Goal: Task Accomplishment & Management: Manage account settings

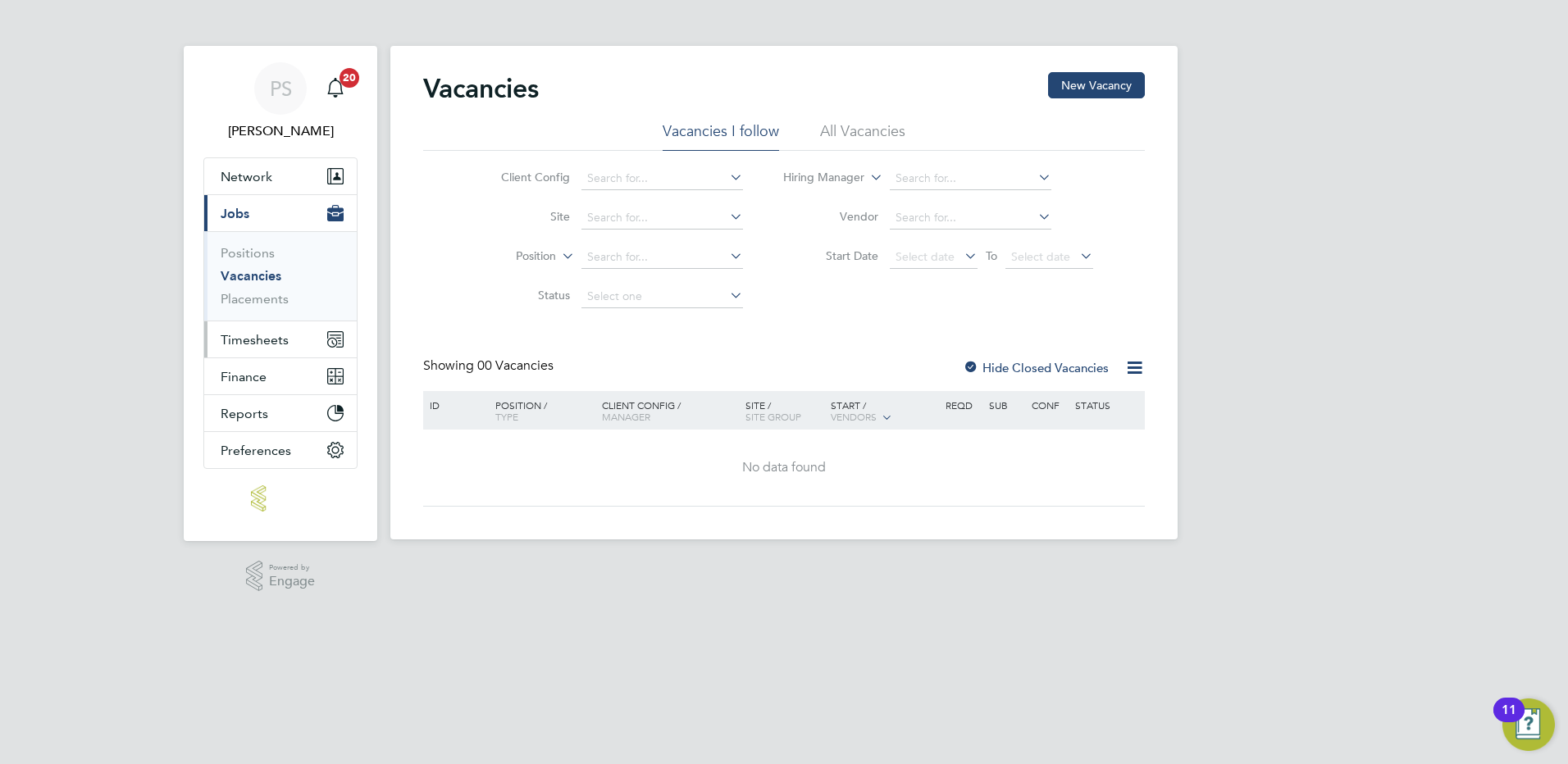
click at [231, 337] on span "Timesheets" at bounding box center [255, 340] width 68 height 15
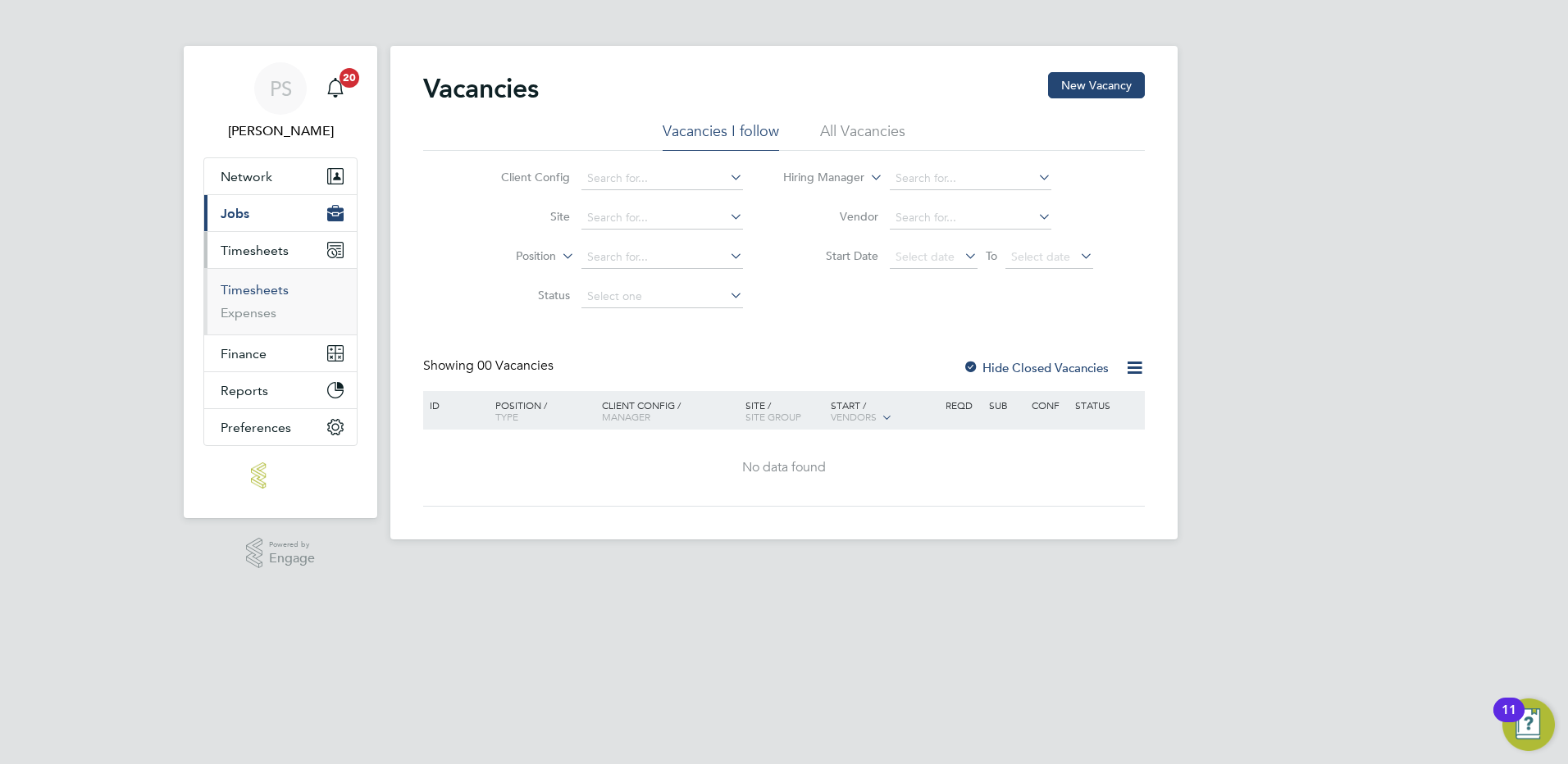
click at [266, 287] on link "Timesheets" at bounding box center [255, 289] width 68 height 15
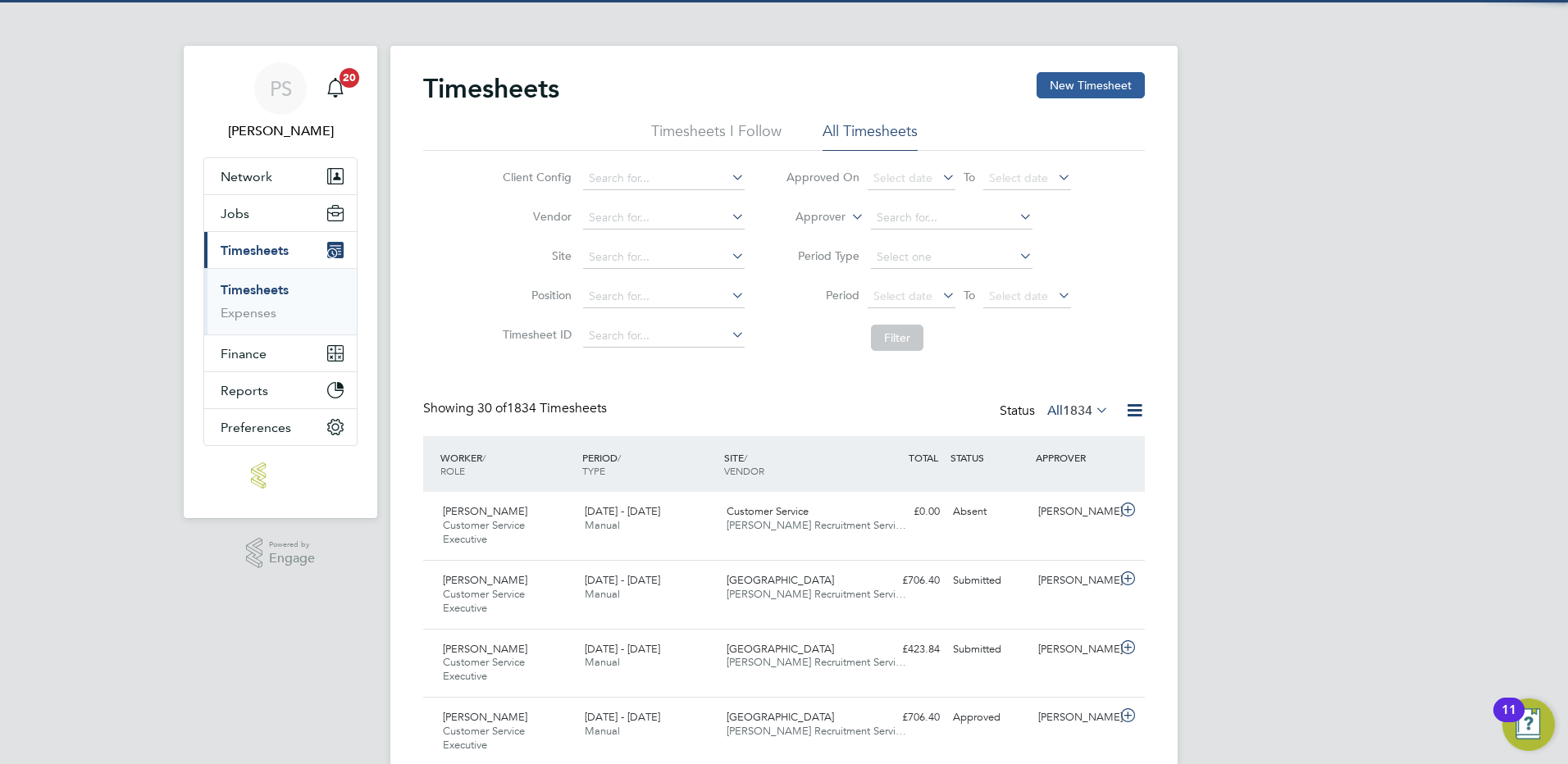
click at [1091, 85] on button "New Timesheet" at bounding box center [1091, 85] width 108 height 26
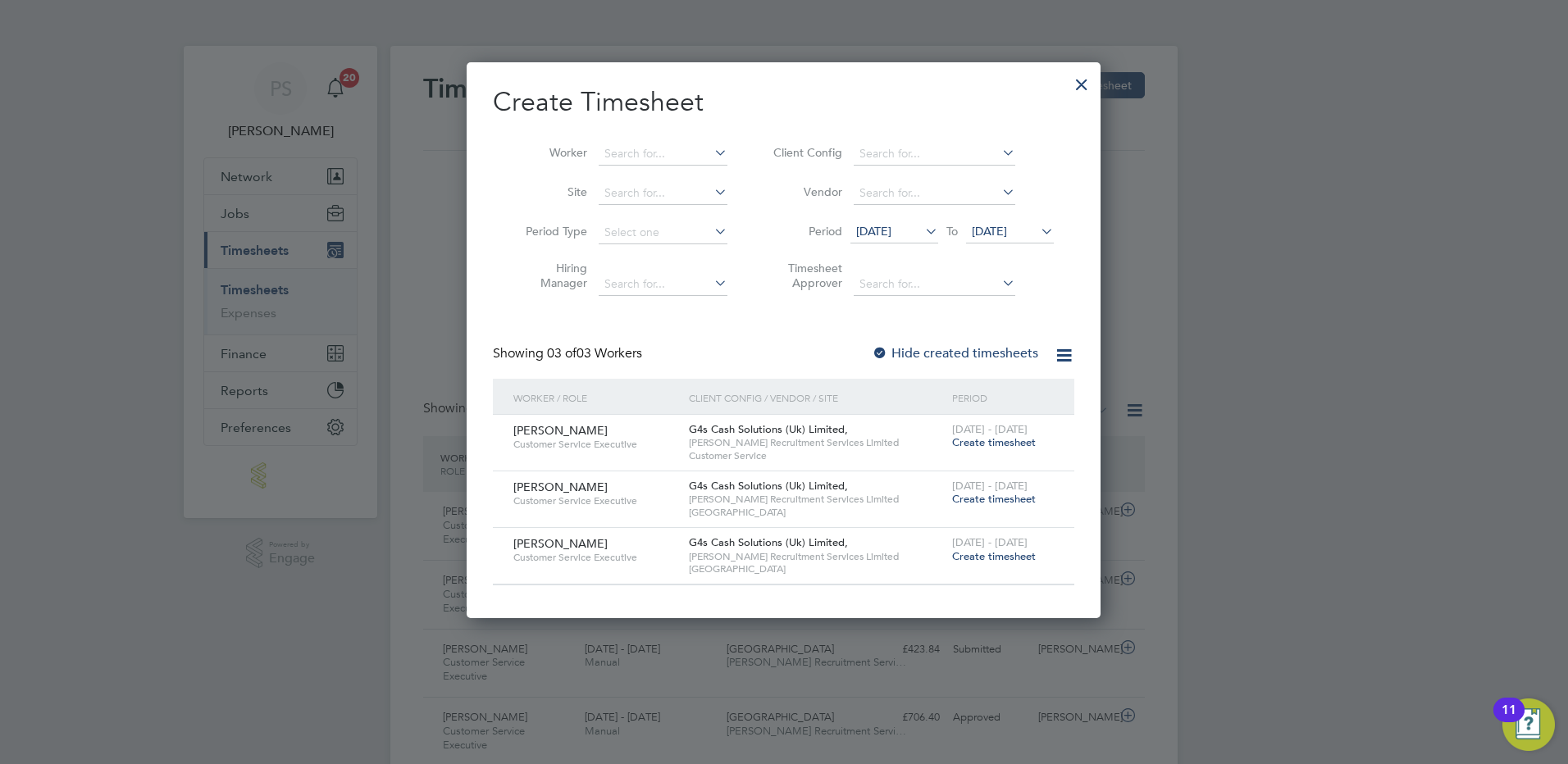
click at [986, 498] on span "Create timesheet" at bounding box center [994, 499] width 84 height 14
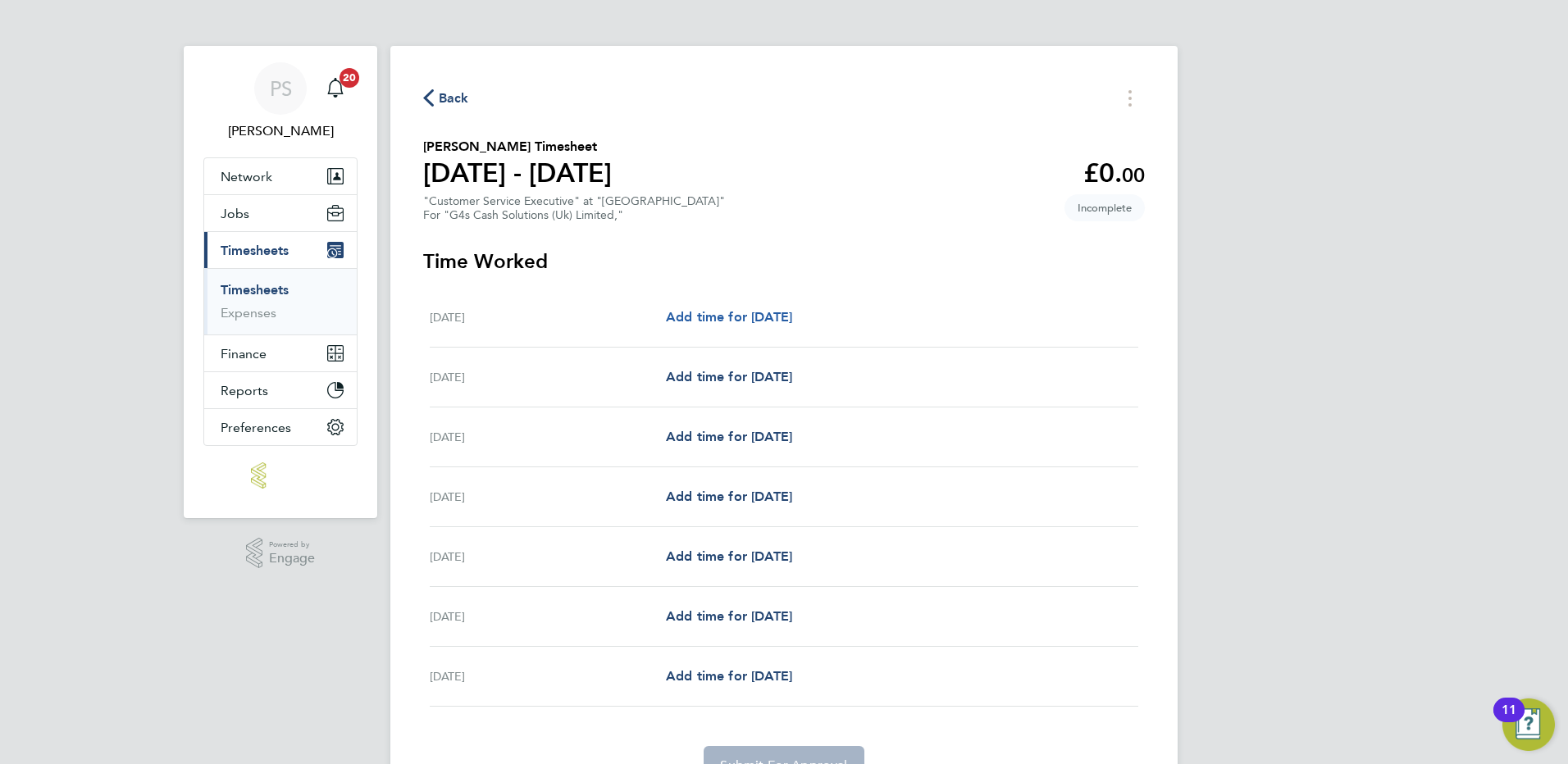
drag, startPoint x: 807, startPoint y: 322, endPoint x: 844, endPoint y: 319, distance: 37.1
click at [793, 322] on span "Add time for [DATE]" at bounding box center [729, 317] width 126 height 15
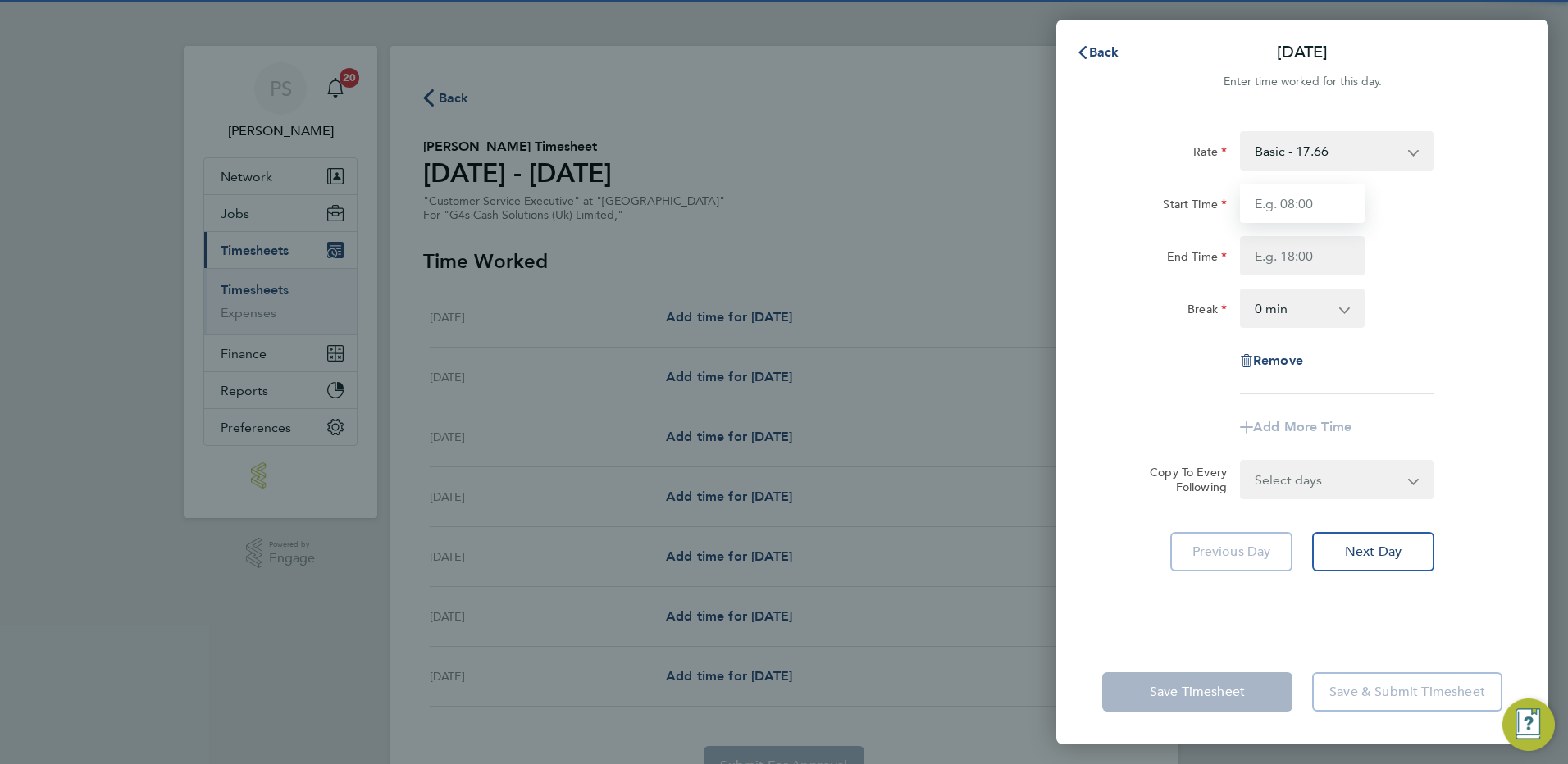
click at [1333, 198] on input "Start Time" at bounding box center [1302, 203] width 125 height 39
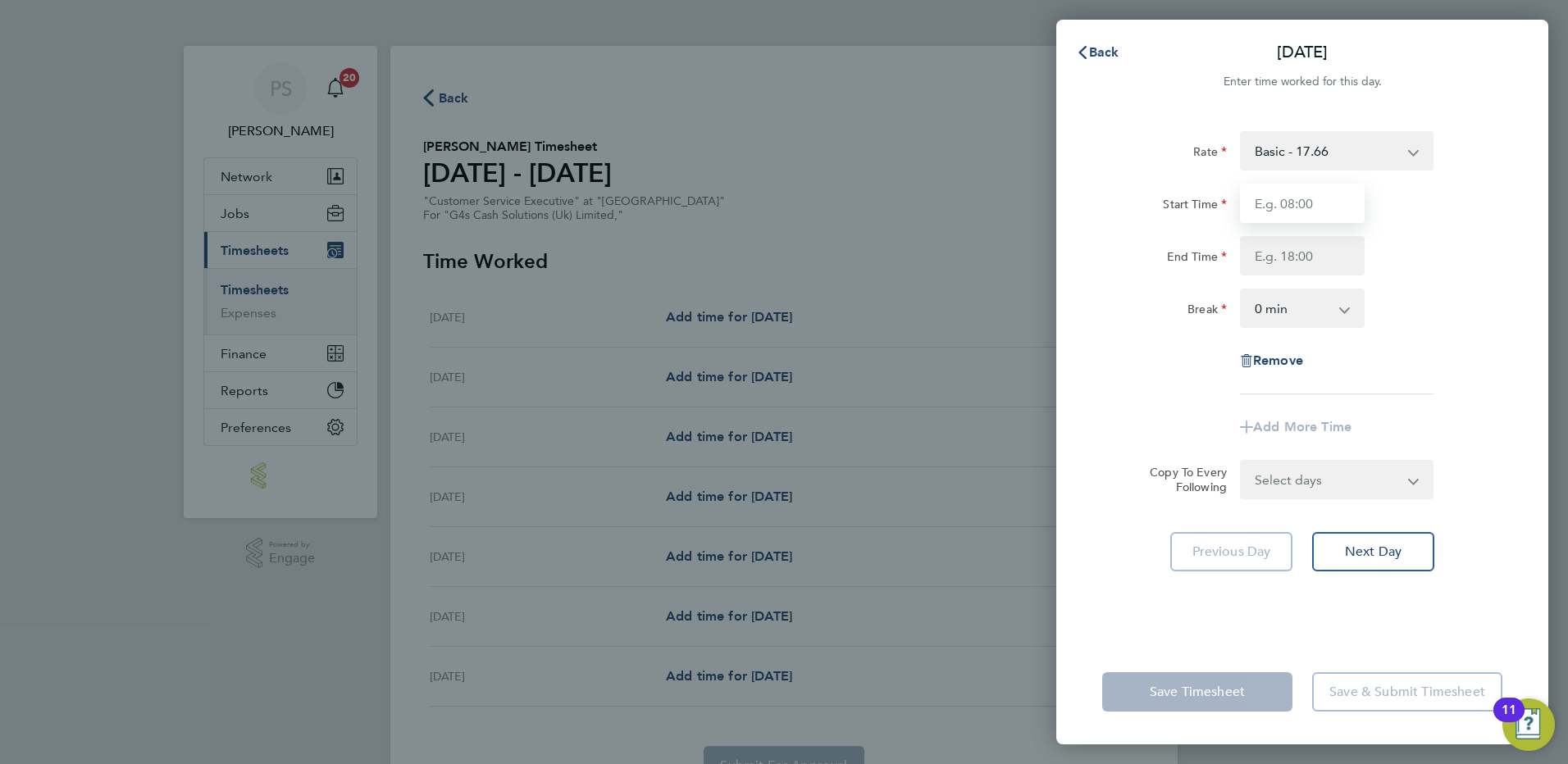
type input "08:00"
type input "17:00"
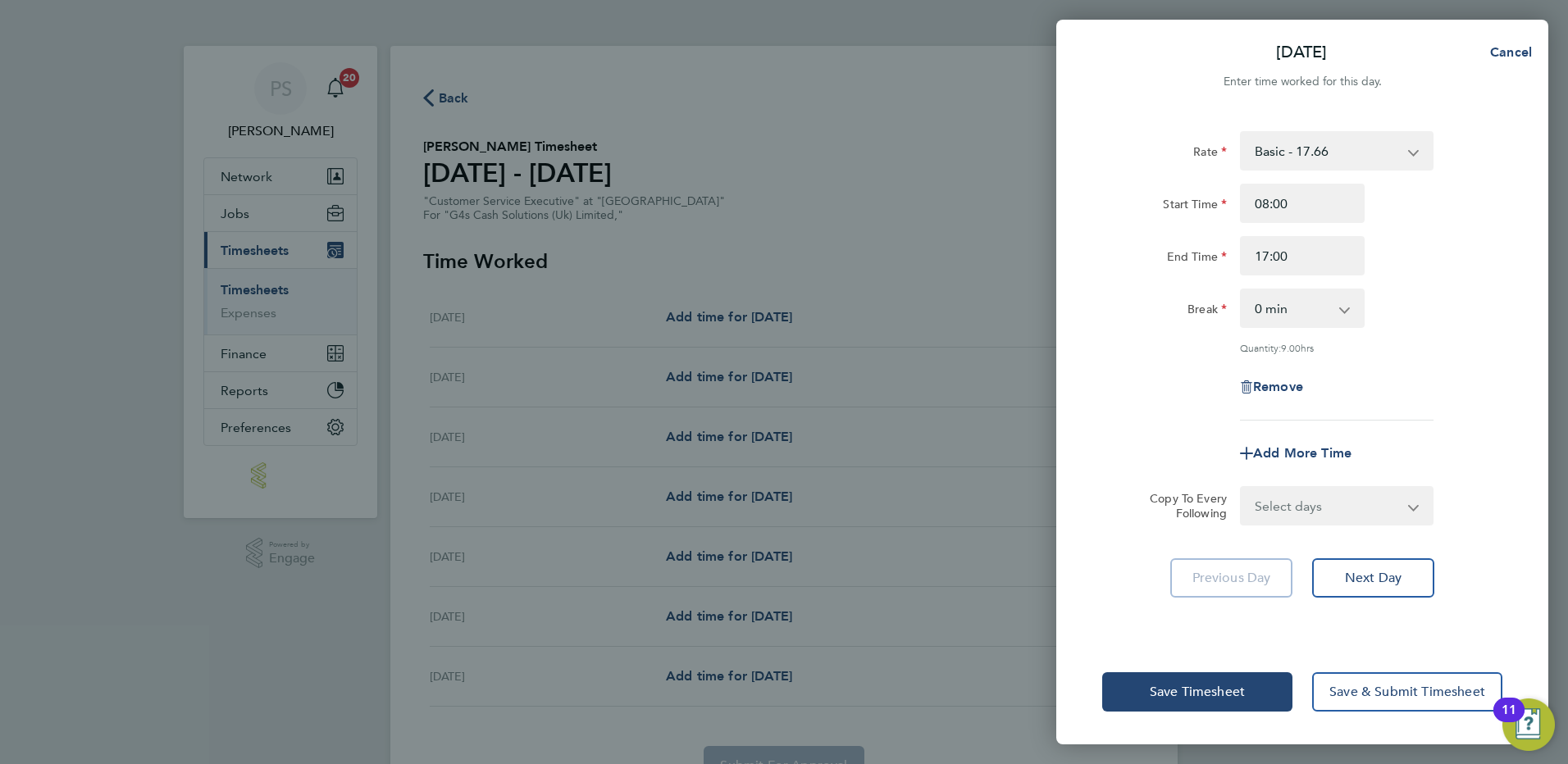
click at [1288, 310] on select "0 min 15 min 30 min 45 min 60 min 75 min 90 min" at bounding box center [1292, 308] width 102 height 36
select select "60"
click at [1242, 290] on select "0 min 15 min 30 min 45 min 60 min 75 min 90 min" at bounding box center [1292, 308] width 102 height 36
drag, startPoint x: 1326, startPoint y: 499, endPoint x: 1337, endPoint y: 519, distance: 22.8
click at [1326, 499] on select "Select days Day Weekday (Mon-Fri) Weekend (Sat-Sun) Tuesday Wednesday Thursday …" at bounding box center [1328, 505] width 173 height 36
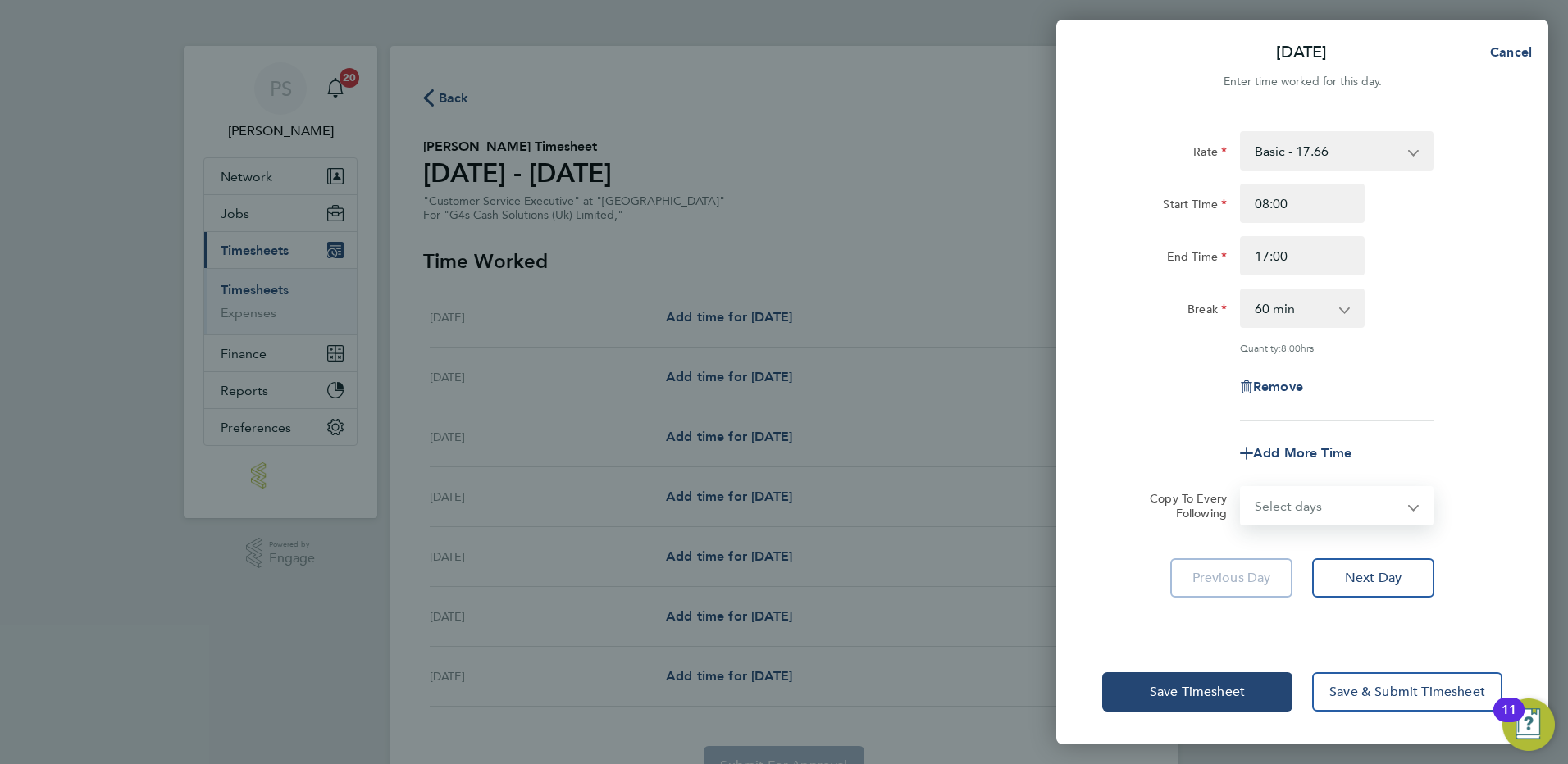
select select "WEEKDAY"
click at [1242, 487] on select "Select days Day Weekday (Mon-Fri) Weekend (Sat-Sun) Tuesday Wednesday Thursday …" at bounding box center [1328, 505] width 173 height 36
select select "2025-08-24"
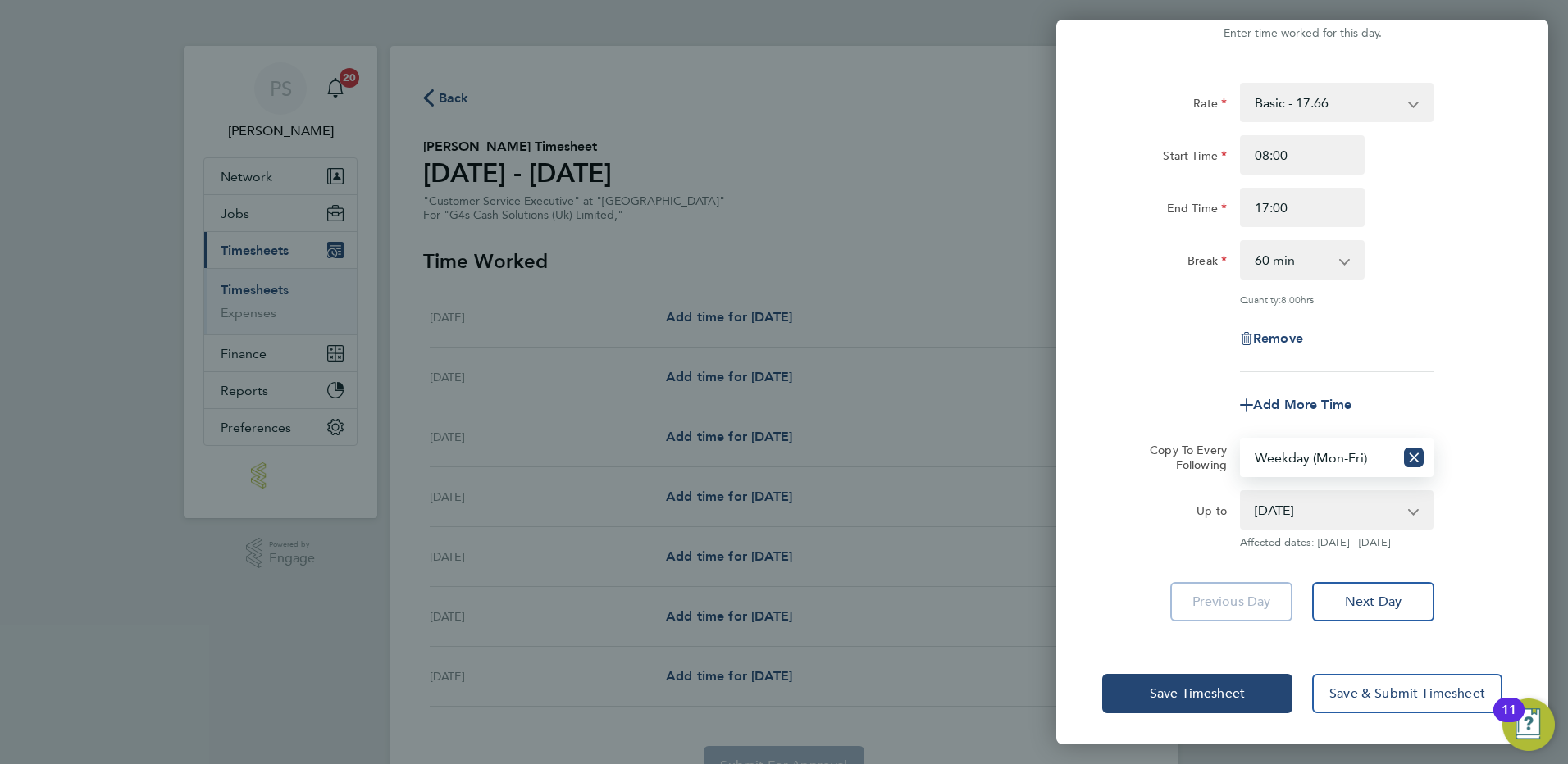
click at [1208, 714] on div "Save Timesheet Save & Submit Timesheet" at bounding box center [1302, 693] width 492 height 105
click at [1191, 697] on span "Save Timesheet" at bounding box center [1197, 693] width 95 height 16
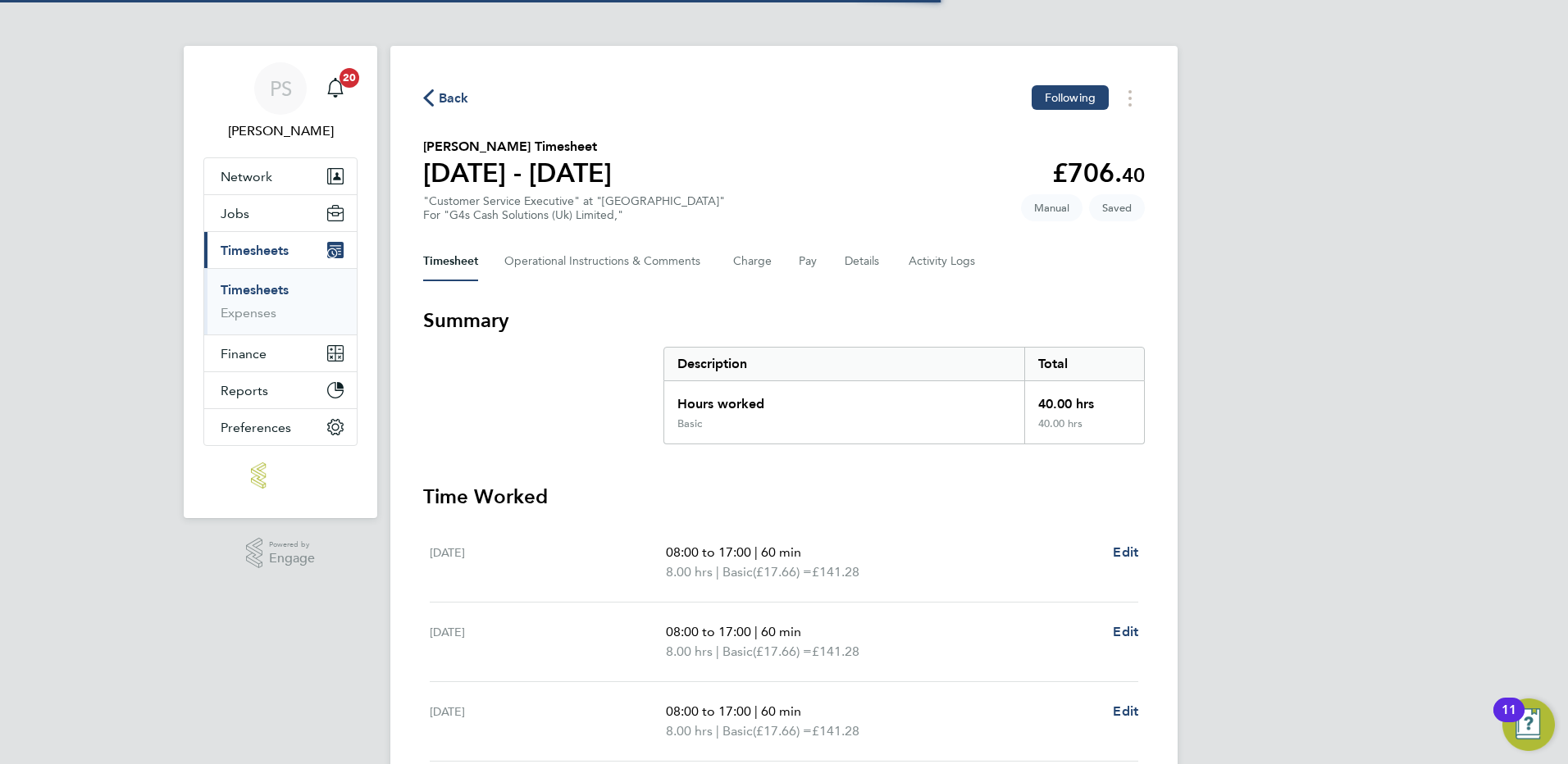
drag, startPoint x: 1191, startPoint y: 696, endPoint x: 1138, endPoint y: 599, distance: 110.5
click at [1098, 568] on p "8.00 hrs | Basic (£17.66) = £141.28" at bounding box center [883, 572] width 434 height 20
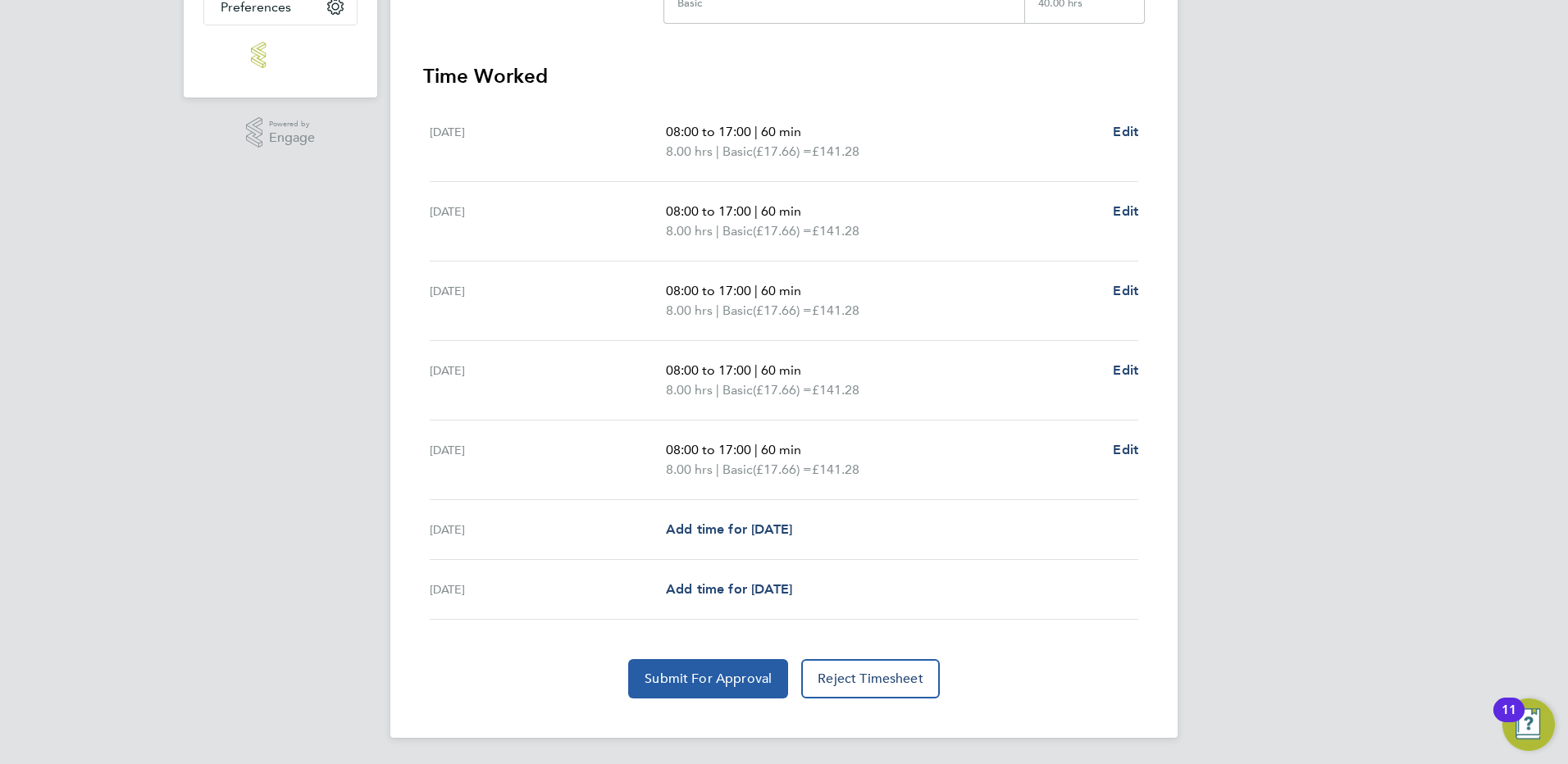
click at [675, 674] on span "Submit For Approval" at bounding box center [708, 679] width 127 height 16
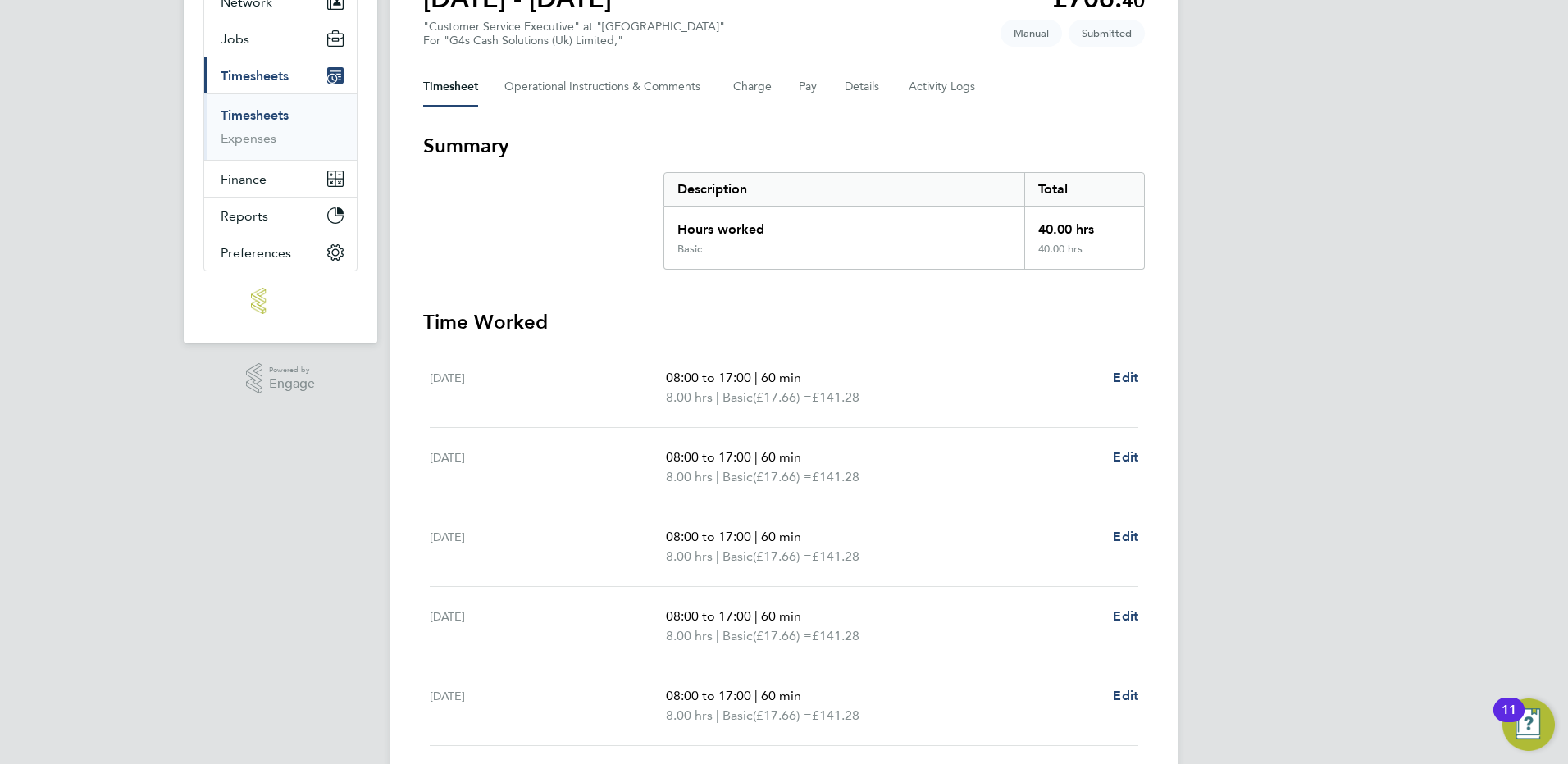
click at [264, 114] on link "Timesheets" at bounding box center [255, 115] width 68 height 15
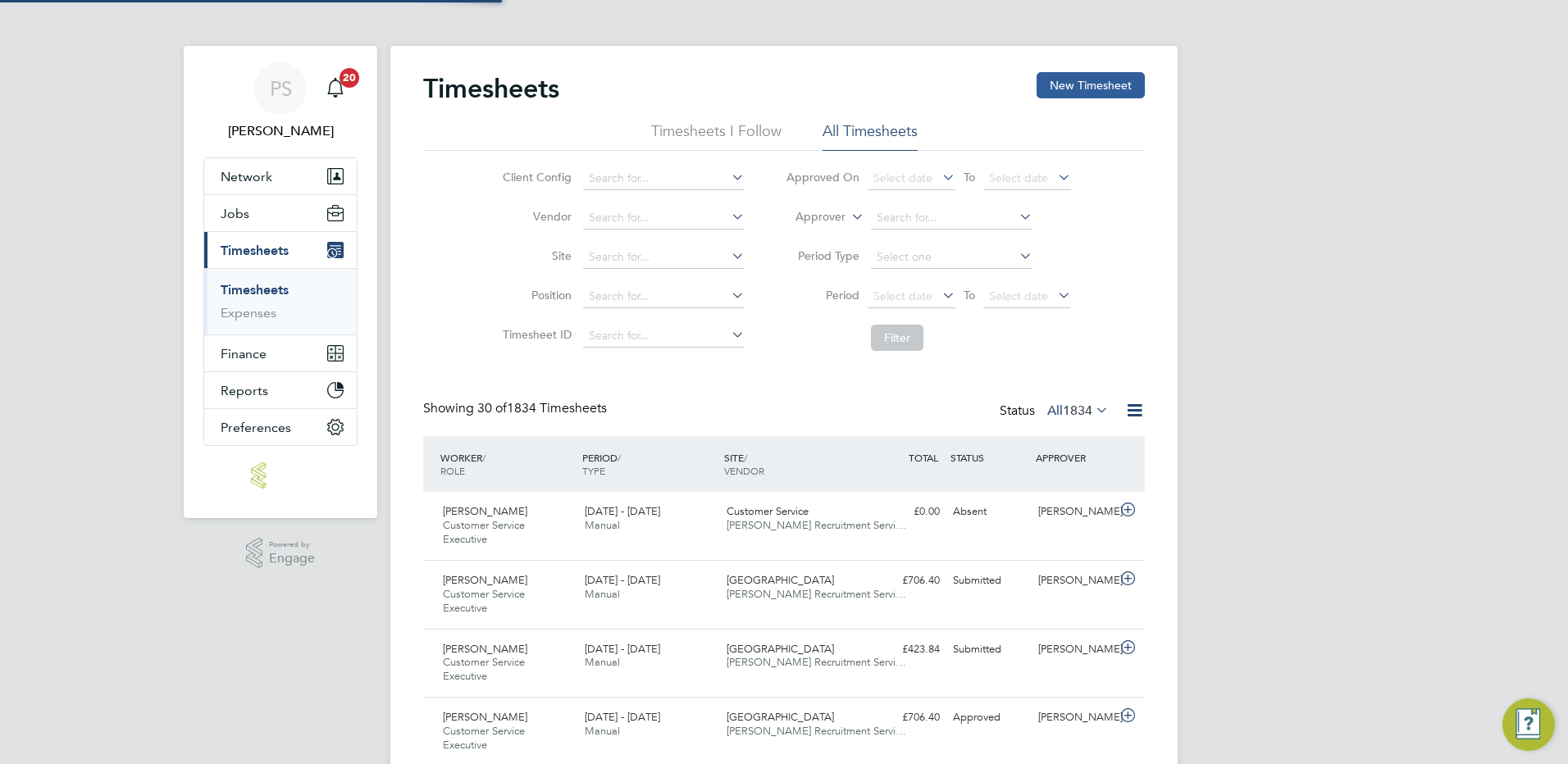
click at [1099, 80] on button "New Timesheet" at bounding box center [1091, 85] width 108 height 26
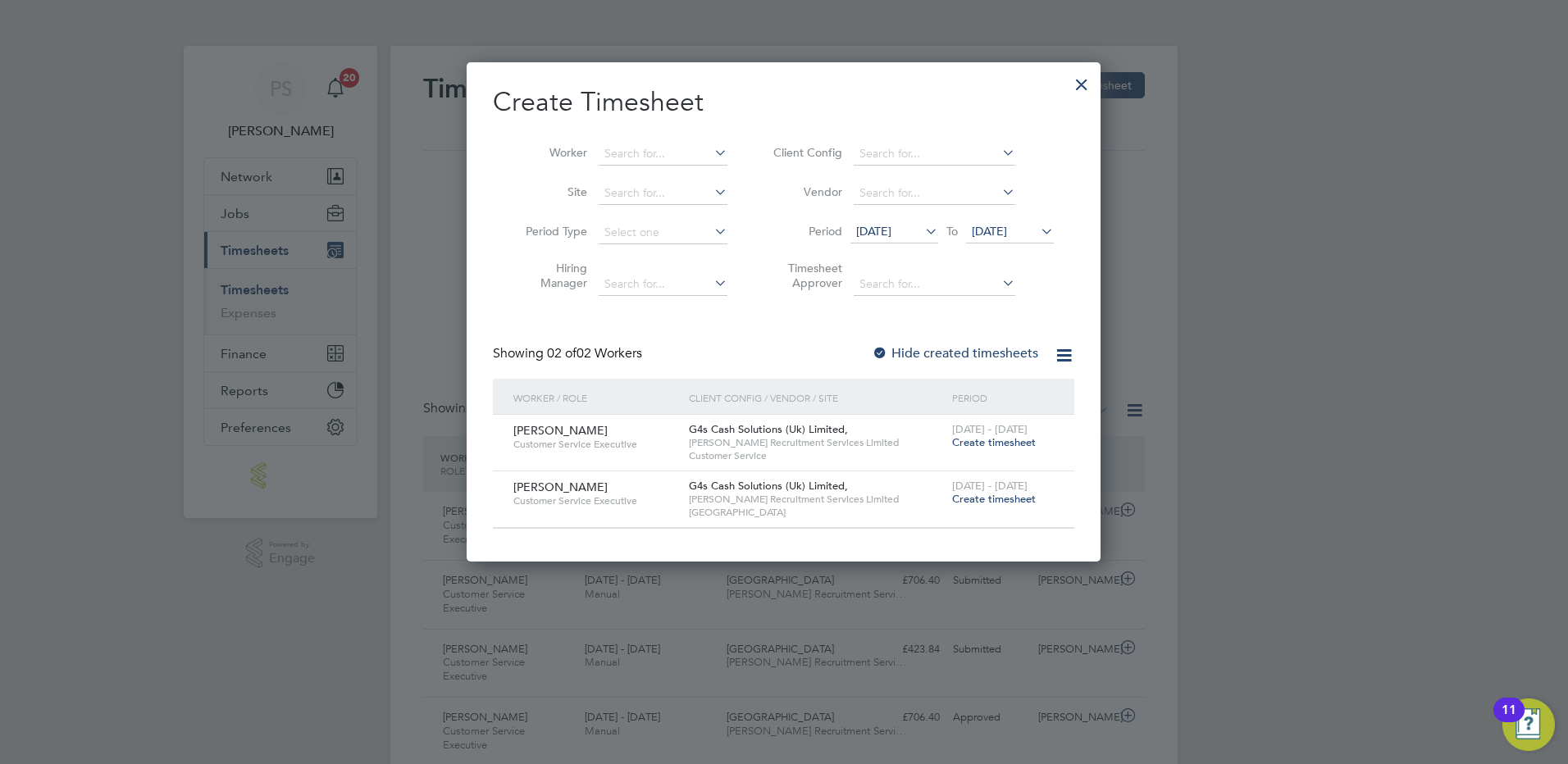
click at [1003, 492] on span "Create timesheet" at bounding box center [994, 499] width 84 height 14
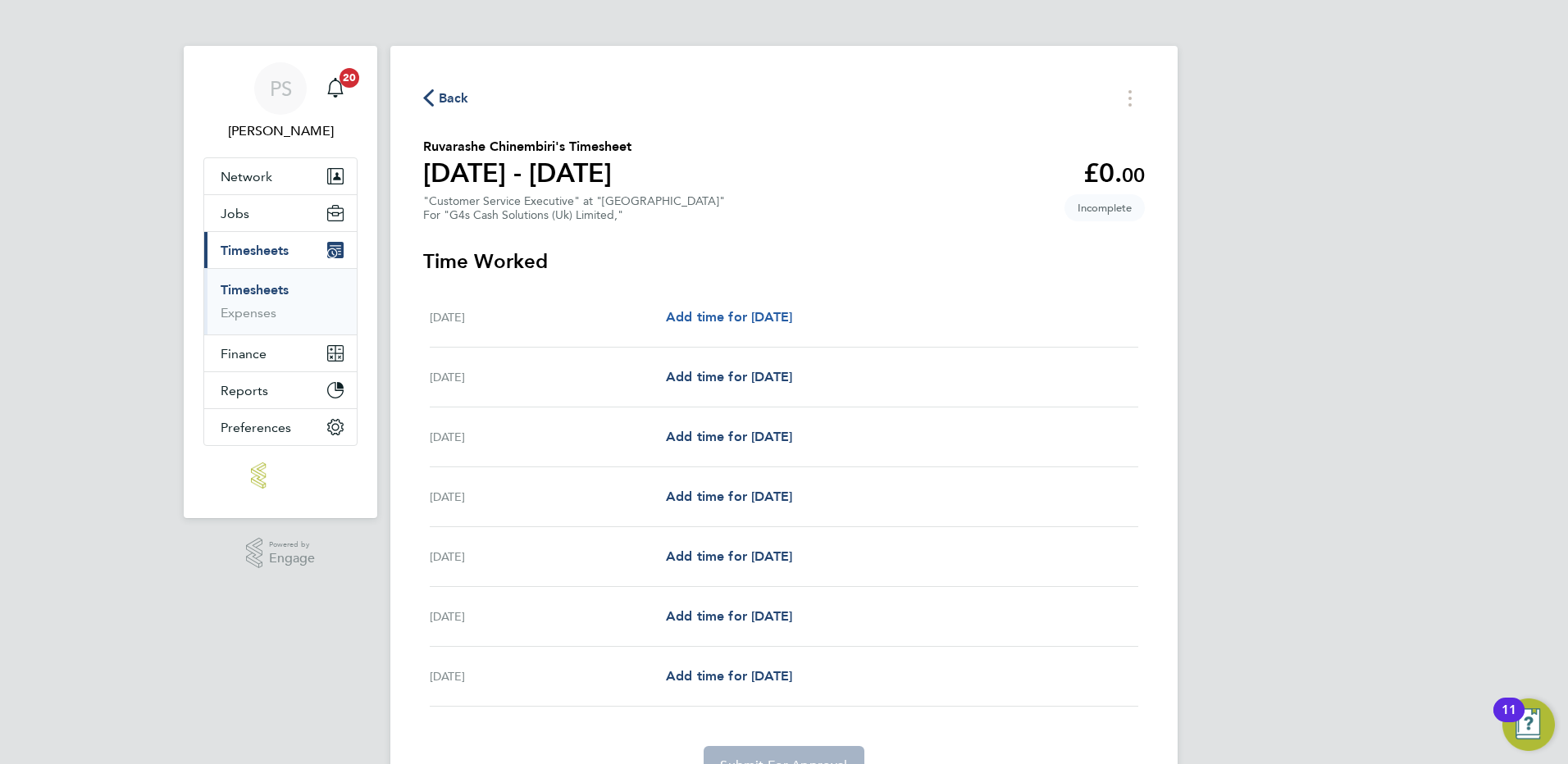
click at [788, 317] on span "Add time for Mon 18 Aug" at bounding box center [729, 317] width 126 height 15
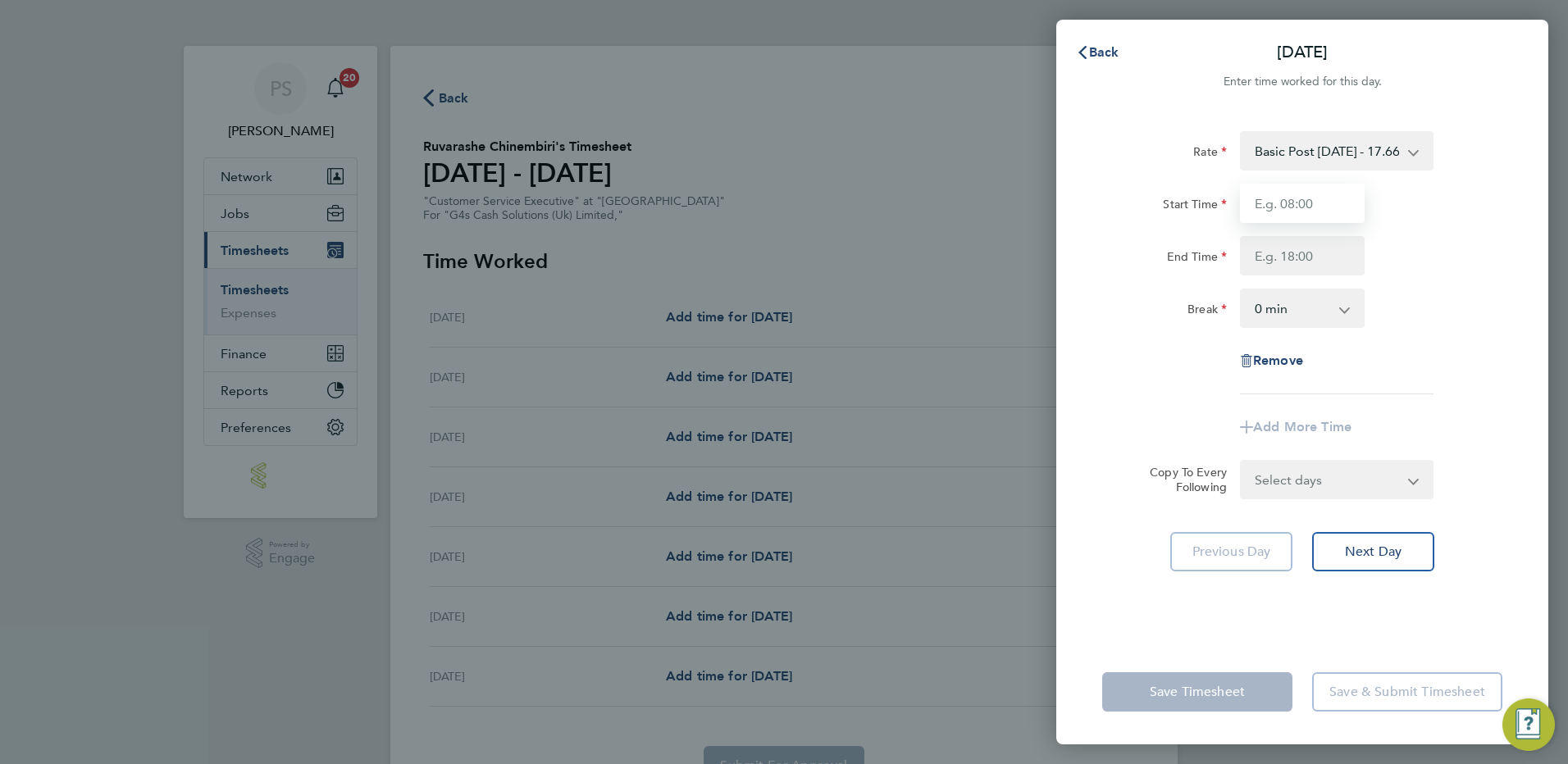
drag, startPoint x: 1310, startPoint y: 202, endPoint x: 1310, endPoint y: 213, distance: 11.0
click at [1310, 202] on input "Start Time" at bounding box center [1302, 203] width 125 height 39
type input "08:00"
type input "17:00"
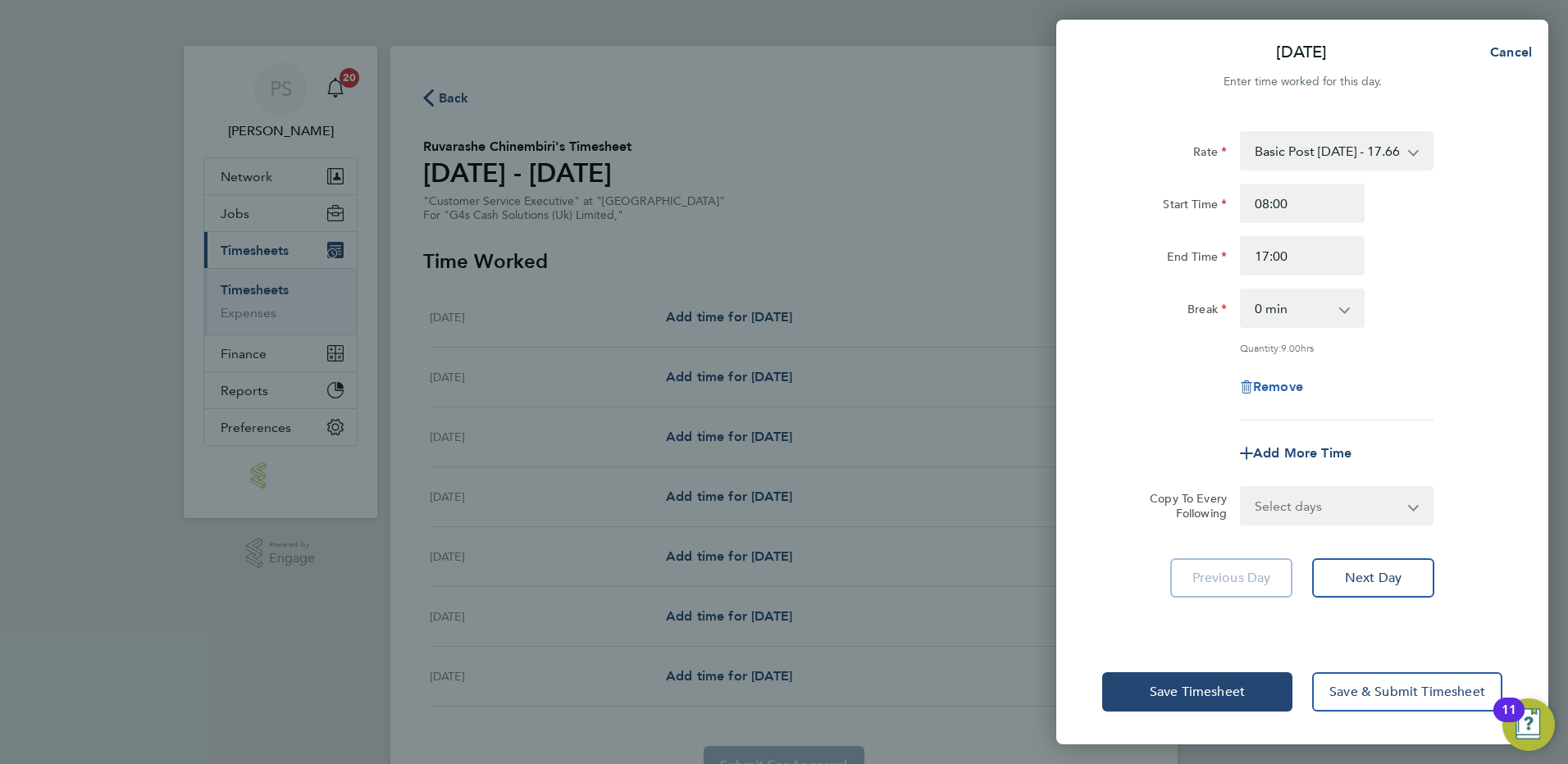
drag, startPoint x: 1302, startPoint y: 312, endPoint x: 1303, endPoint y: 382, distance: 70.0
click at [1302, 312] on select "0 min 15 min 30 min 45 min 60 min 75 min 90 min" at bounding box center [1292, 308] width 102 height 36
click at [1293, 316] on select "0 min 15 min 30 min 45 min 60 min 75 min 90 min" at bounding box center [1292, 308] width 102 height 36
select select "60"
click at [1242, 290] on select "0 min 15 min 30 min 45 min 60 min 75 min 90 min" at bounding box center [1292, 308] width 102 height 36
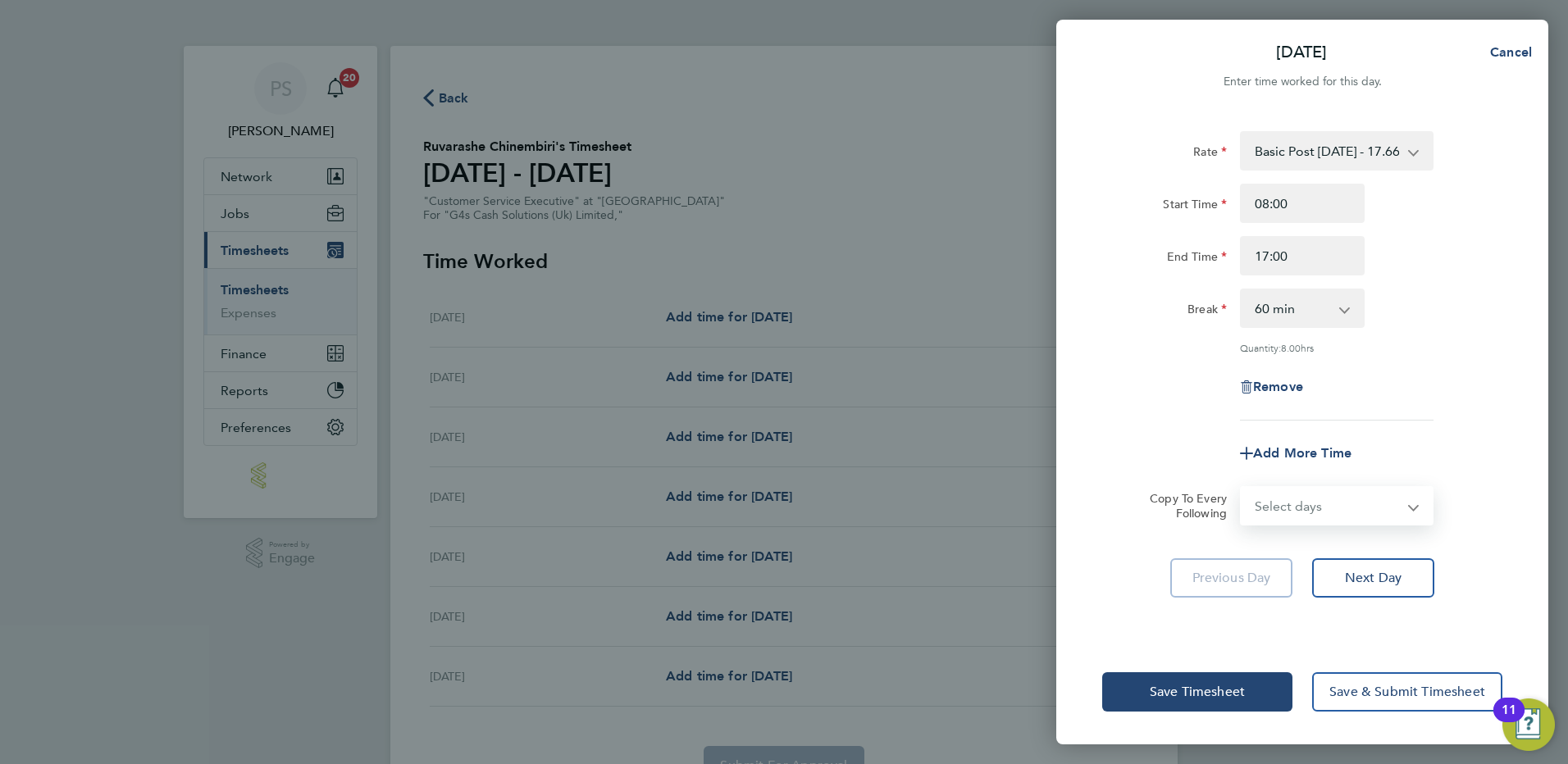
drag, startPoint x: 1323, startPoint y: 508, endPoint x: 1326, endPoint y: 520, distance: 12.4
click at [1323, 508] on select "Select days Day Weekday (Mon-Fri) Weekend (Sat-Sun) Tuesday Wednesday Thursday …" at bounding box center [1328, 505] width 173 height 36
select select "WEEKDAY"
click at [1242, 487] on select "Select days Day Weekday (Mon-Fri) Weekend (Sat-Sun) Tuesday Wednesday Thursday …" at bounding box center [1328, 505] width 173 height 36
select select "2025-08-24"
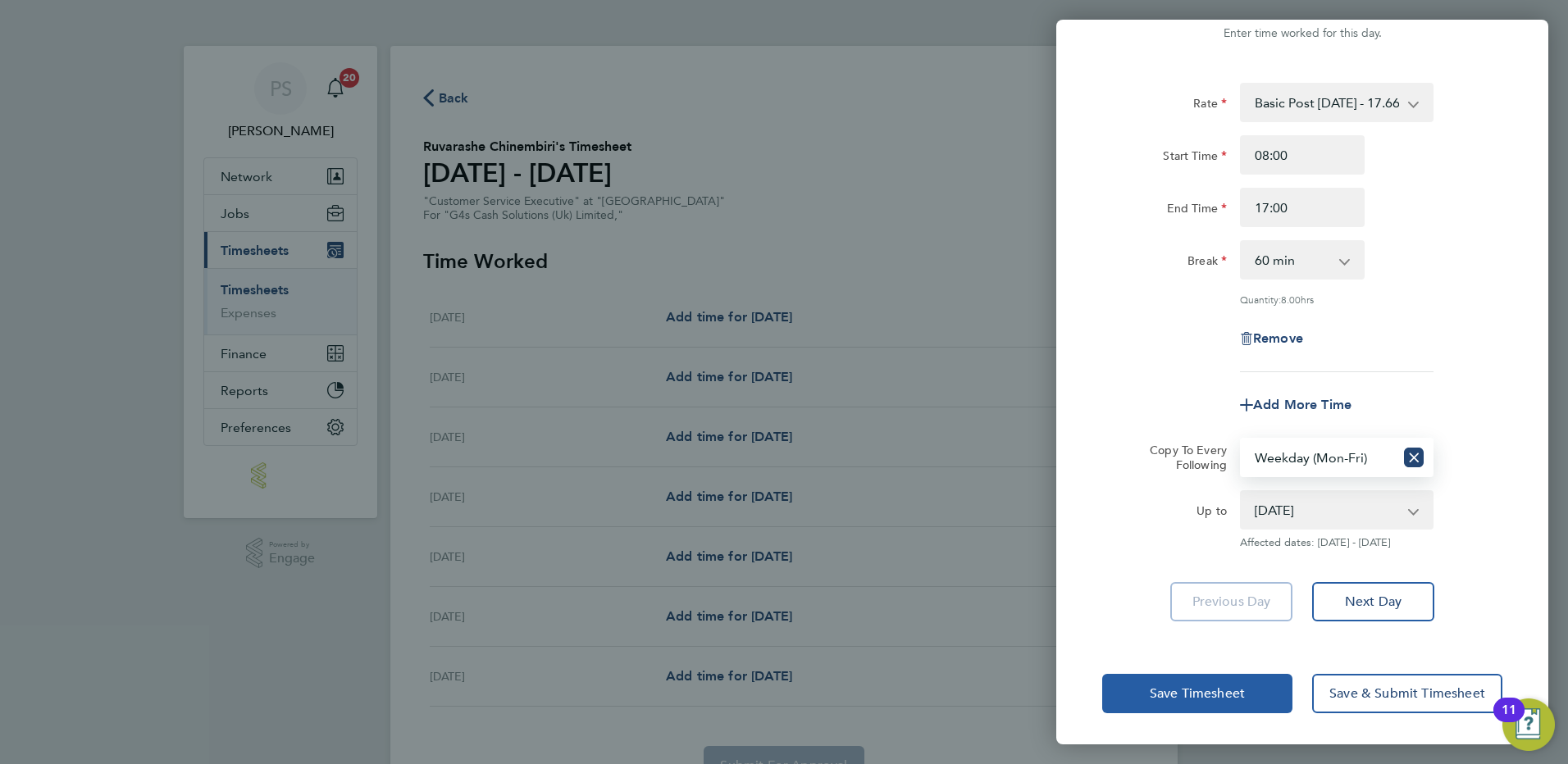
click at [1166, 701] on button "Save Timesheet" at bounding box center [1197, 694] width 190 height 39
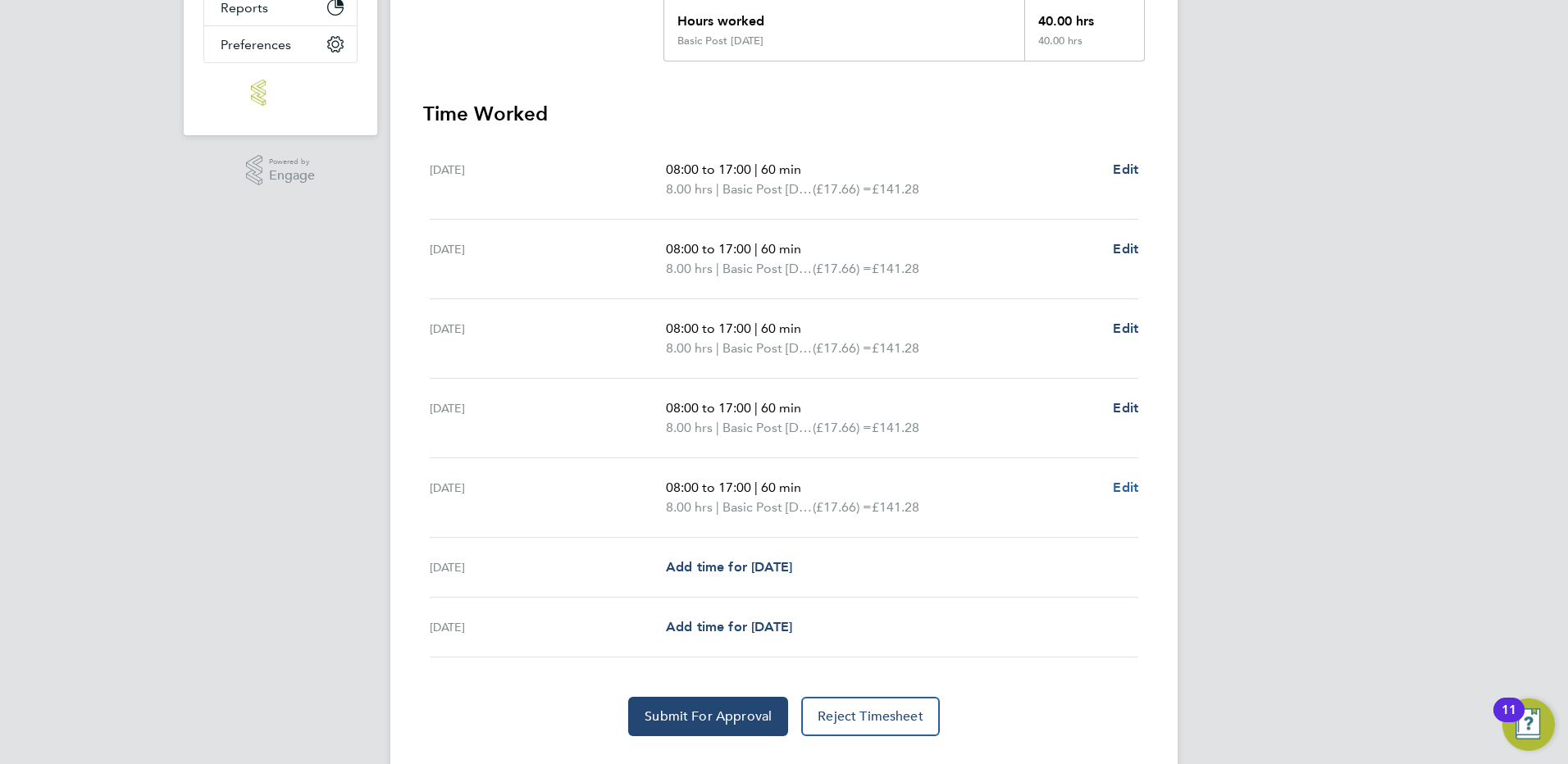
click at [1127, 487] on span "Edit" at bounding box center [1126, 487] width 26 height 15
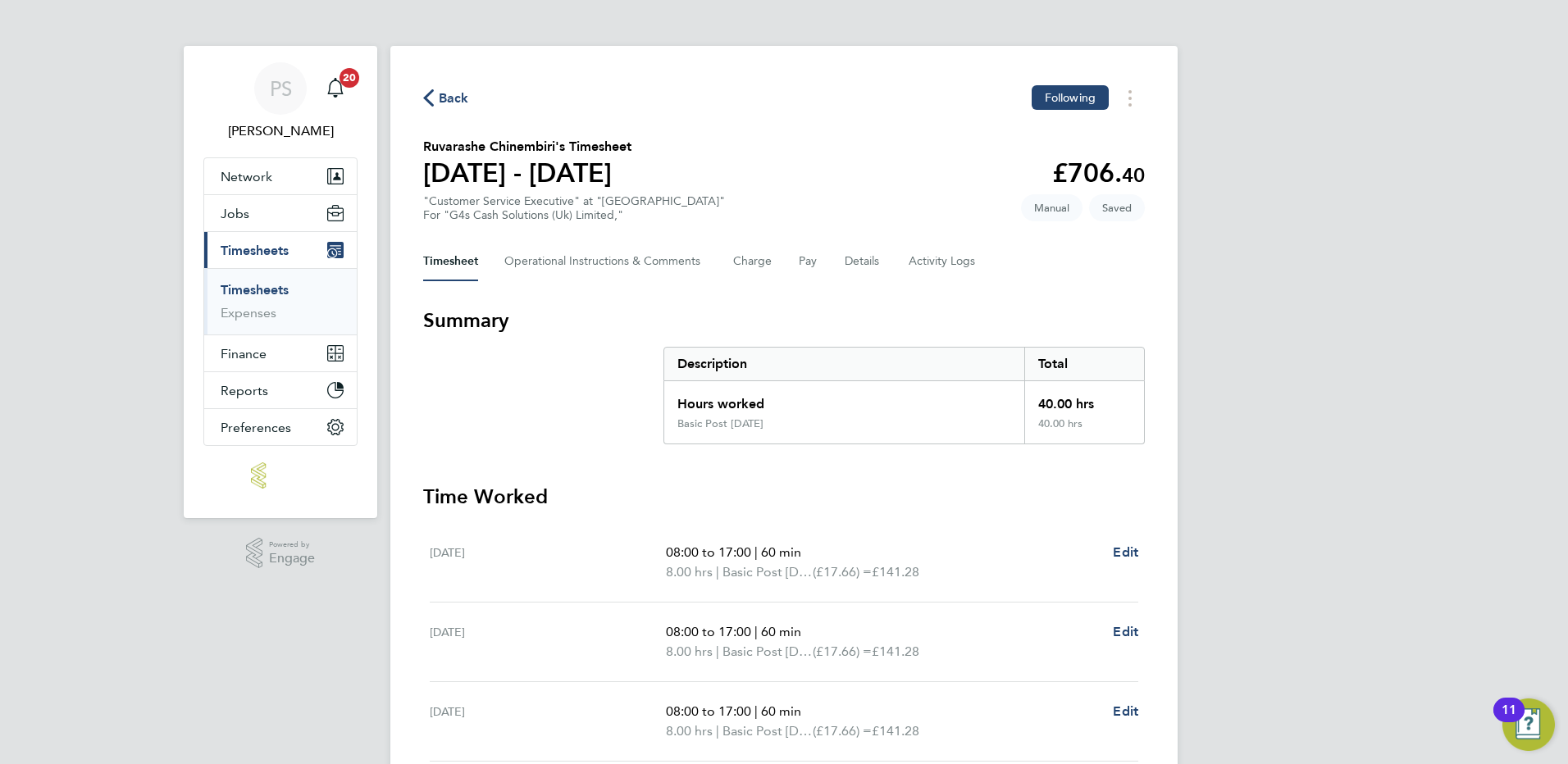
select select "60"
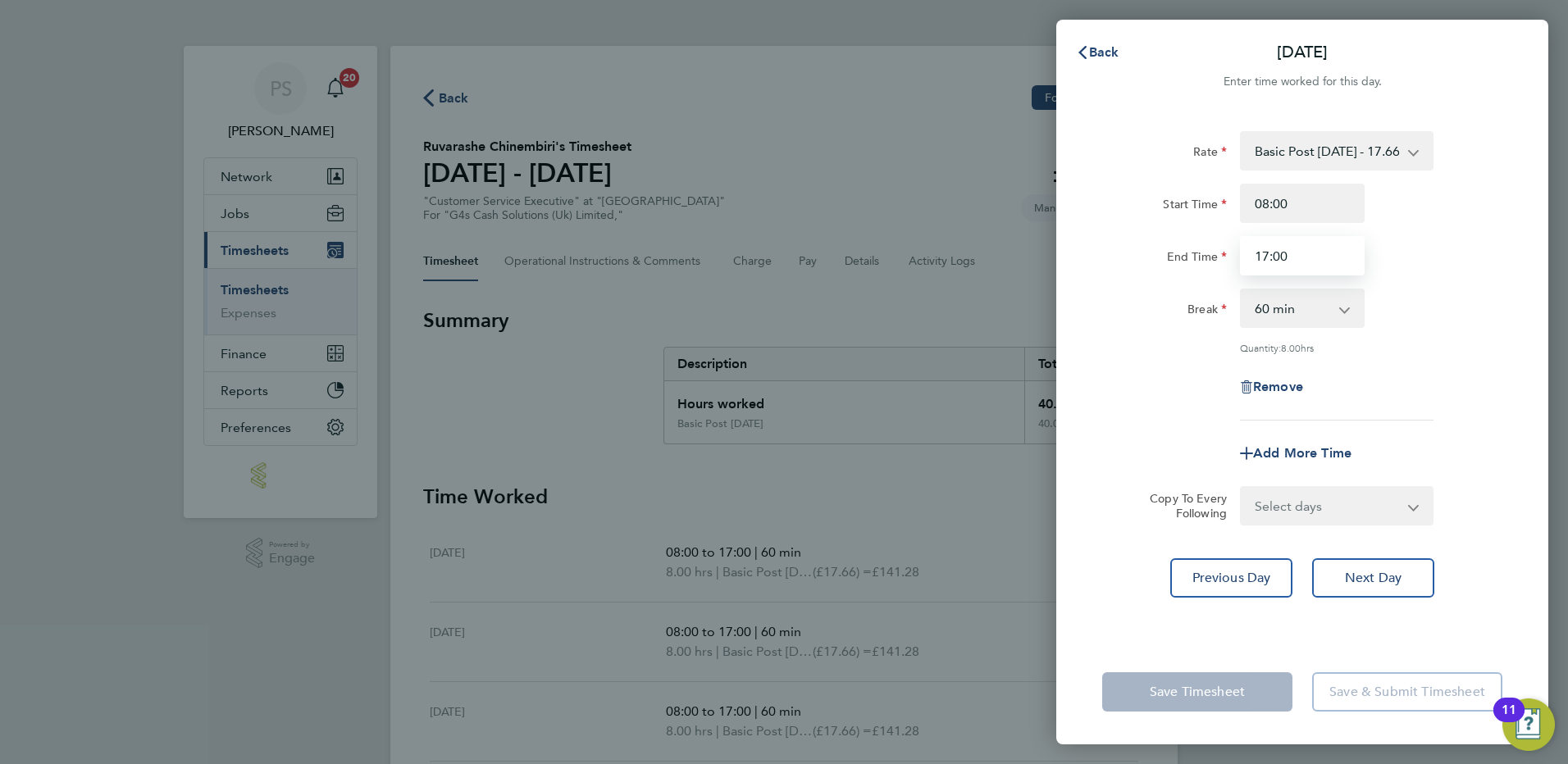
click at [1267, 255] on input "17:00" at bounding box center [1302, 256] width 125 height 39
type input "13:00"
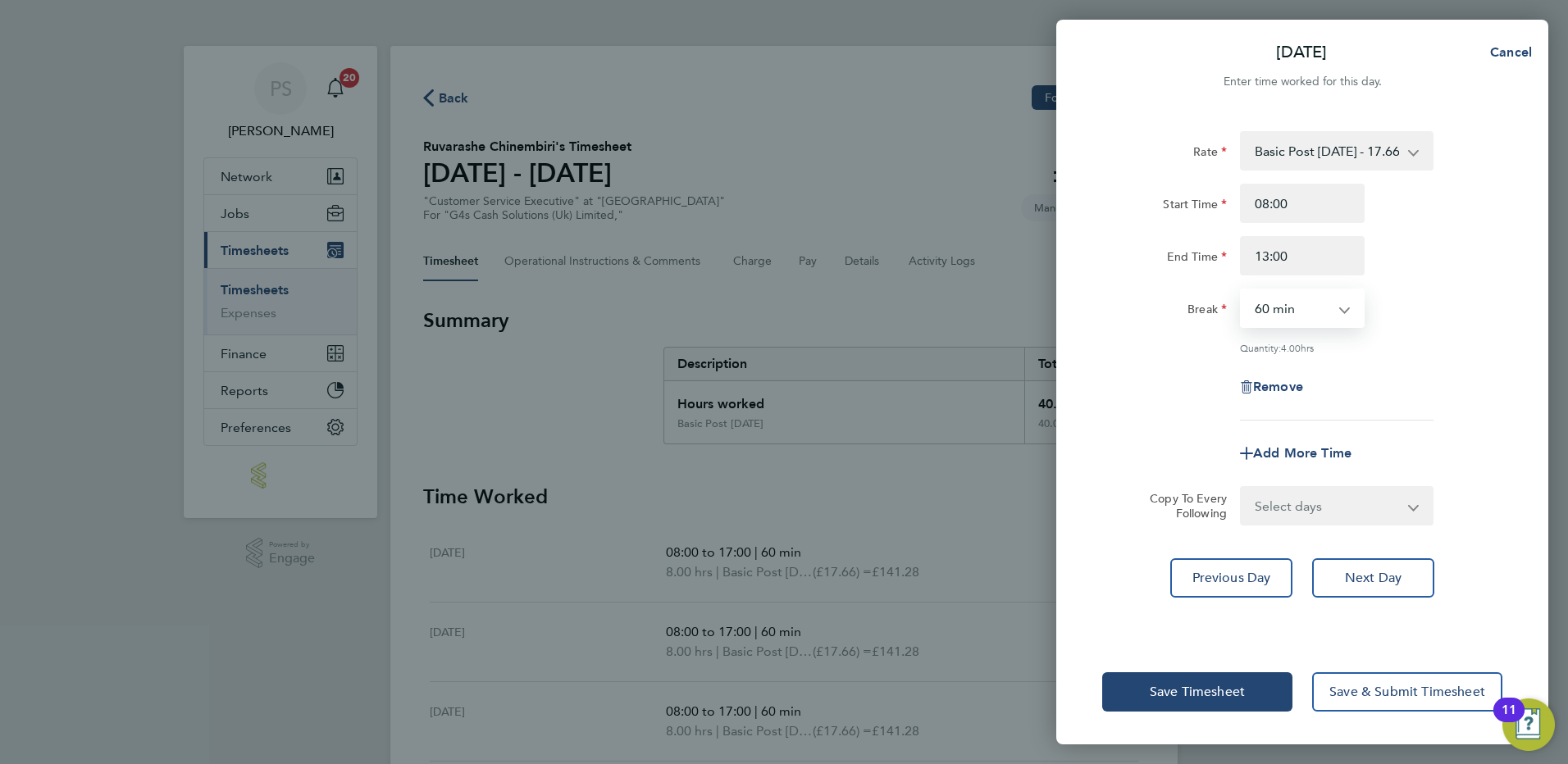
drag, startPoint x: 1314, startPoint y: 316, endPoint x: 1303, endPoint y: 328, distance: 16.3
click at [1314, 316] on select "0 min 15 min 30 min 45 min 60 min 75 min 90 min" at bounding box center [1292, 308] width 102 height 36
select select "0"
click at [1242, 290] on select "0 min 15 min 30 min 45 min 60 min 75 min 90 min" at bounding box center [1292, 308] width 102 height 36
click at [1179, 689] on span "Save Timesheet" at bounding box center [1197, 691] width 95 height 16
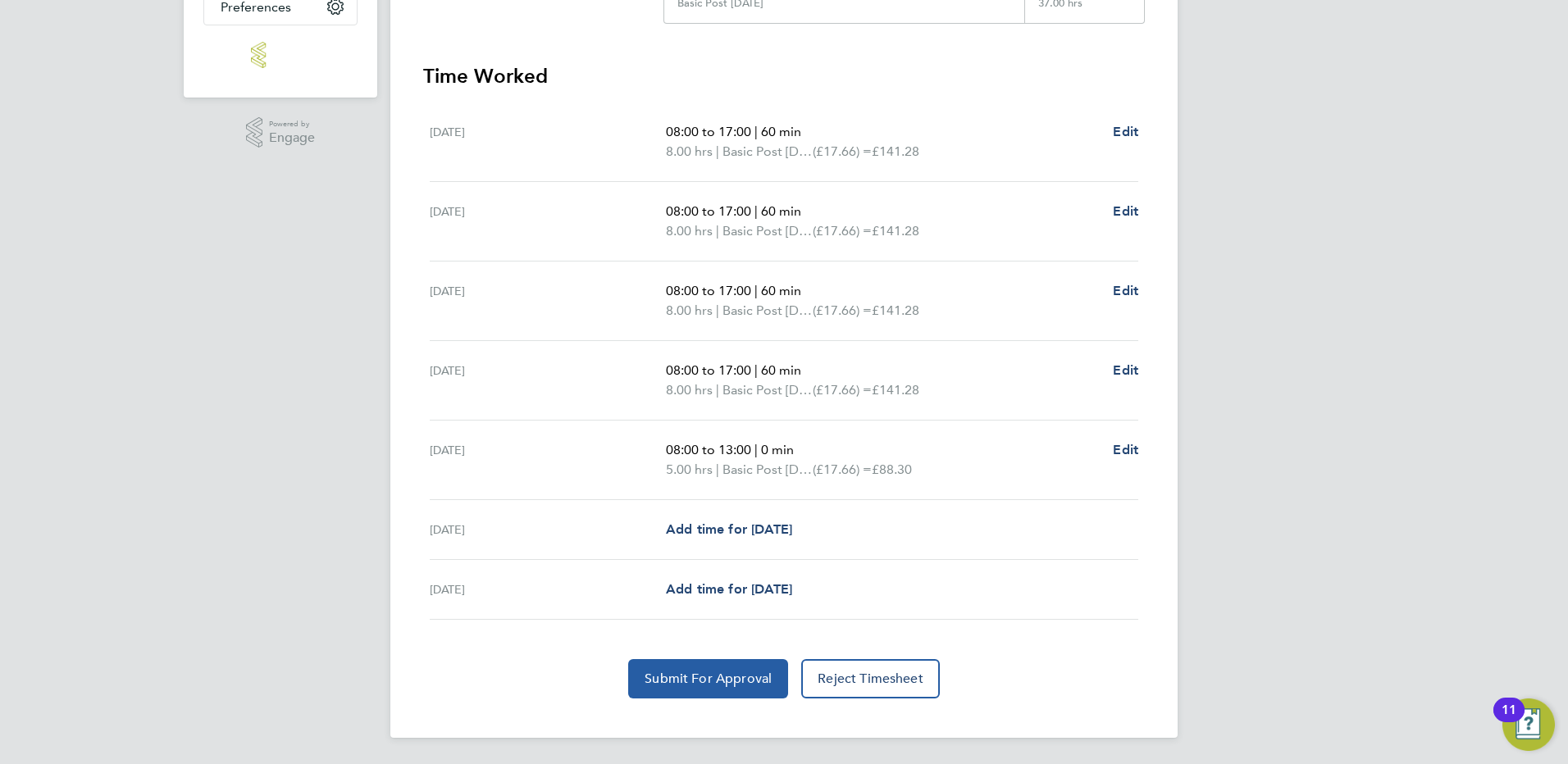
click at [739, 674] on span "Submit For Approval" at bounding box center [708, 679] width 127 height 16
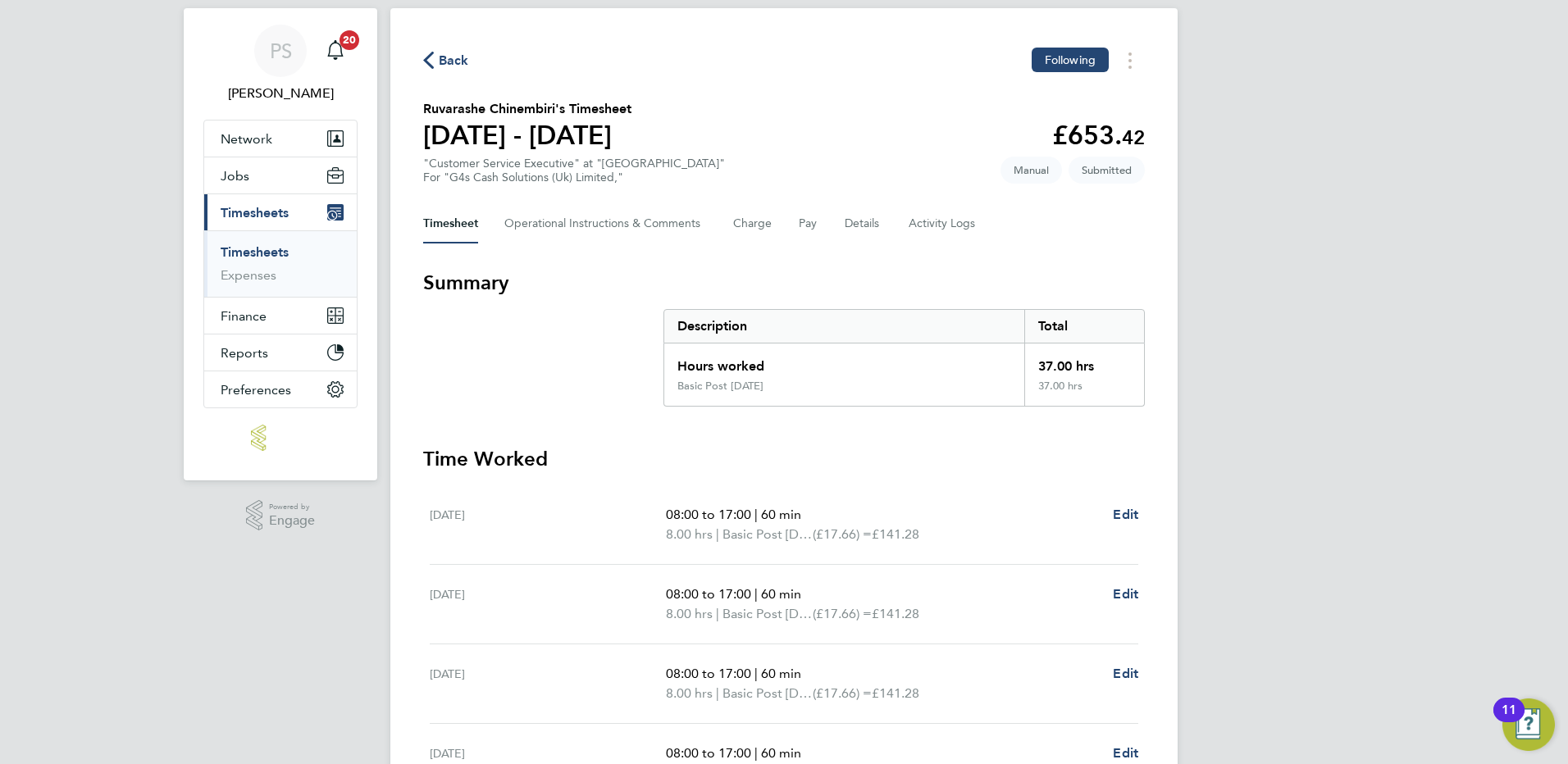
click at [456, 52] on span "Back" at bounding box center [454, 61] width 31 height 20
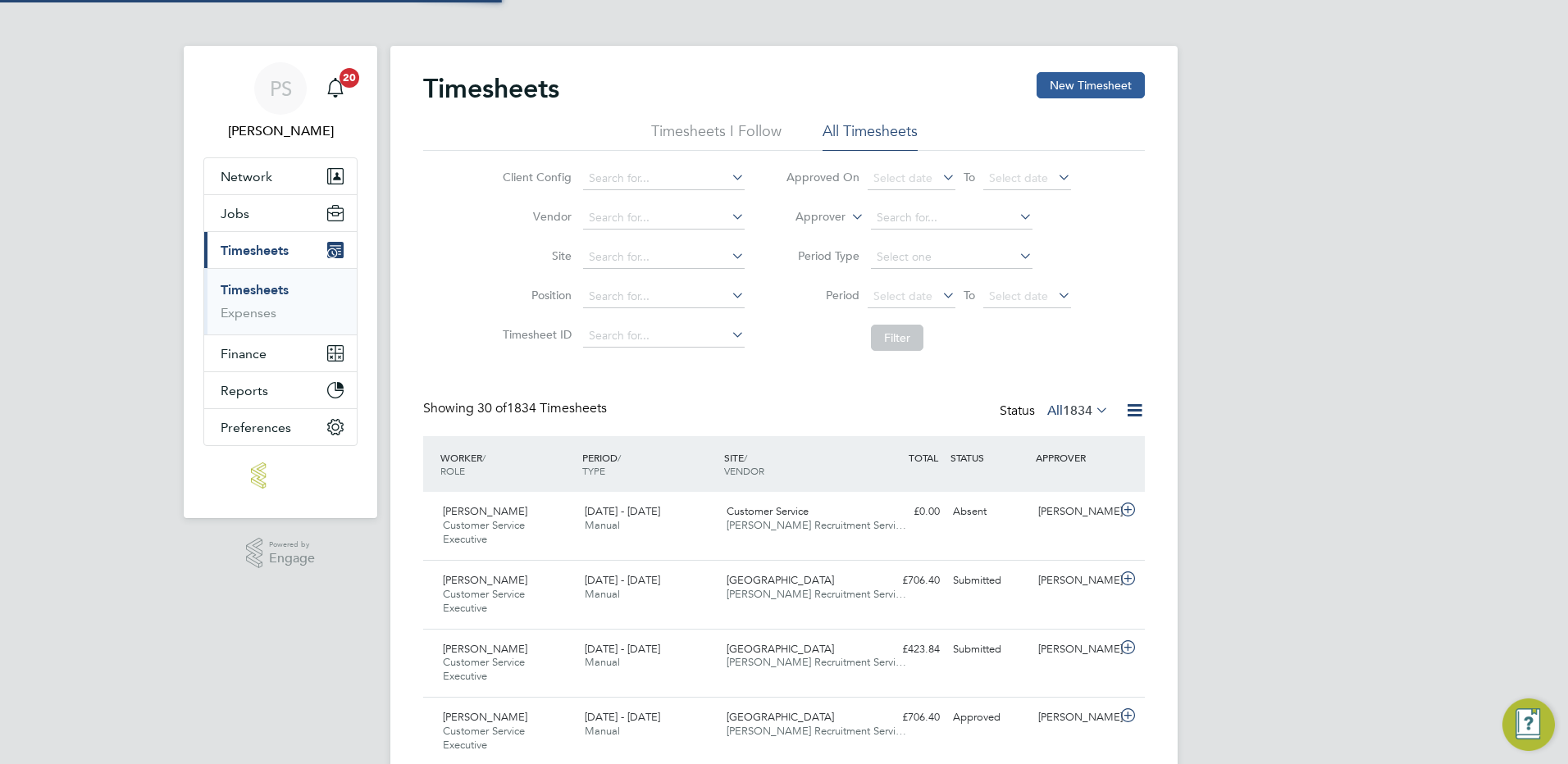
click at [1063, 89] on button "New Timesheet" at bounding box center [1091, 85] width 108 height 26
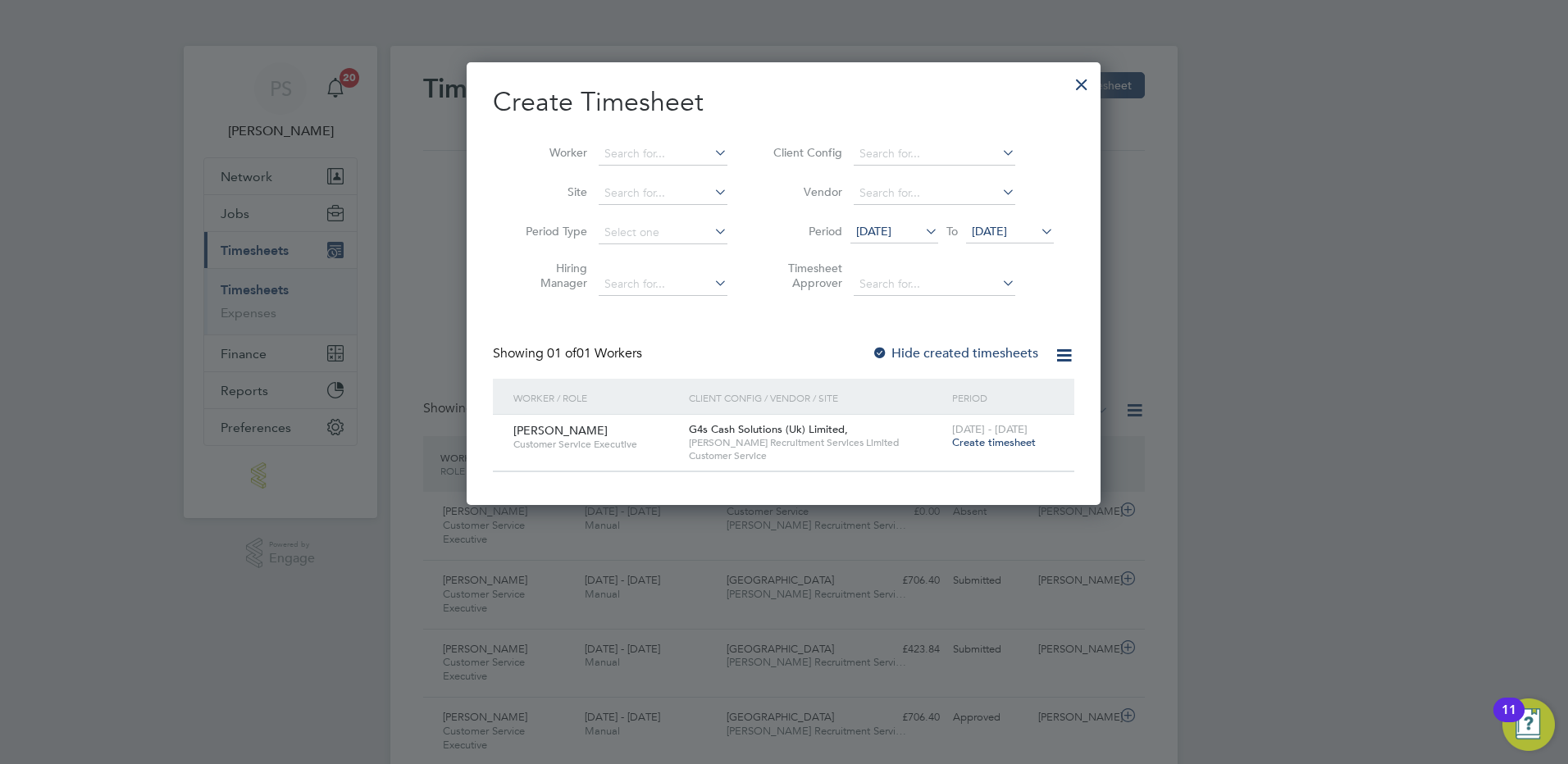
click at [968, 437] on span "Create timesheet" at bounding box center [994, 442] width 84 height 14
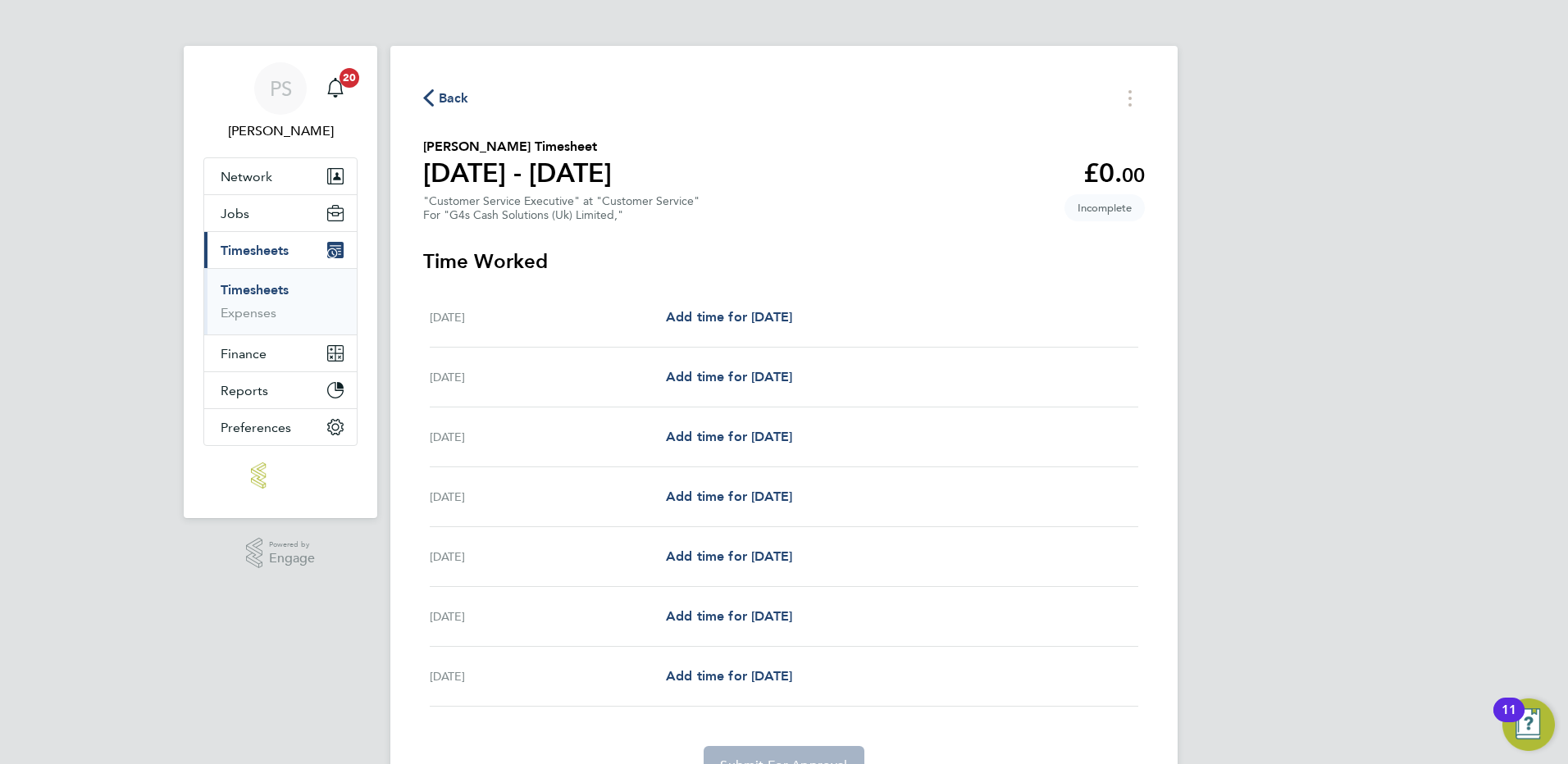
click at [438, 90] on span "Back" at bounding box center [447, 97] width 46 height 15
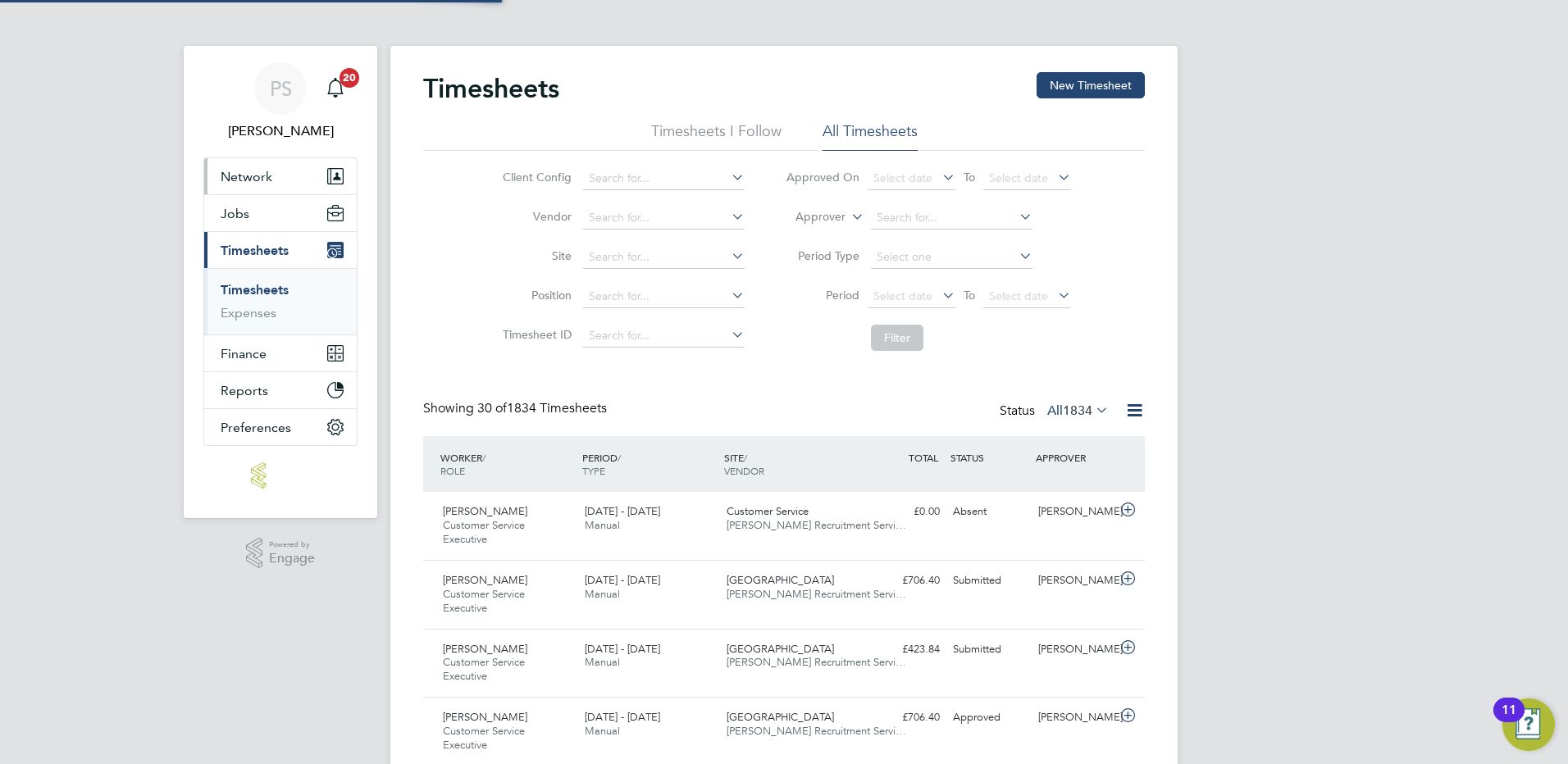
scroll to position [55, 143]
click at [258, 183] on span "Network" at bounding box center [246, 177] width 52 height 15
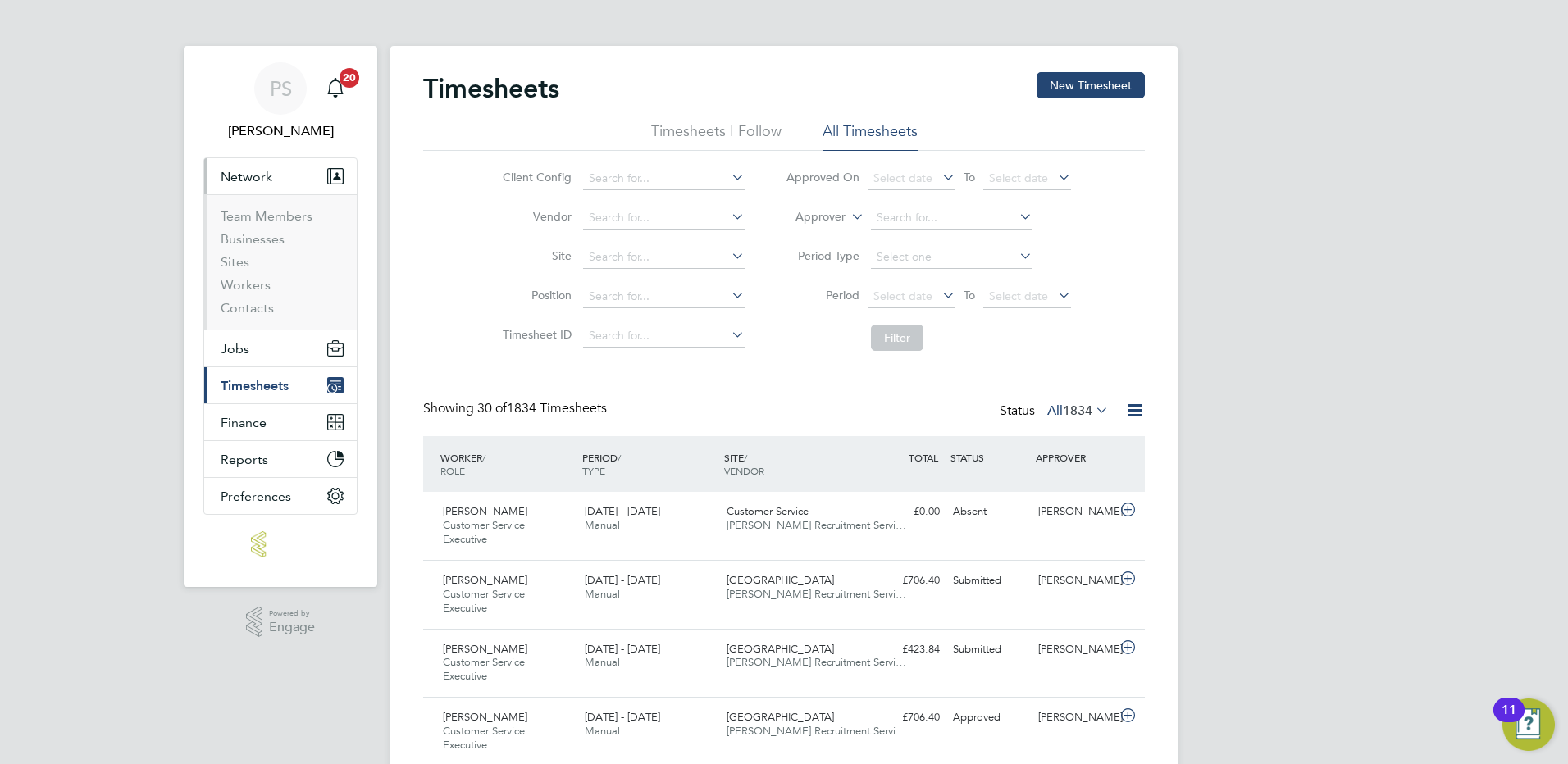
click at [260, 298] on li "Workers" at bounding box center [282, 289] width 123 height 23
click at [255, 283] on link "Workers" at bounding box center [245, 285] width 50 height 15
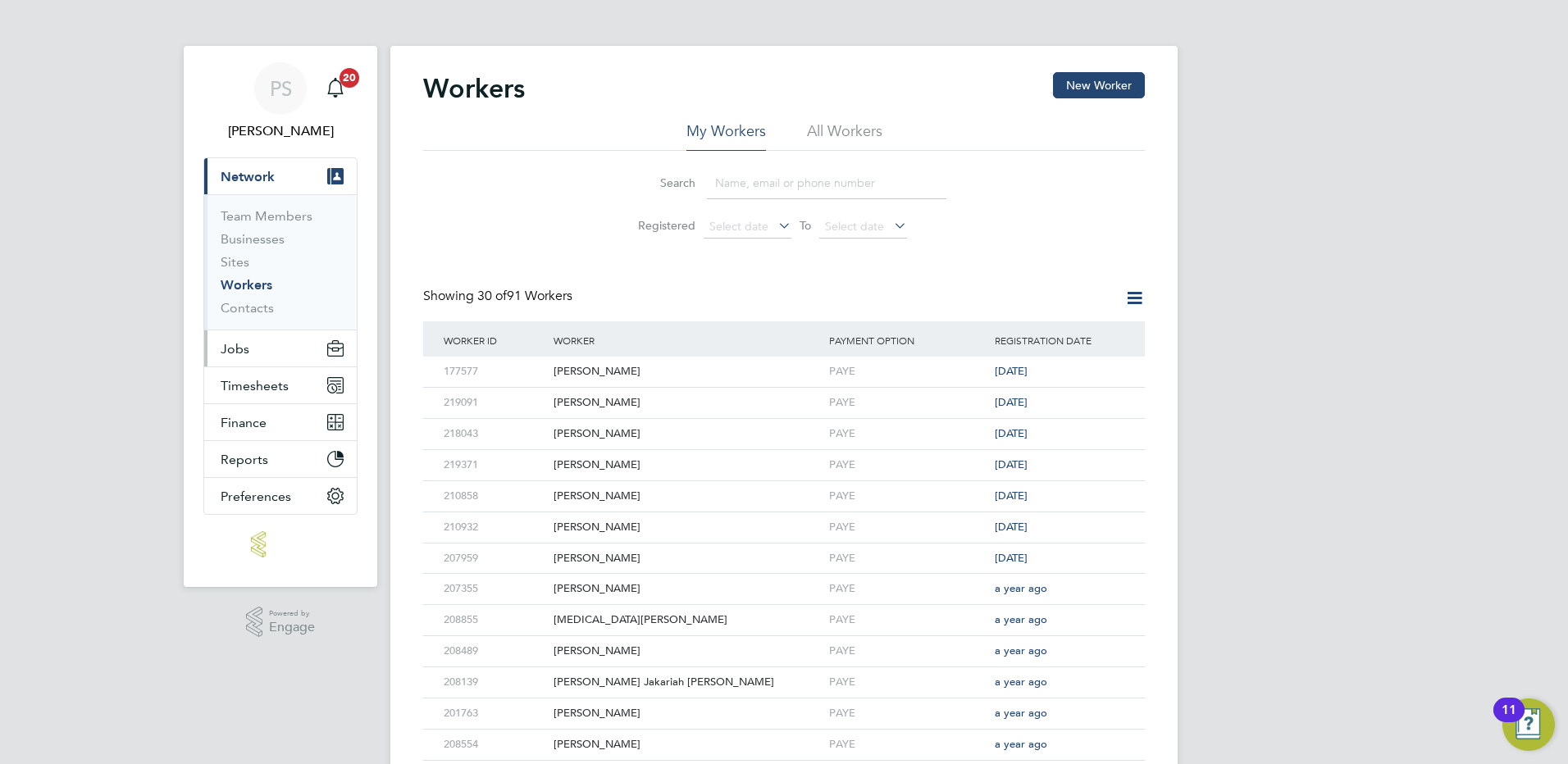
click at [260, 341] on button "Jobs" at bounding box center [280, 348] width 153 height 36
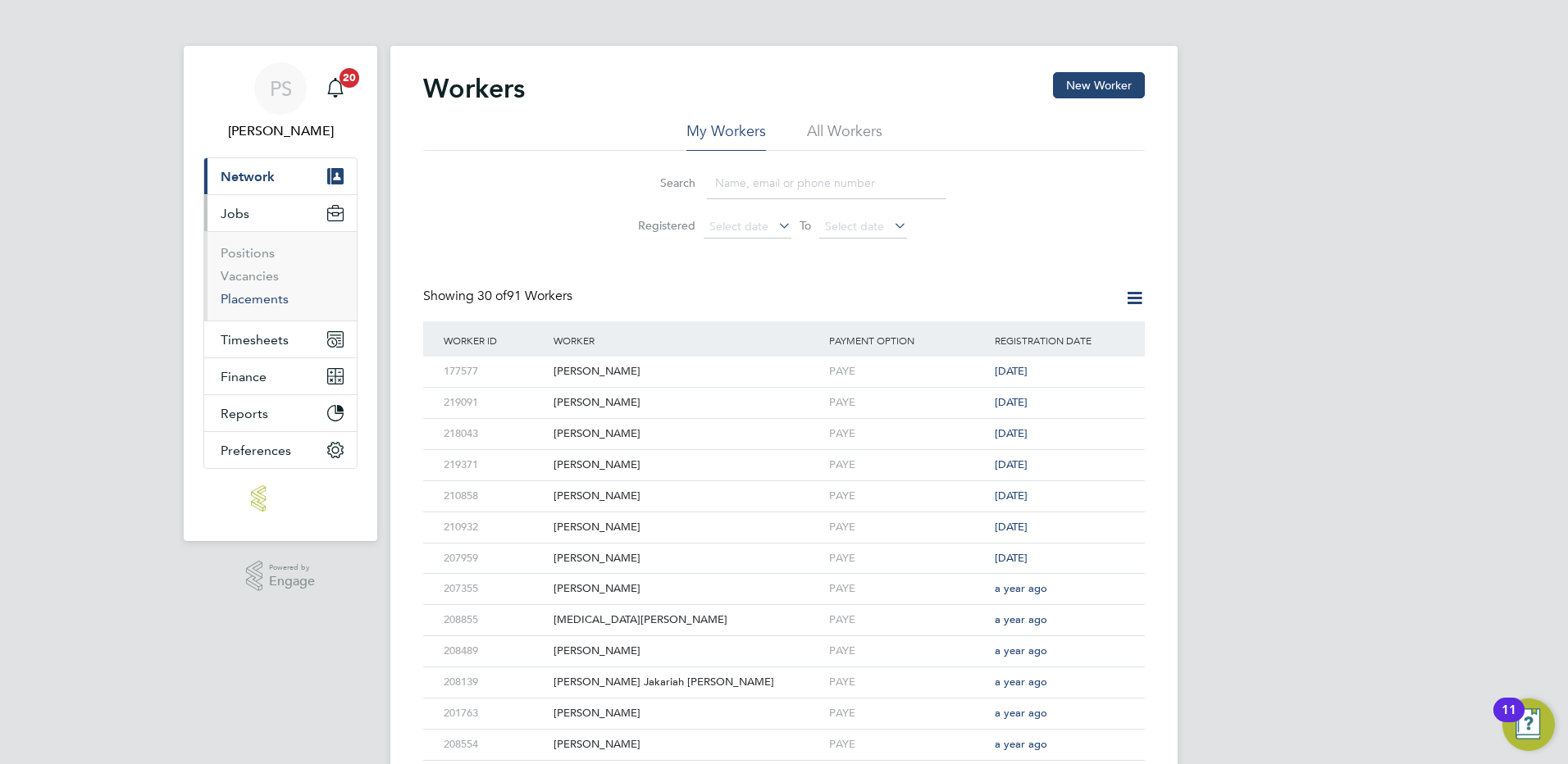
click at [260, 300] on link "Placements" at bounding box center [255, 299] width 68 height 15
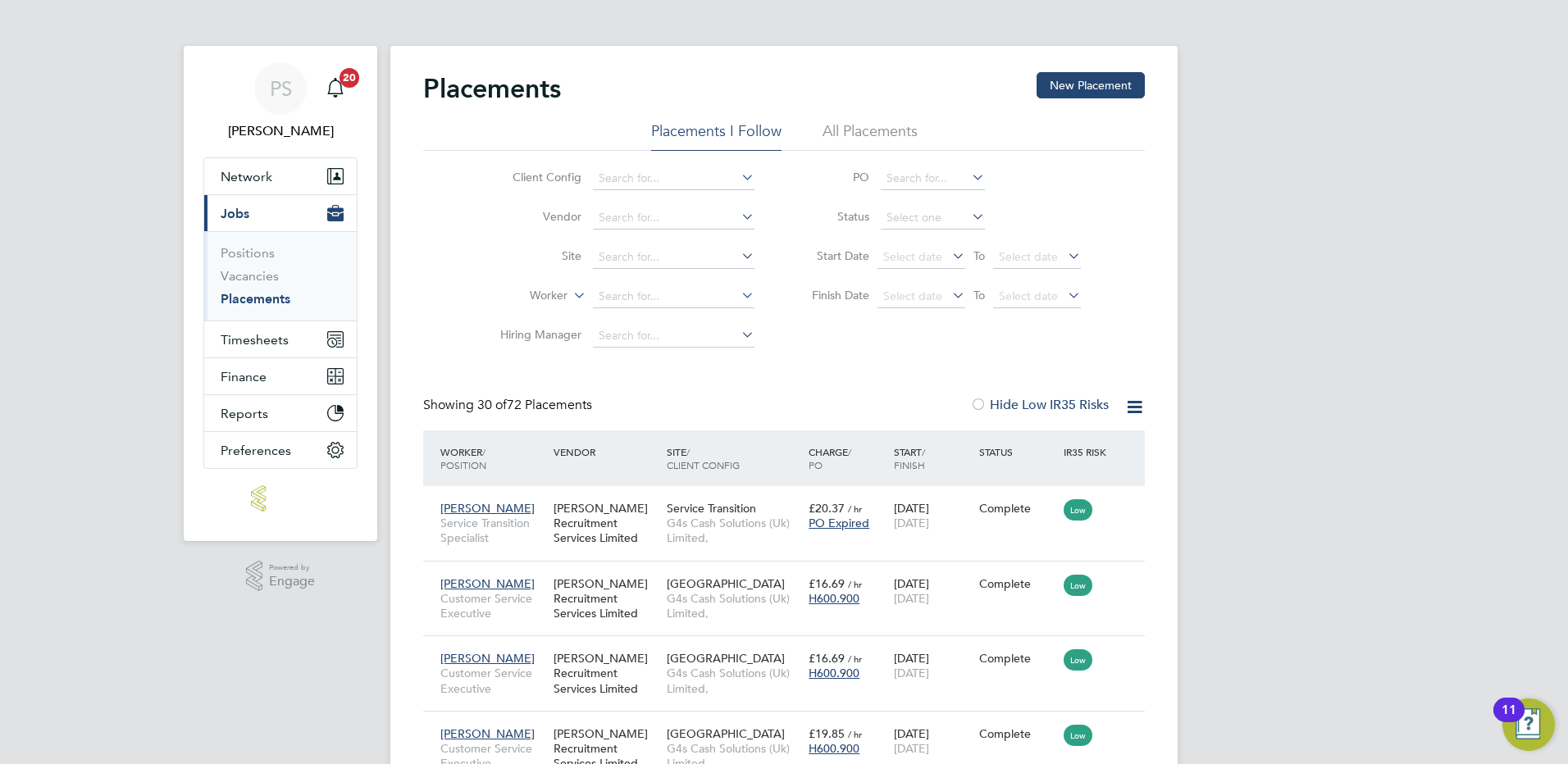
click at [546, 353] on li "Hiring Manager" at bounding box center [621, 336] width 308 height 39
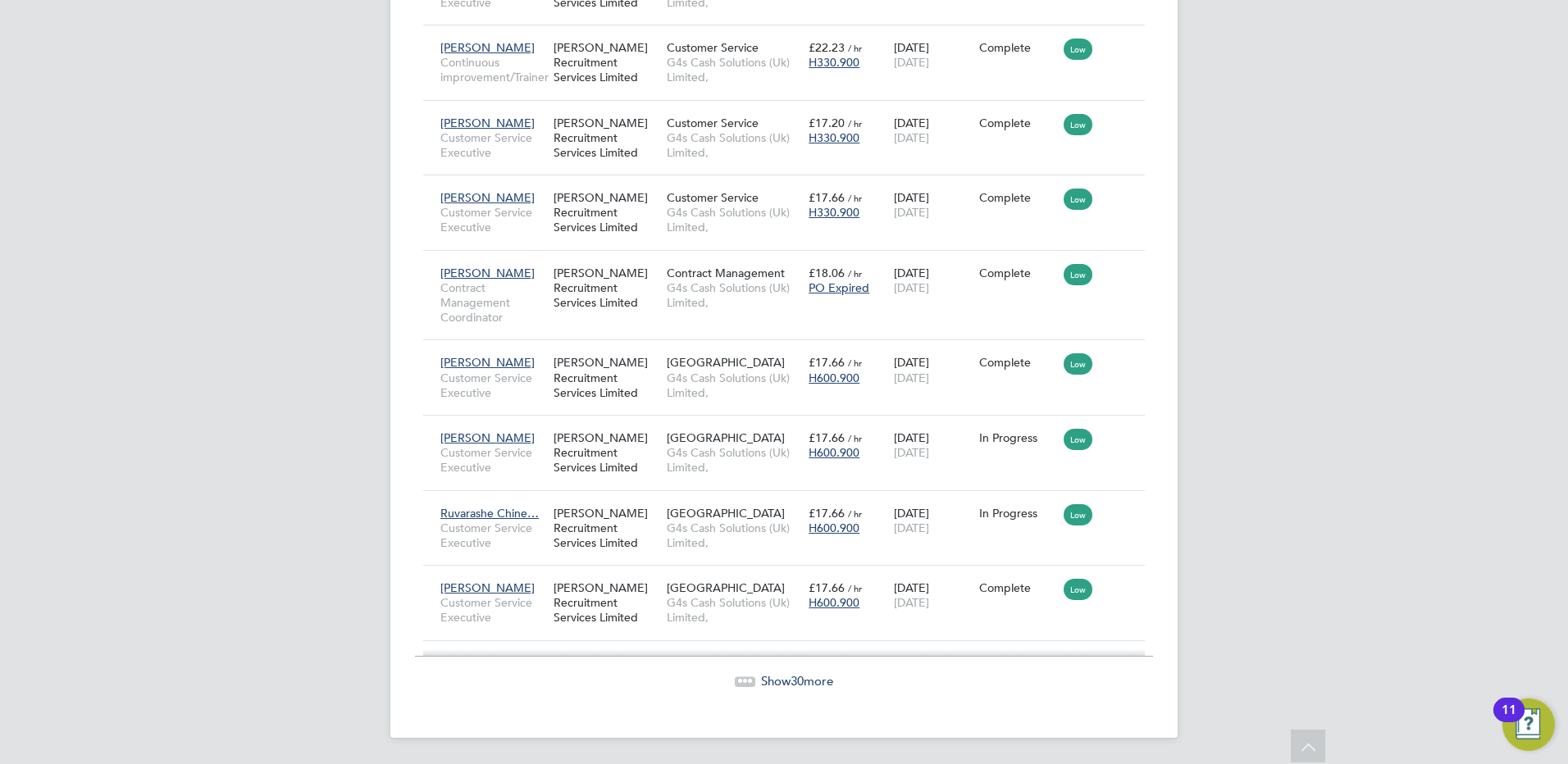
click at [788, 674] on span "Show 30 more" at bounding box center [797, 681] width 73 height 15
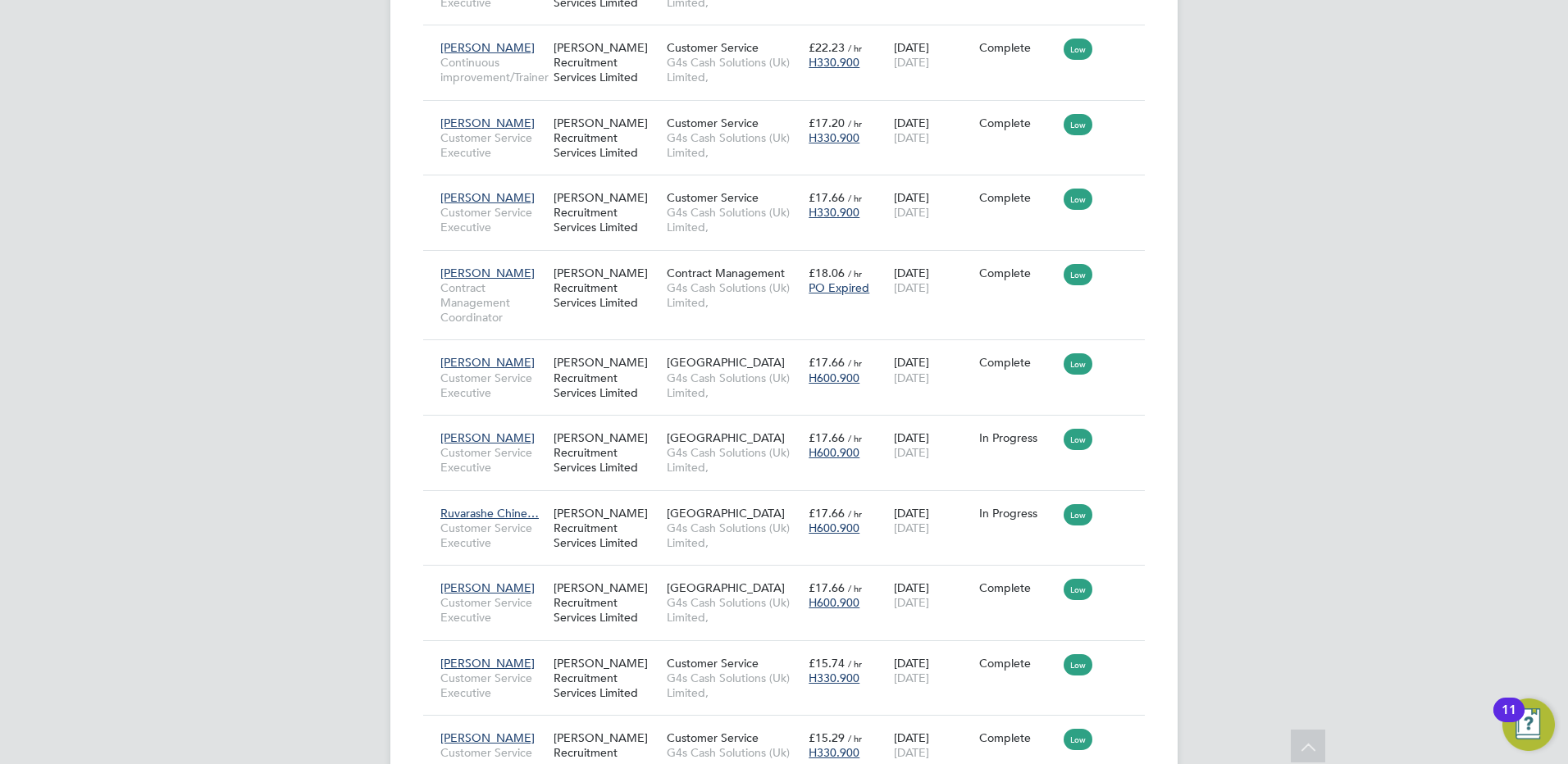
click at [1241, 372] on div "PS Pippa Scarborough Notifications 20 Applications: Network Team Members Busine…" at bounding box center [784, 459] width 1568 height 5234
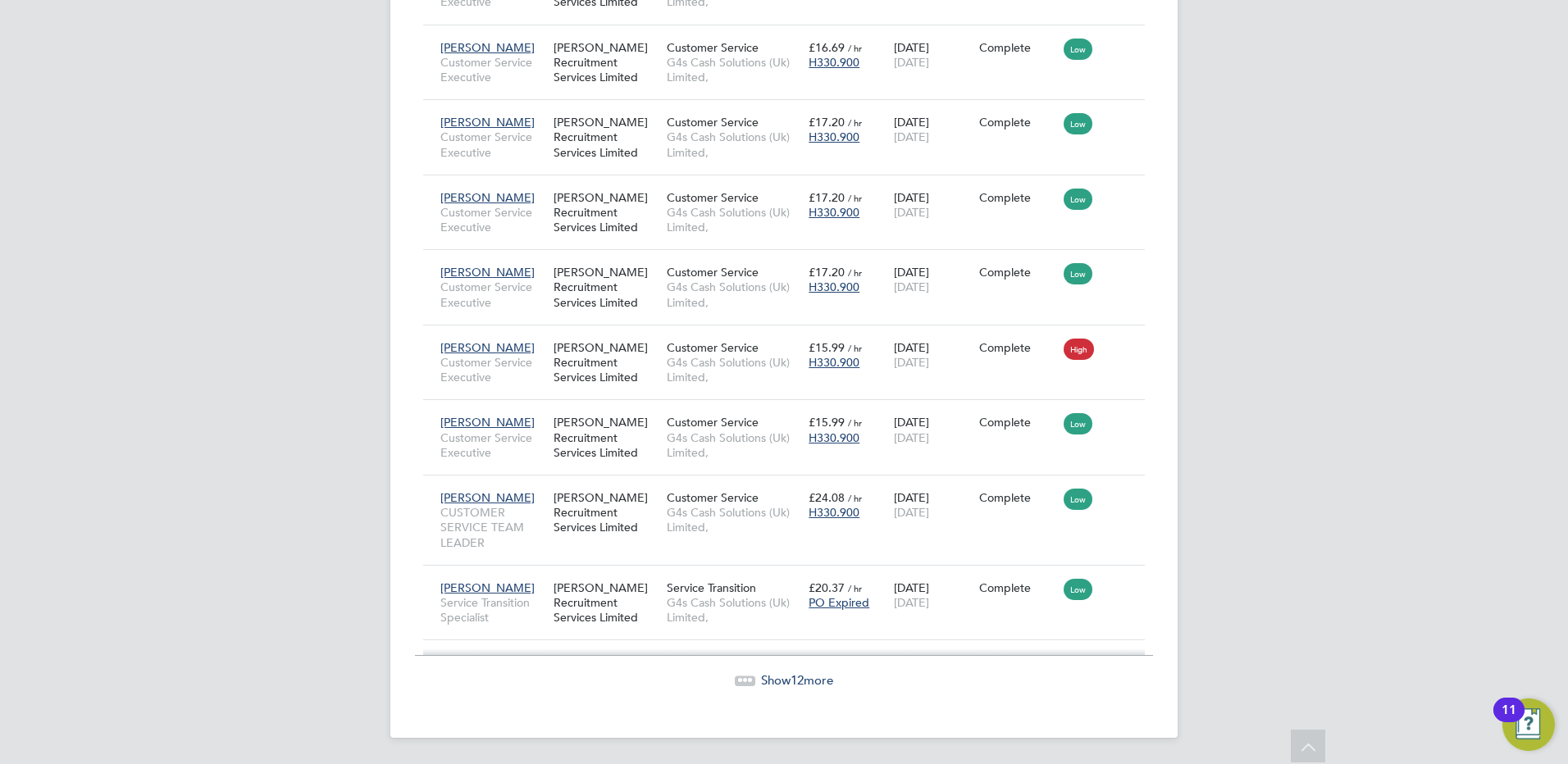
click at [790, 684] on span "Show 12 more" at bounding box center [797, 680] width 73 height 15
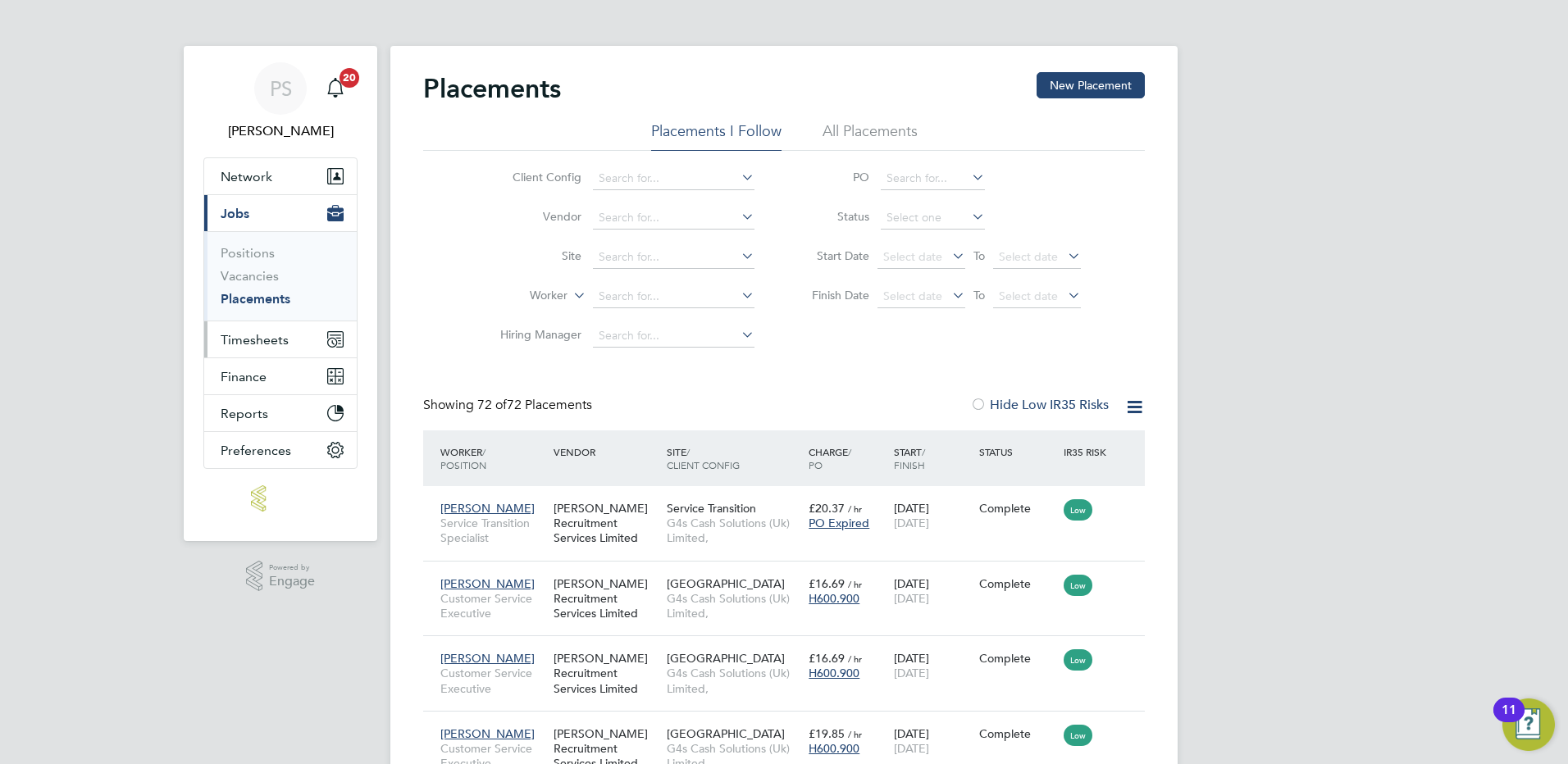
click at [260, 341] on span "Timesheets" at bounding box center [255, 340] width 68 height 15
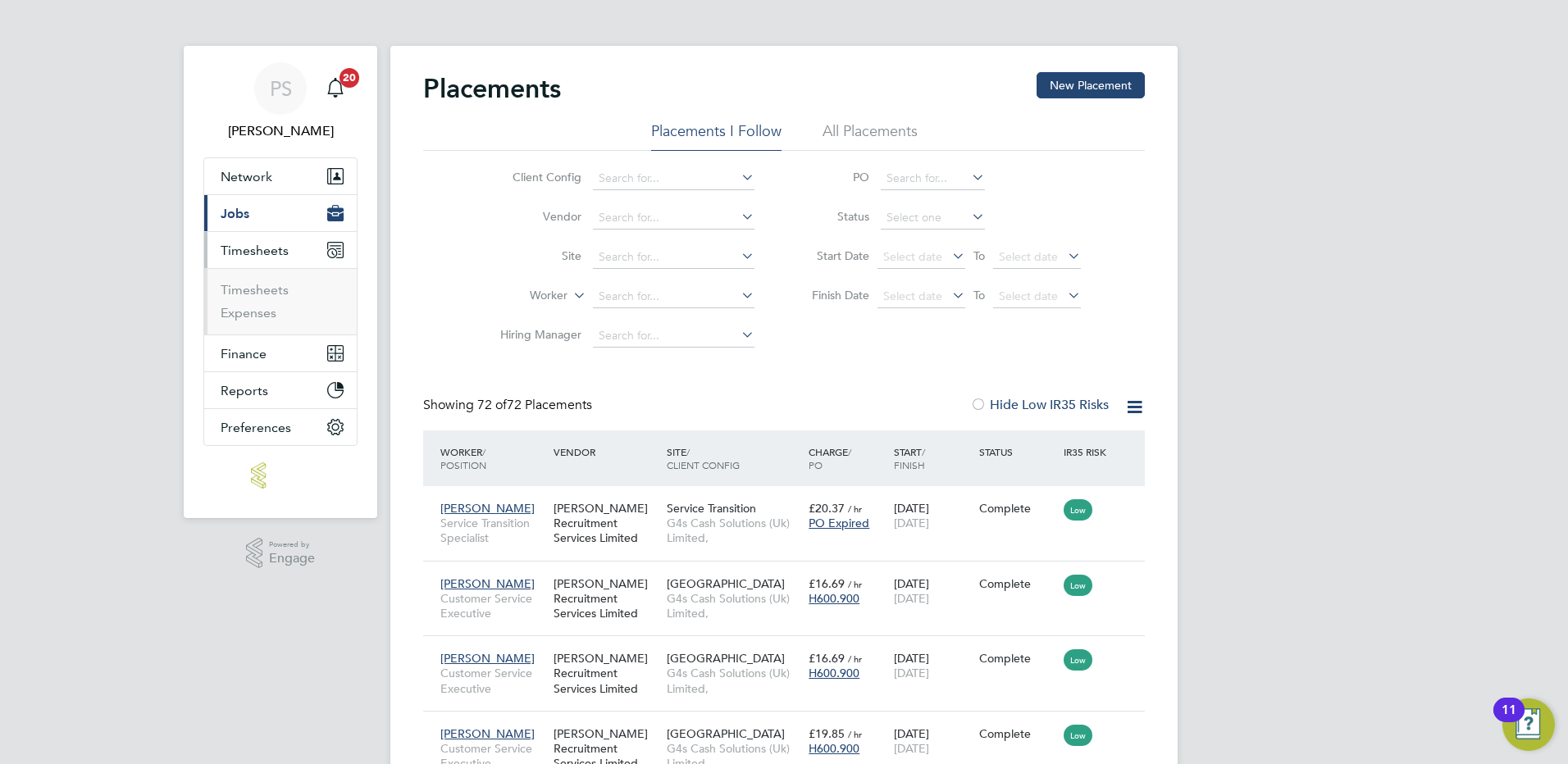
click at [275, 280] on ul "Timesheets Expenses" at bounding box center [280, 301] width 153 height 67
click at [284, 289] on link "Timesheets" at bounding box center [255, 289] width 68 height 15
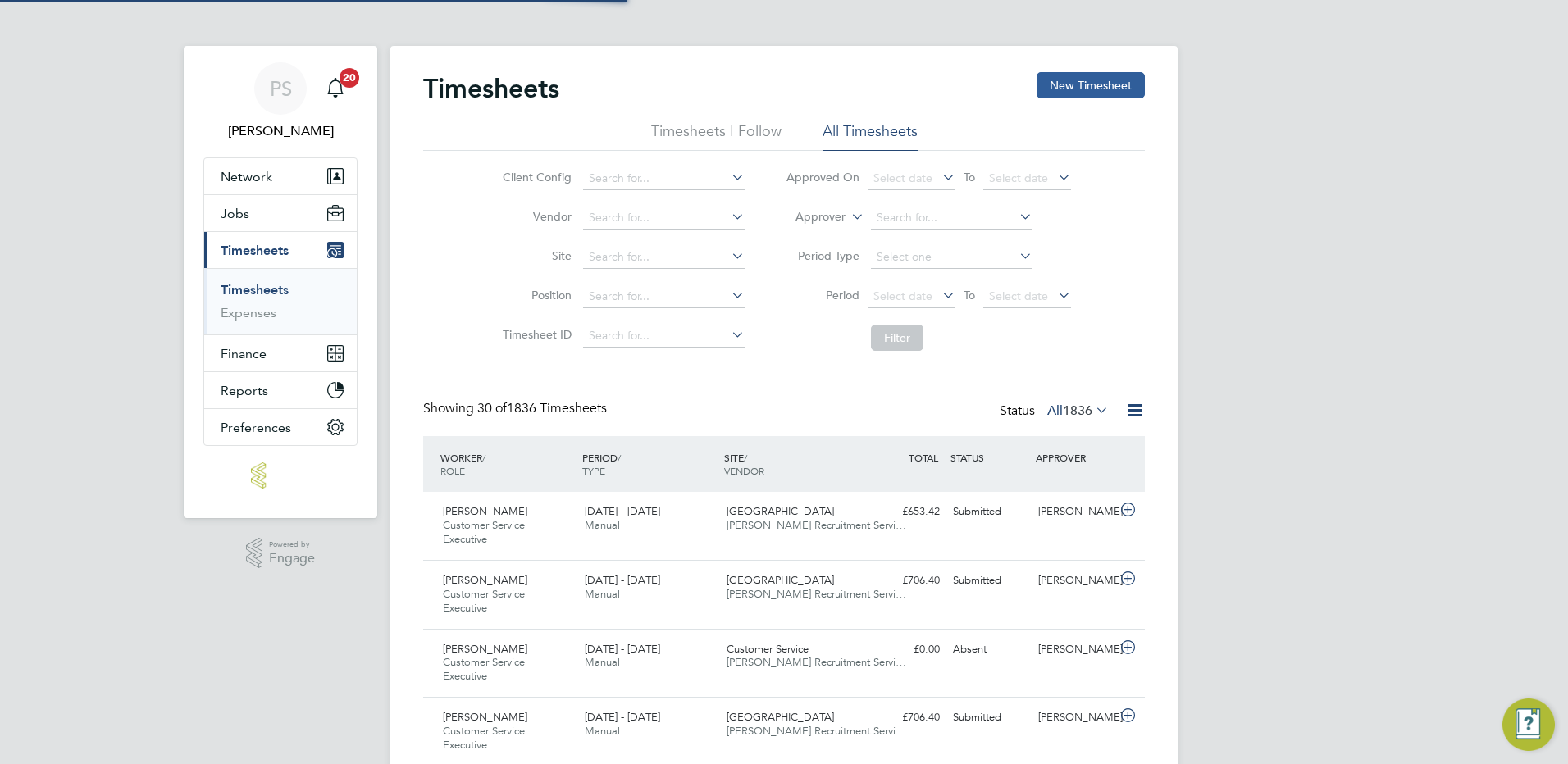
click at [1105, 87] on button "New Timesheet" at bounding box center [1091, 85] width 108 height 26
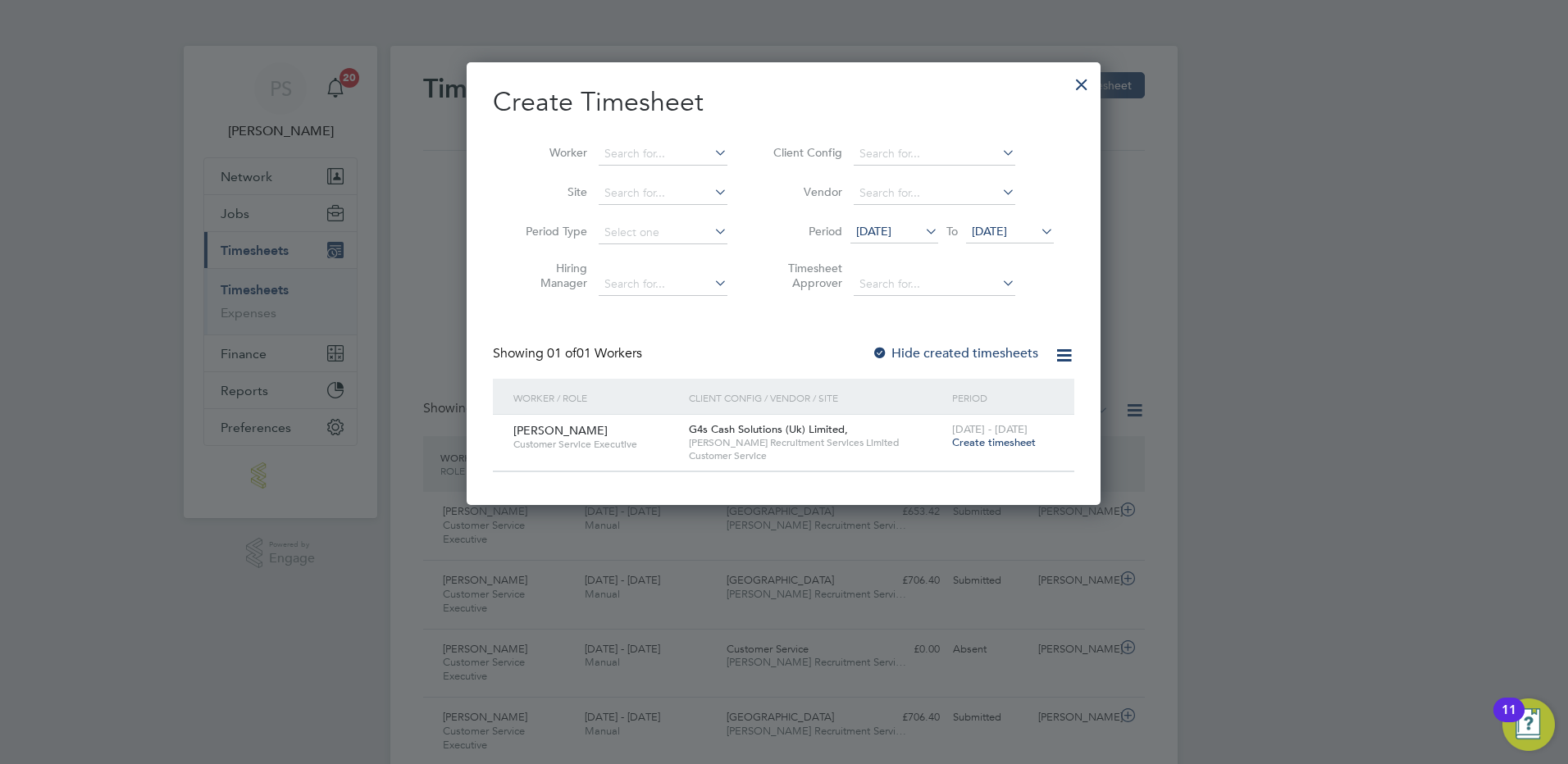
drag, startPoint x: 1256, startPoint y: 518, endPoint x: 1067, endPoint y: 519, distance: 189.0
click at [1258, 517] on div at bounding box center [784, 382] width 1568 height 764
click at [1090, 76] on div at bounding box center [1082, 80] width 30 height 30
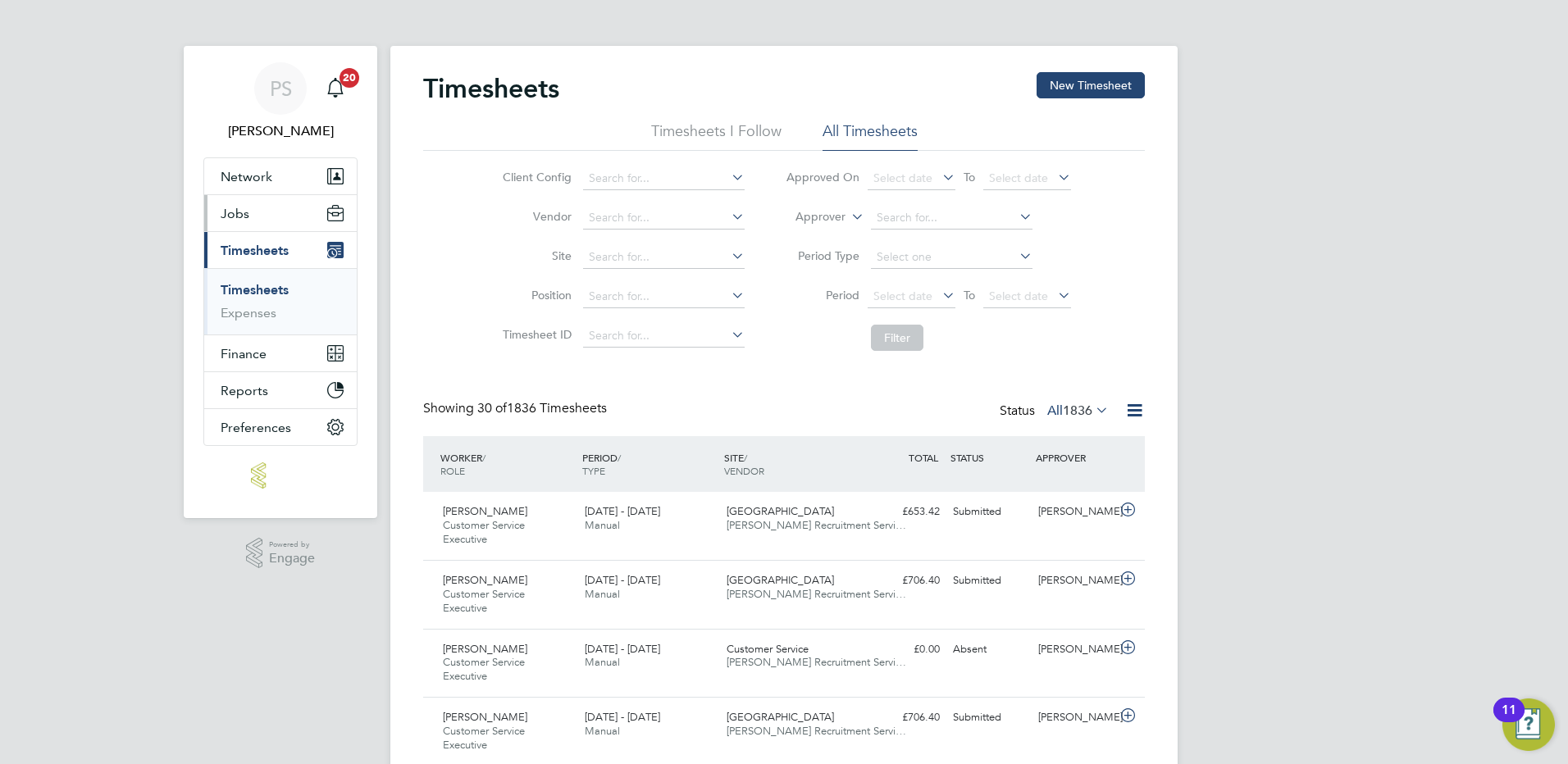
click at [257, 207] on button "Jobs" at bounding box center [280, 213] width 153 height 36
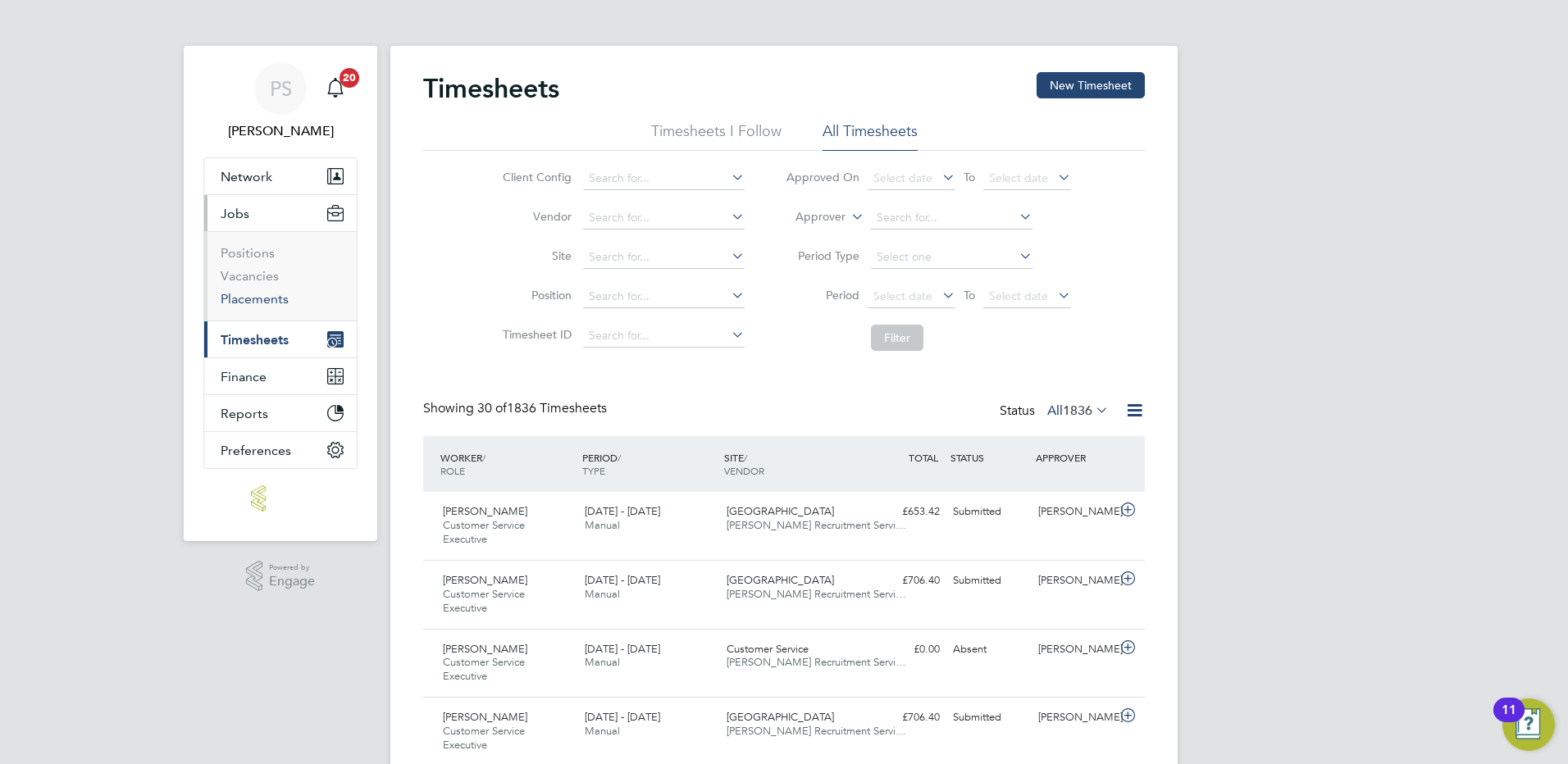
click at [240, 293] on link "Placements" at bounding box center [255, 299] width 68 height 15
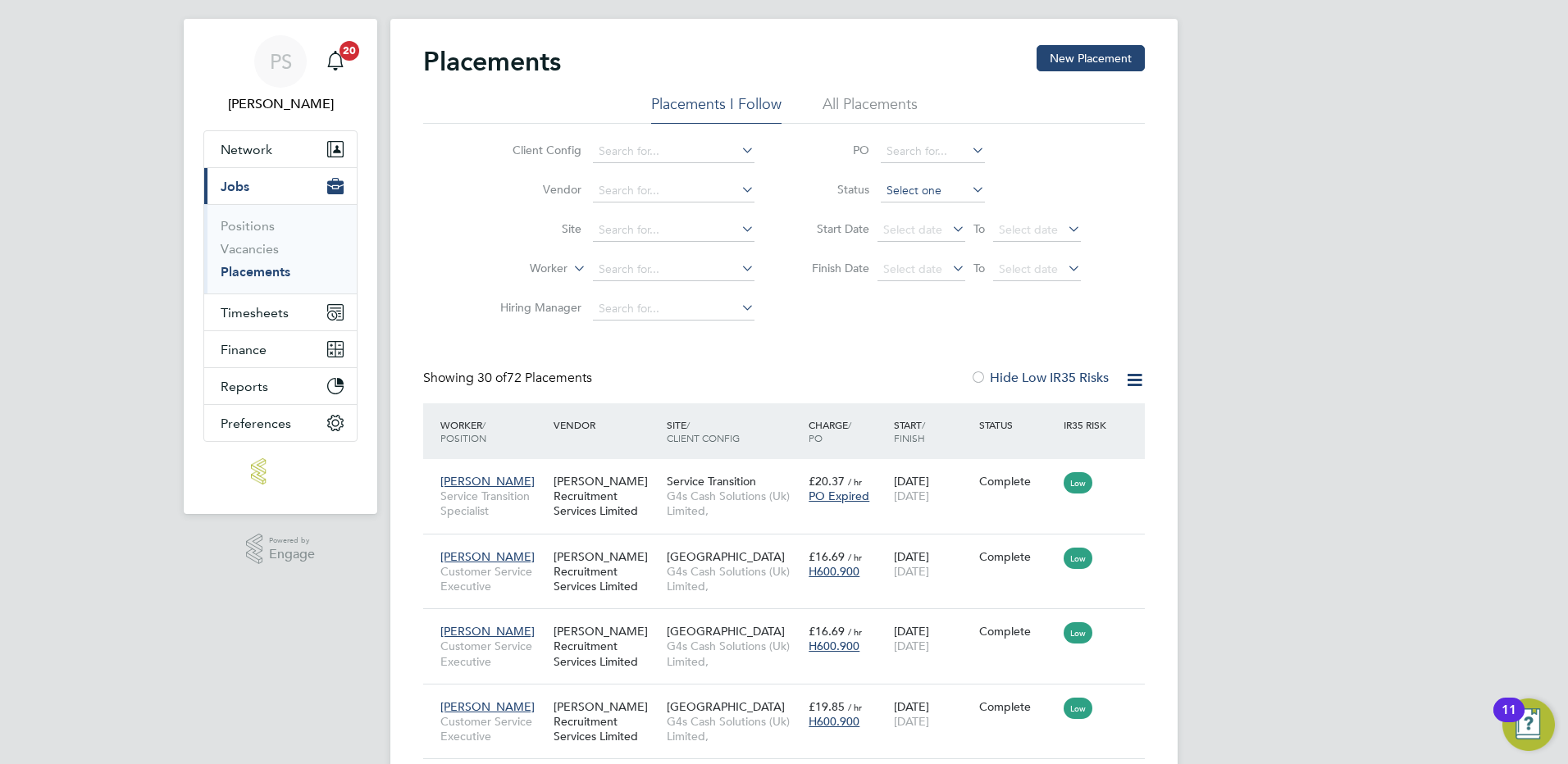
click at [905, 186] on input at bounding box center [933, 190] width 104 height 23
click at [924, 209] on li "Active" at bounding box center [933, 212] width 106 height 21
type input "Active"
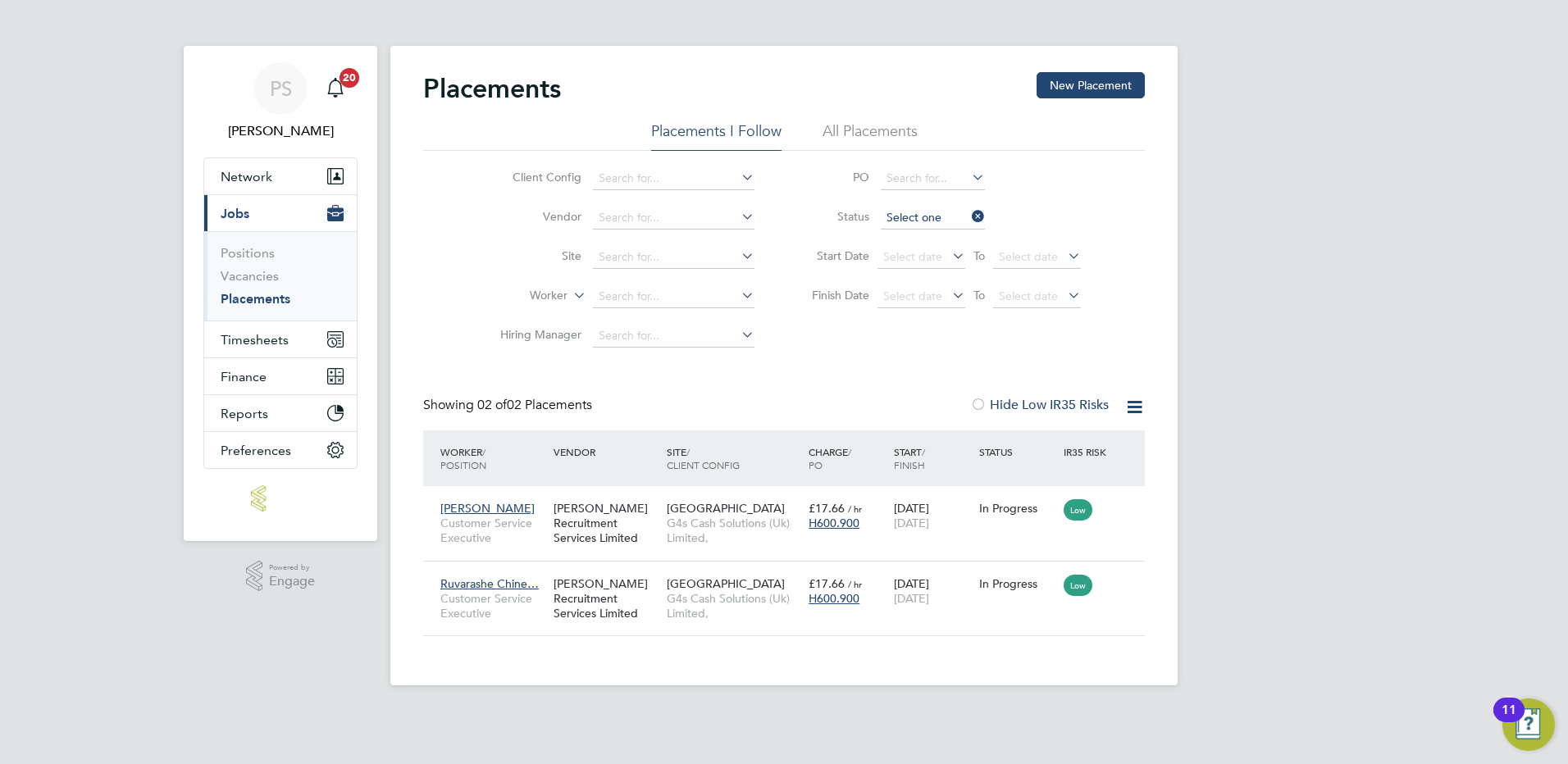
click at [923, 214] on input at bounding box center [933, 218] width 104 height 23
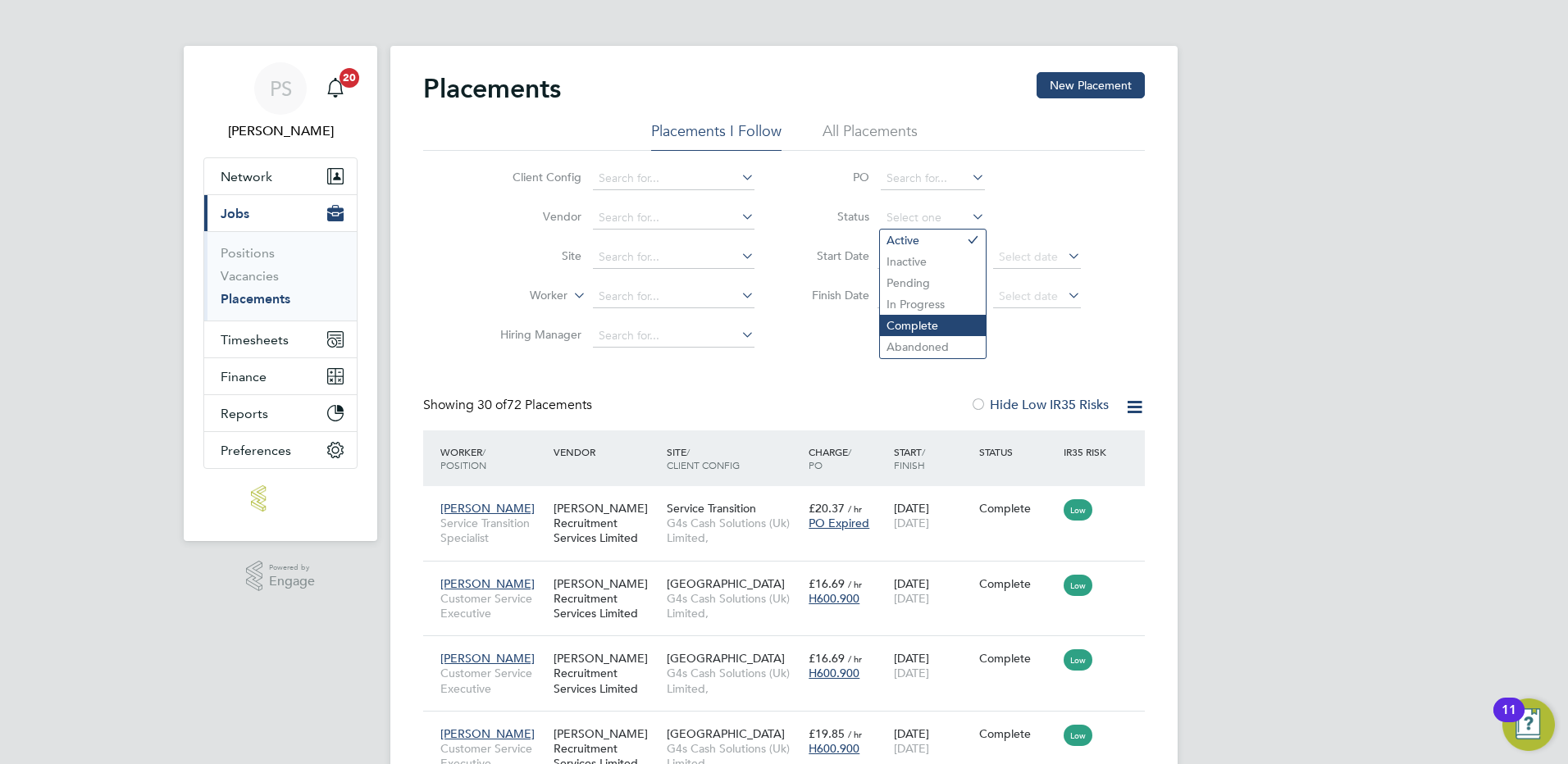
click at [944, 318] on li "Complete" at bounding box center [933, 325] width 106 height 21
type input "Complete"
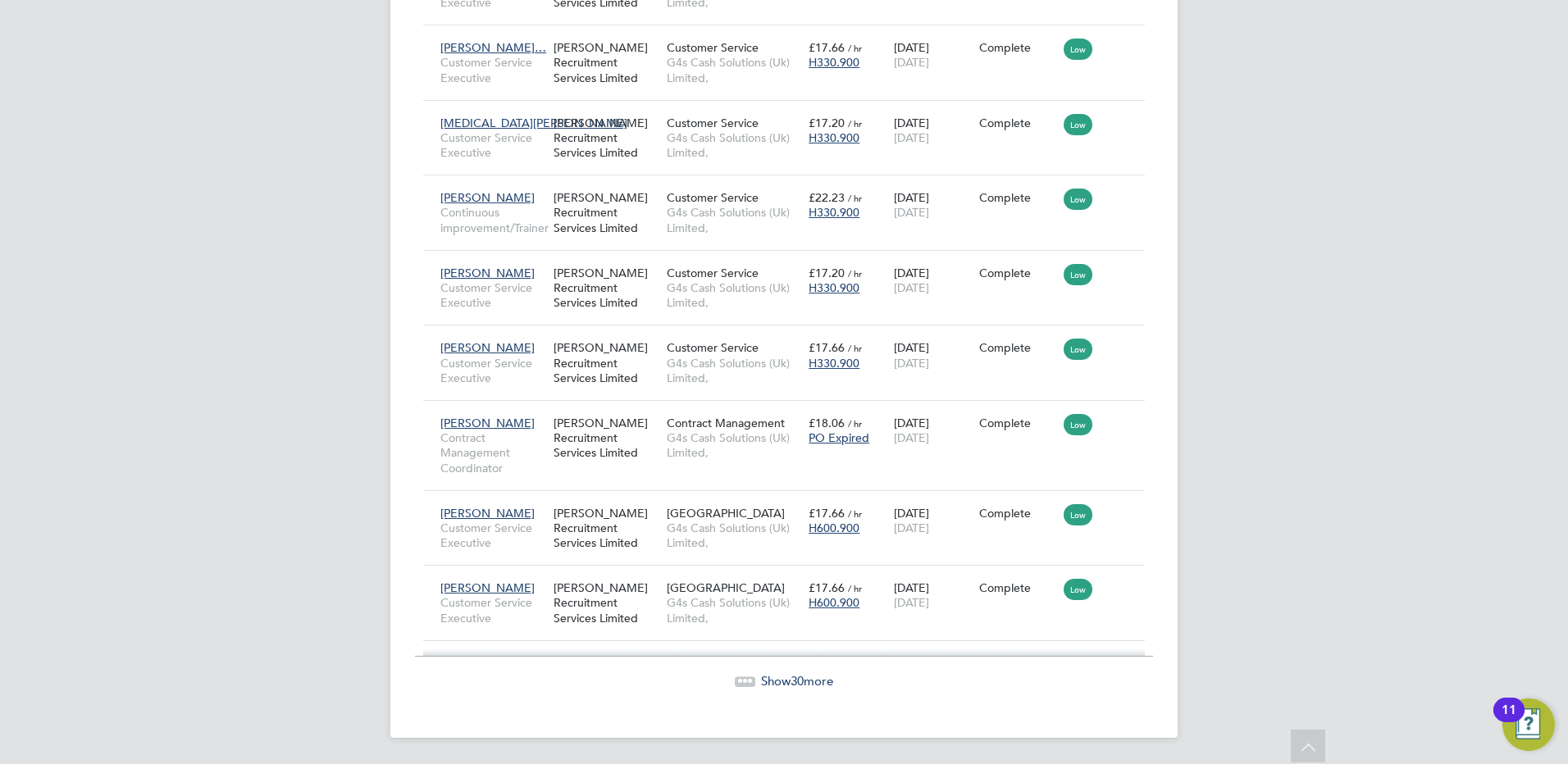
click at [784, 686] on span "Show 30 more" at bounding box center [797, 681] width 73 height 15
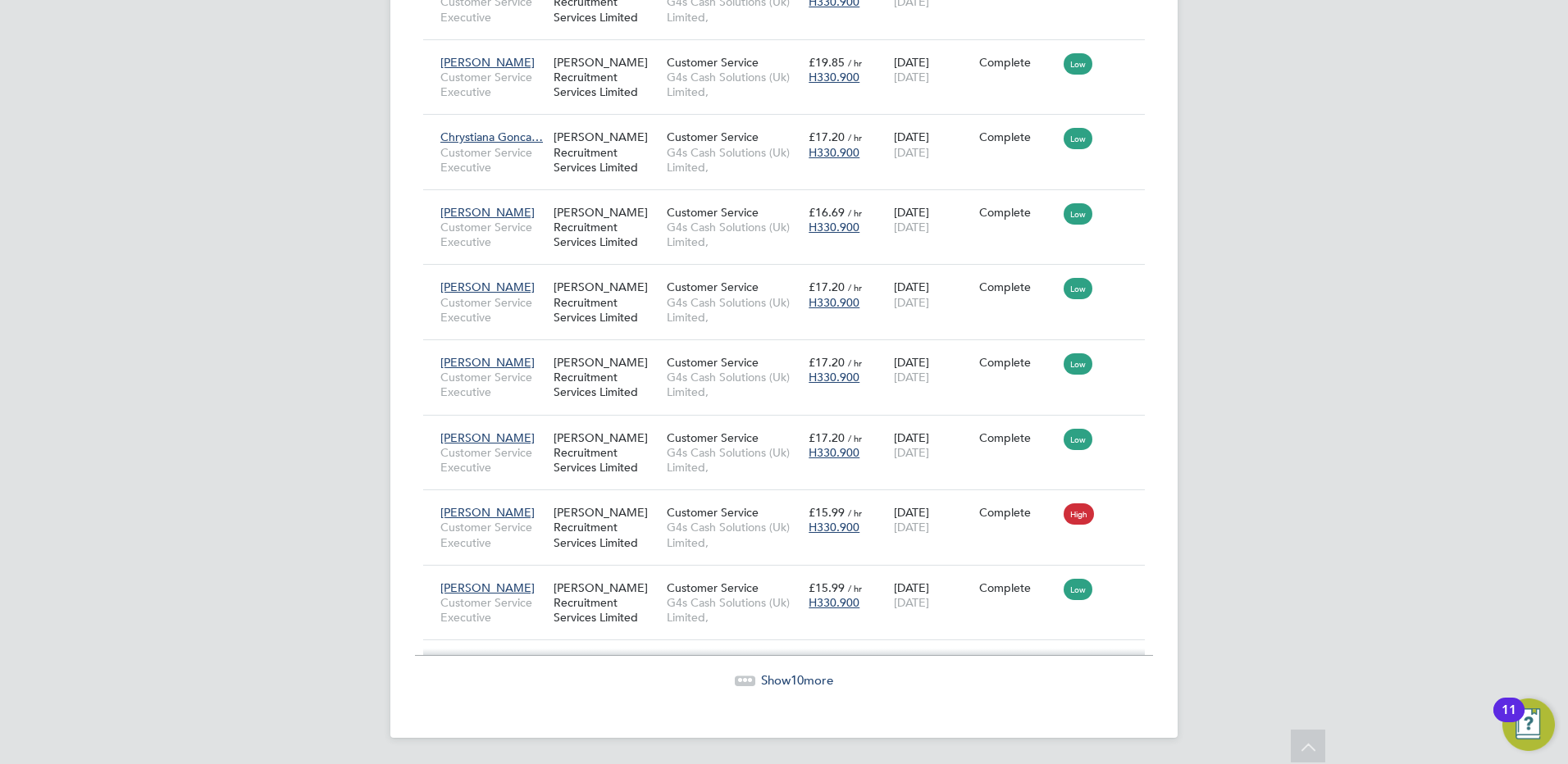
click at [781, 679] on span "Show 10 more" at bounding box center [797, 680] width 73 height 15
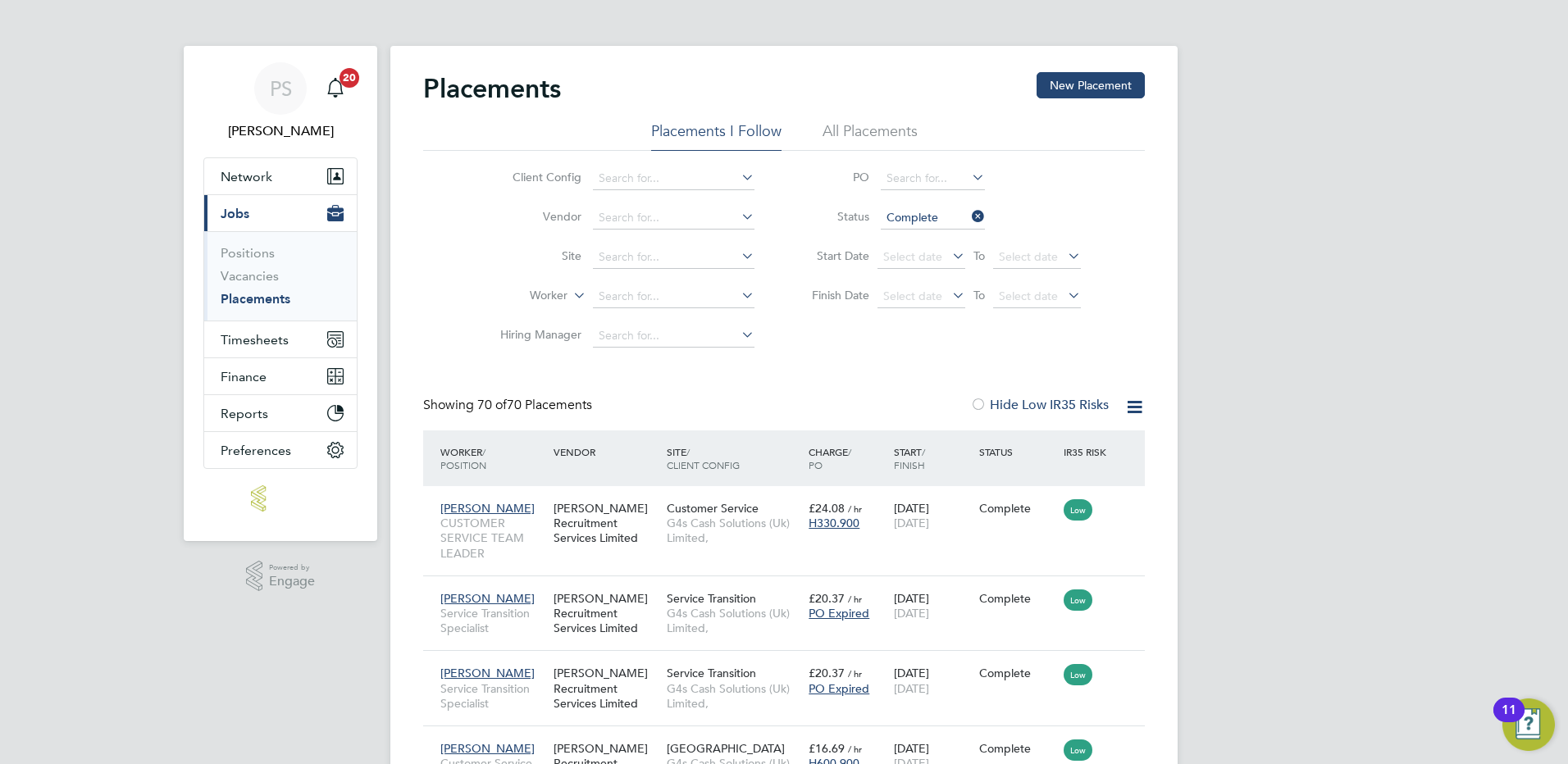
click at [945, 210] on input "Complete" at bounding box center [933, 218] width 104 height 23
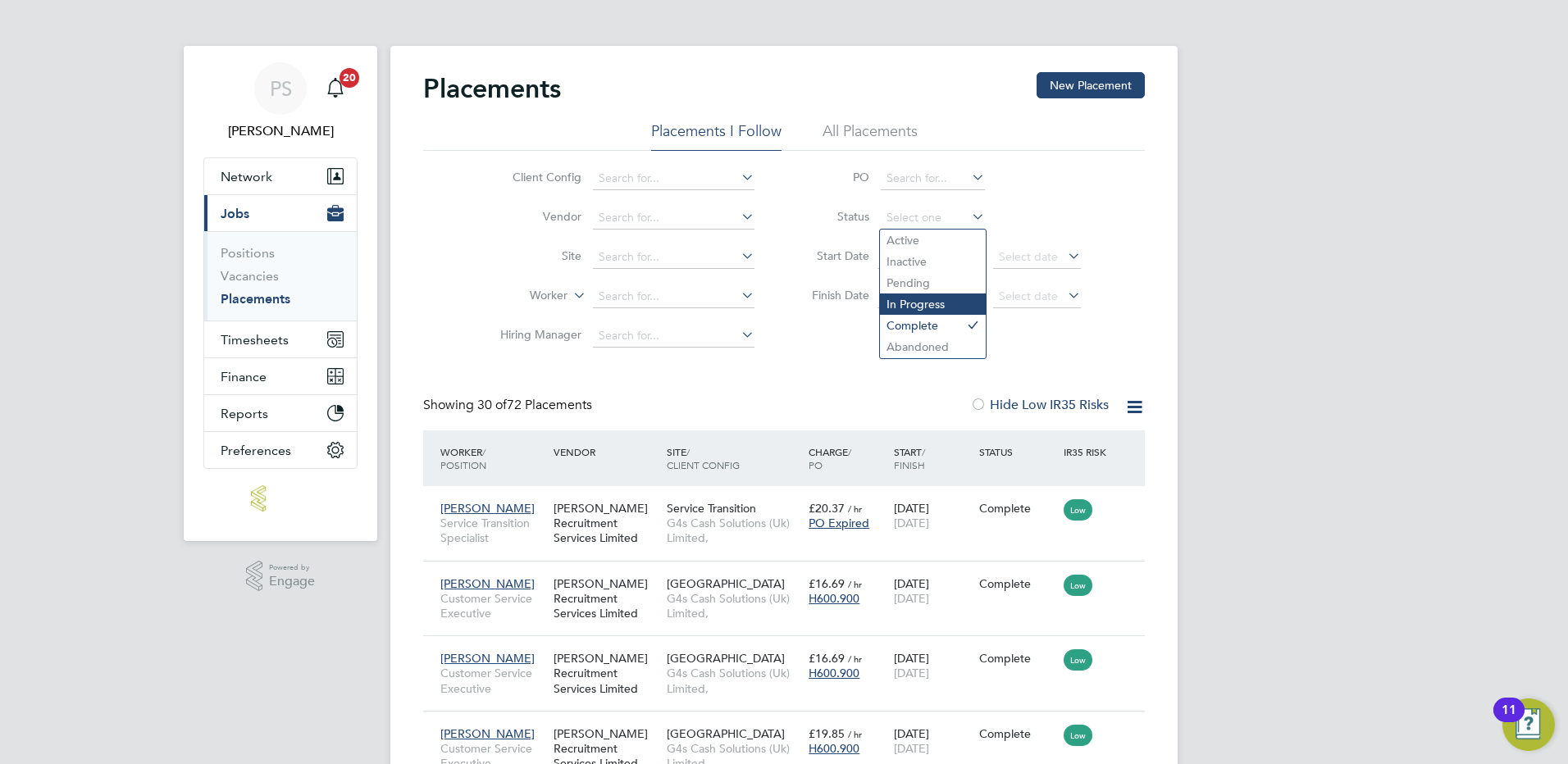
click at [933, 307] on li "In Progress" at bounding box center [933, 304] width 106 height 21
type input "In Progress"
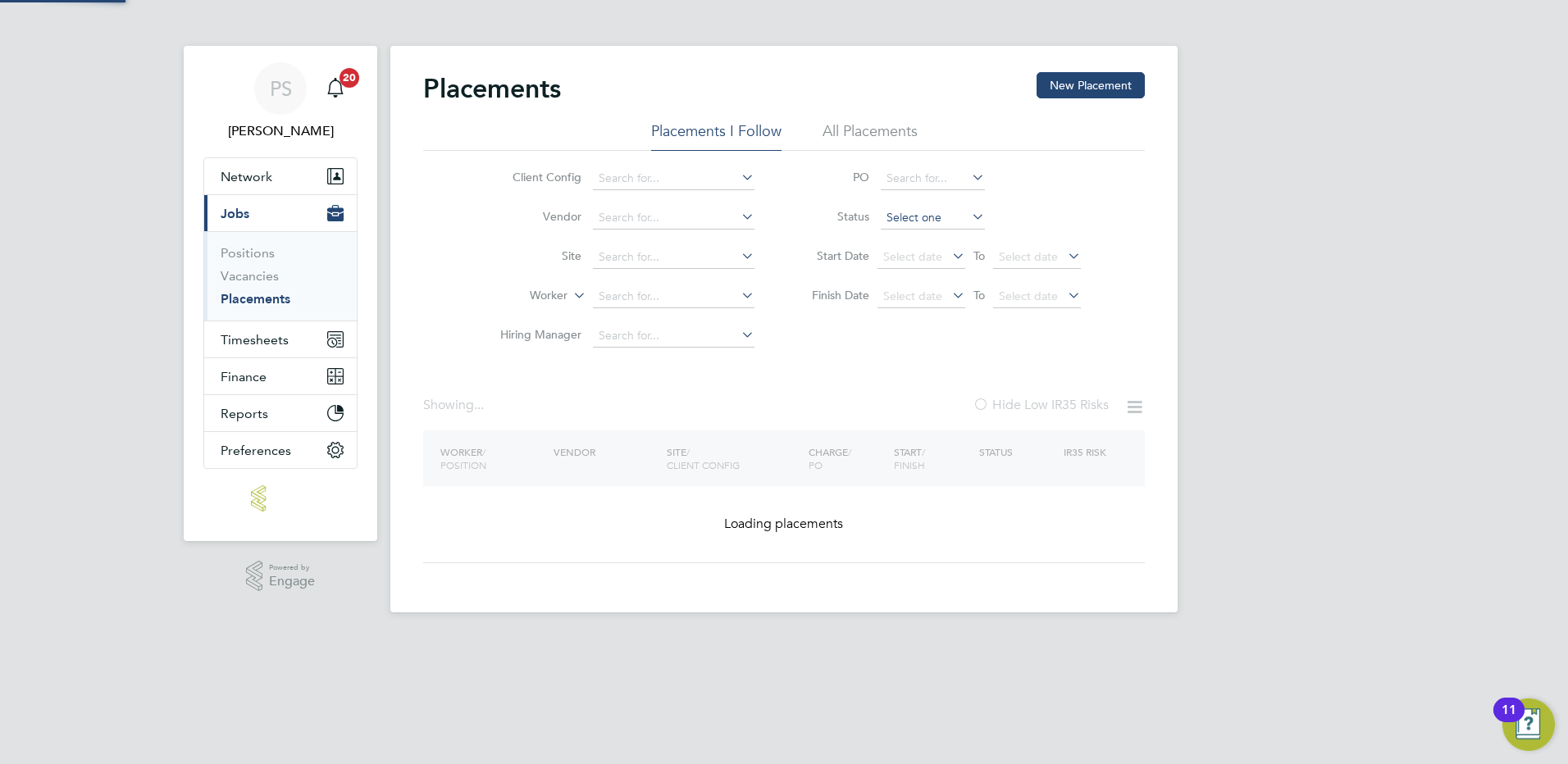
click at [924, 220] on input at bounding box center [933, 218] width 104 height 23
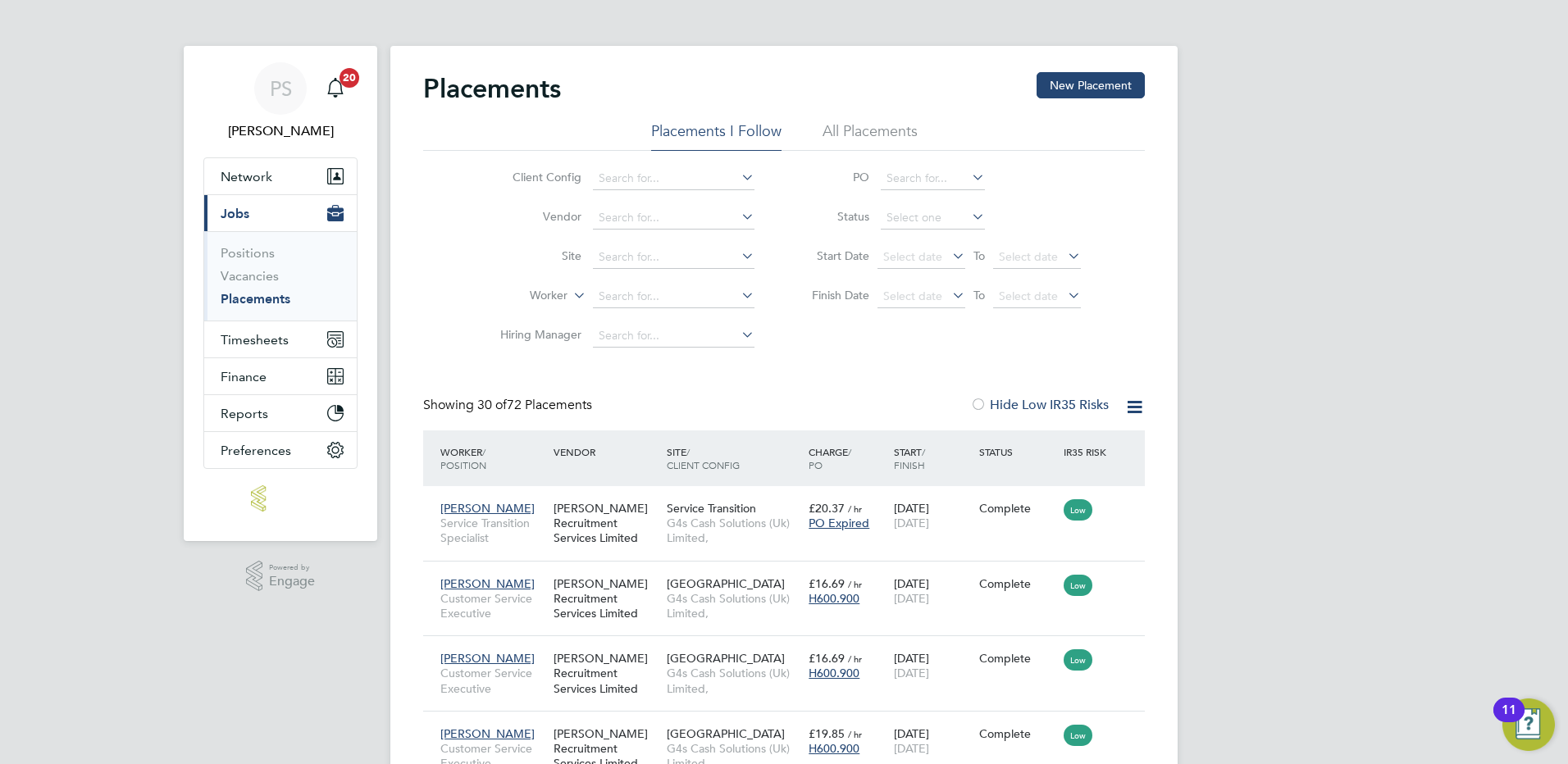
click at [930, 264] on li "Inactive" at bounding box center [933, 261] width 106 height 21
type input "Inactive"
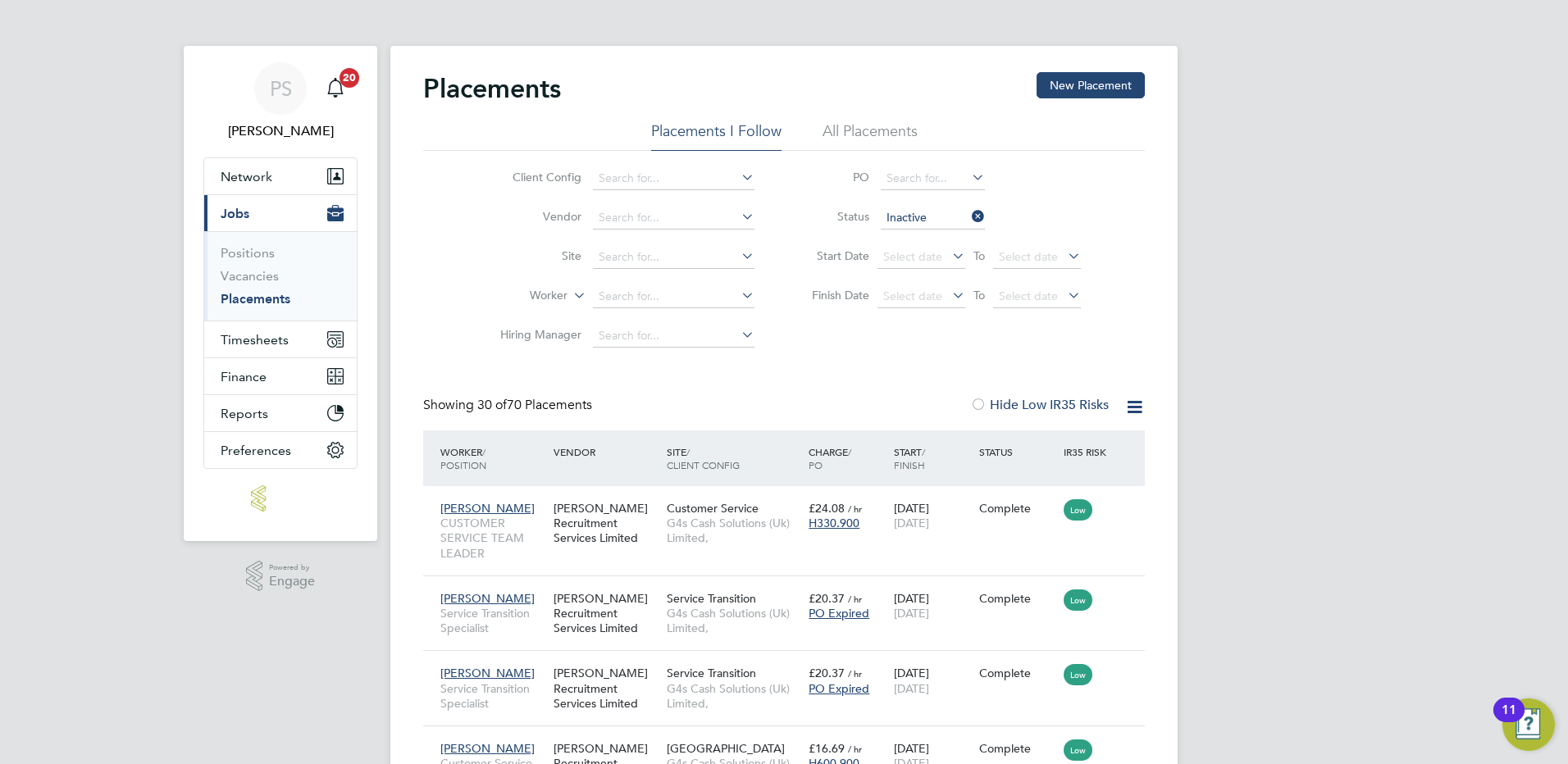
click at [908, 219] on input "Inactive" at bounding box center [933, 218] width 104 height 23
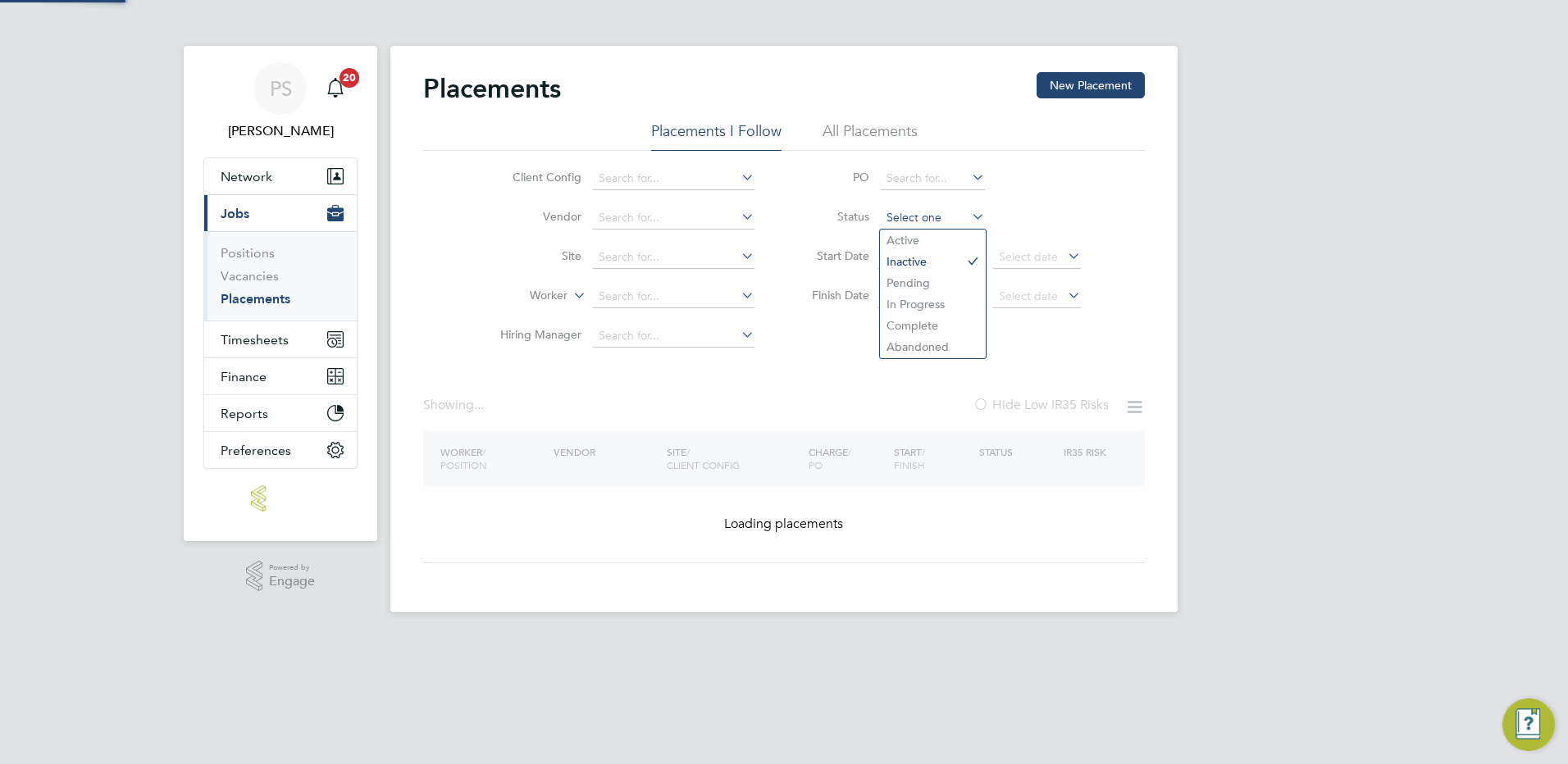
click at [932, 217] on input at bounding box center [933, 218] width 104 height 23
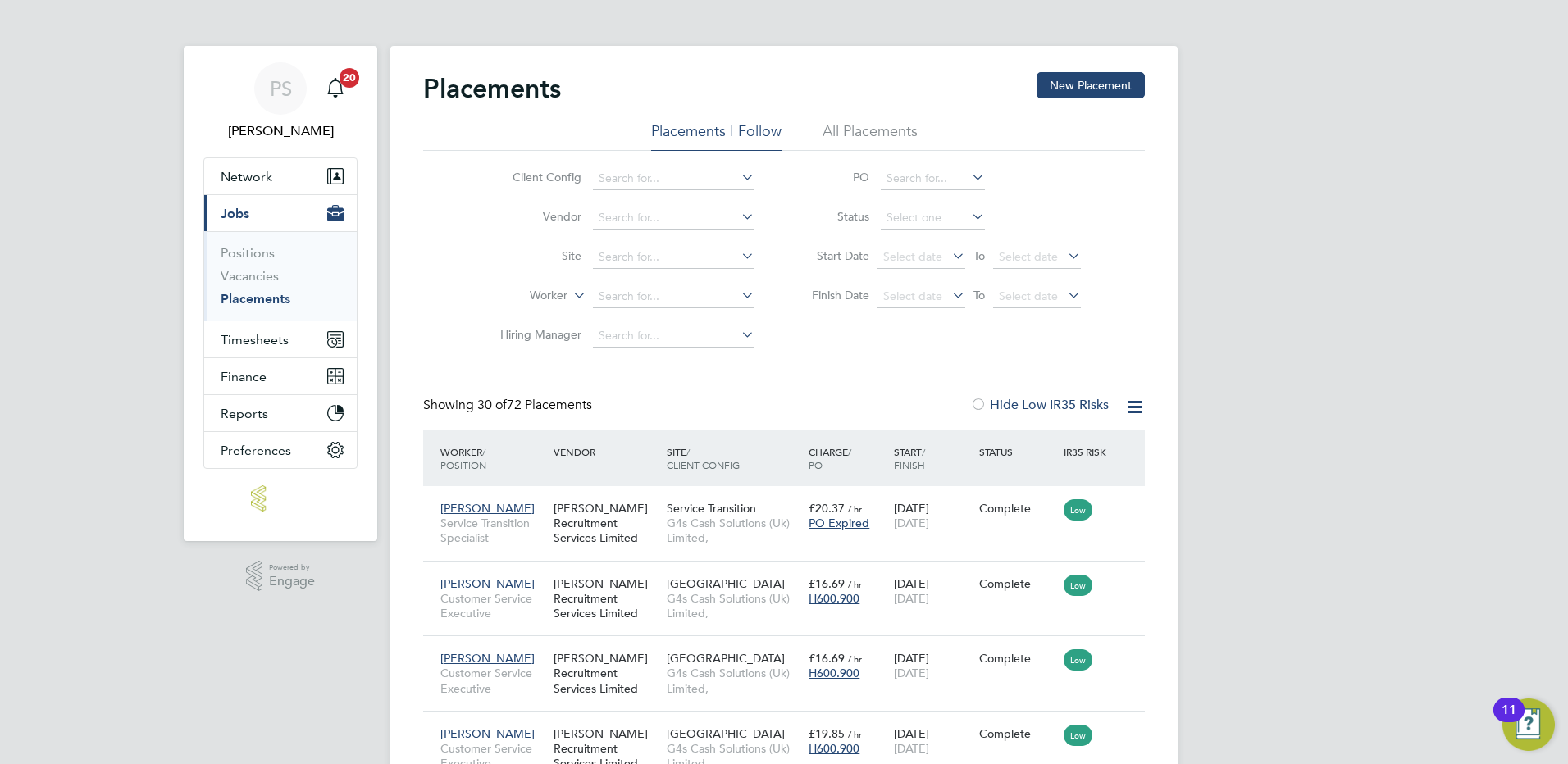
click at [944, 336] on li "Abandoned" at bounding box center [933, 347] width 106 height 21
type input "Abandoned"
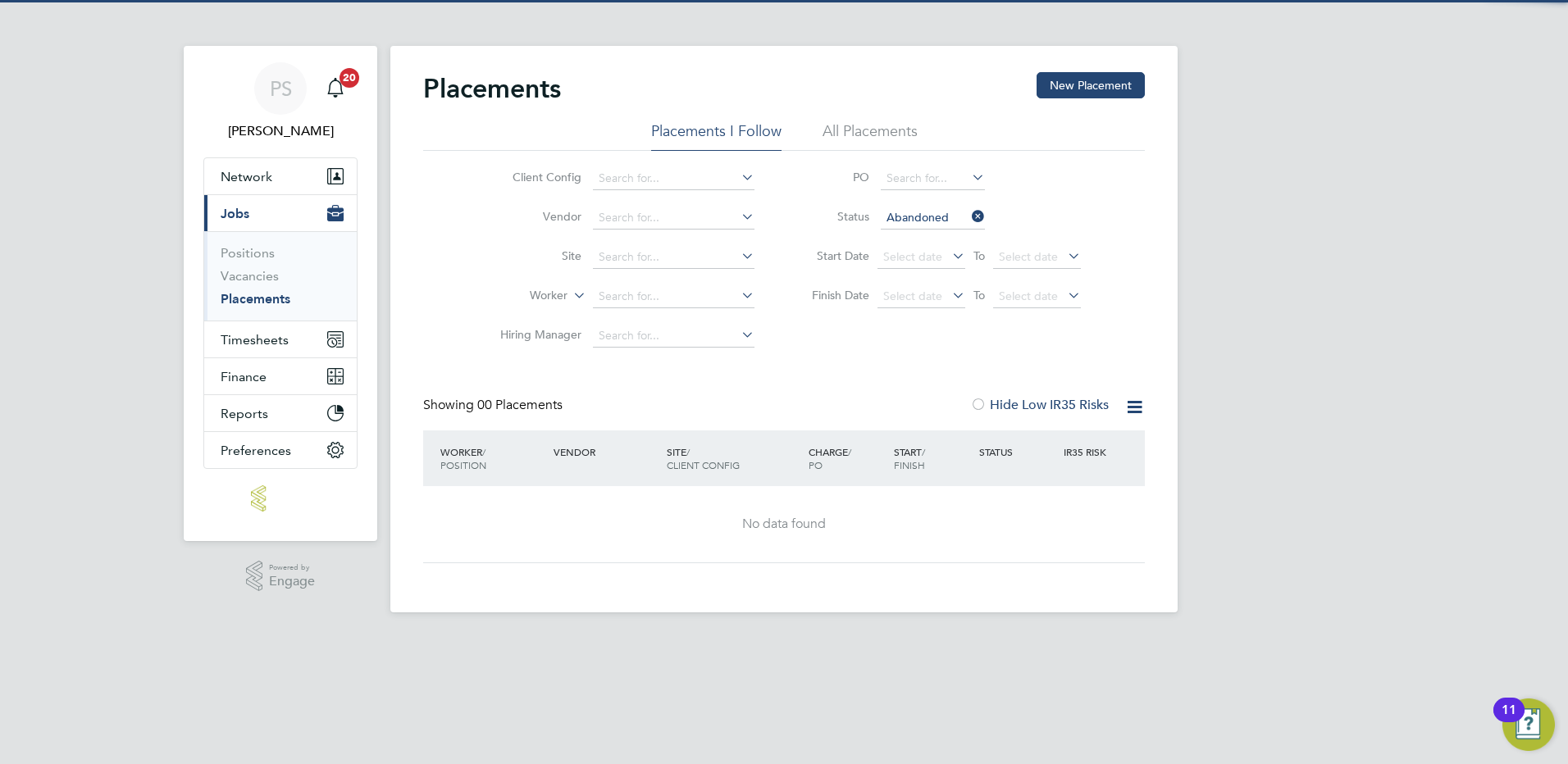
click at [917, 201] on li "Status Abandoned" at bounding box center [939, 218] width 326 height 39
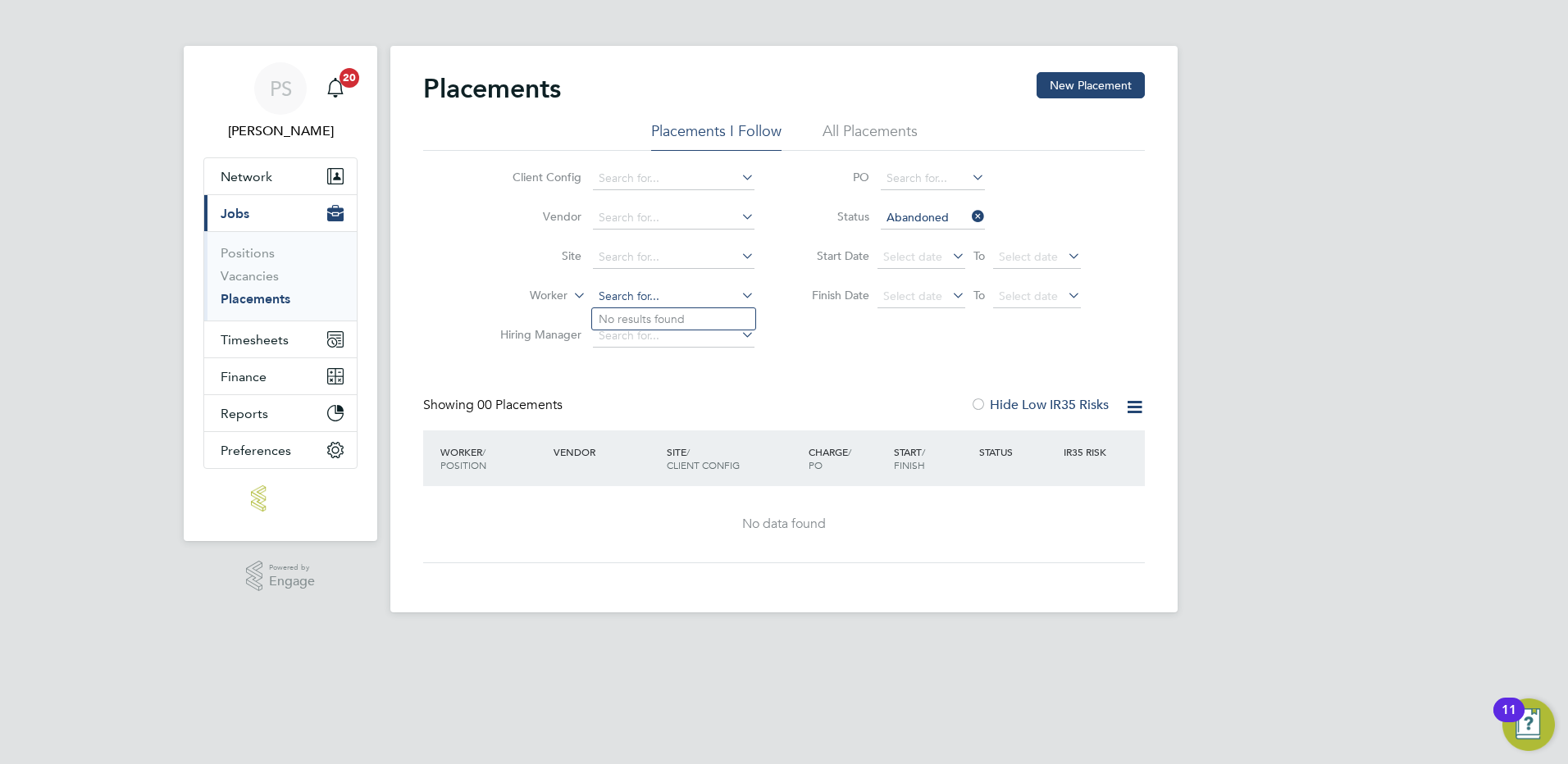
click at [640, 294] on input at bounding box center [673, 296] width 161 height 23
type input "wil"
click at [968, 216] on icon at bounding box center [968, 216] width 0 height 23
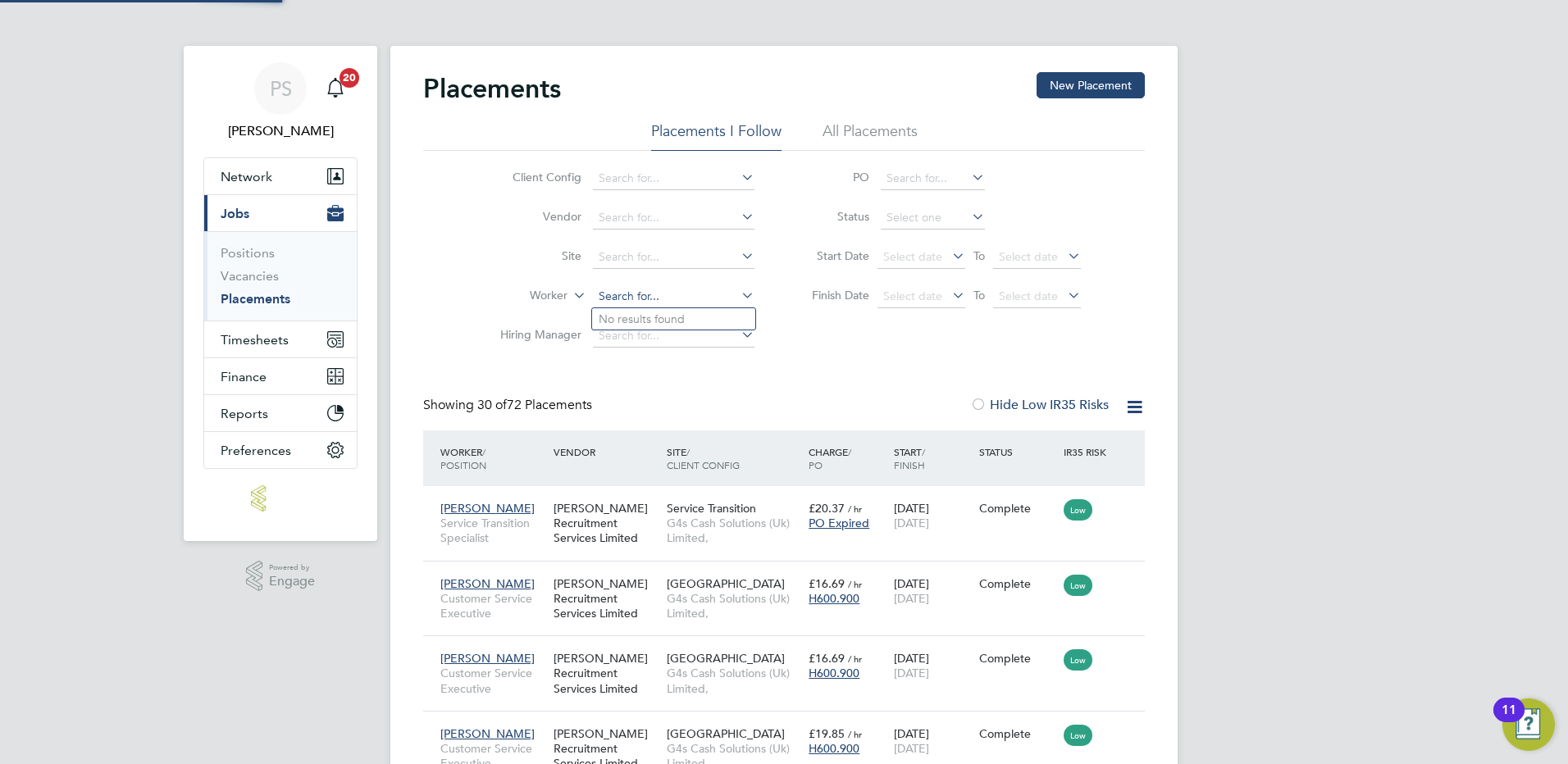
click at [639, 302] on input at bounding box center [673, 296] width 161 height 23
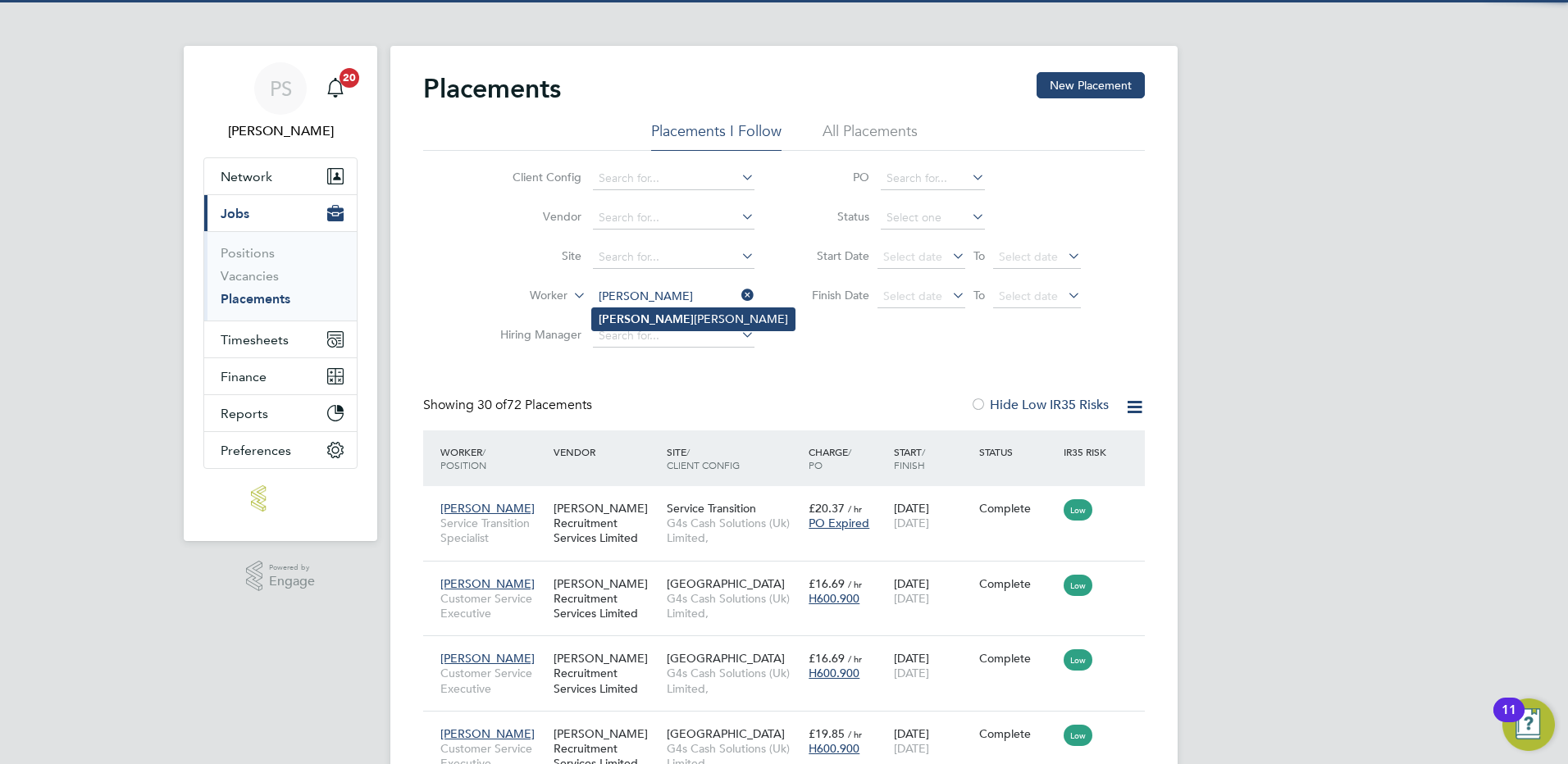
click at [656, 312] on li "William Hewett" at bounding box center [693, 319] width 202 height 22
type input "[PERSON_NAME]"
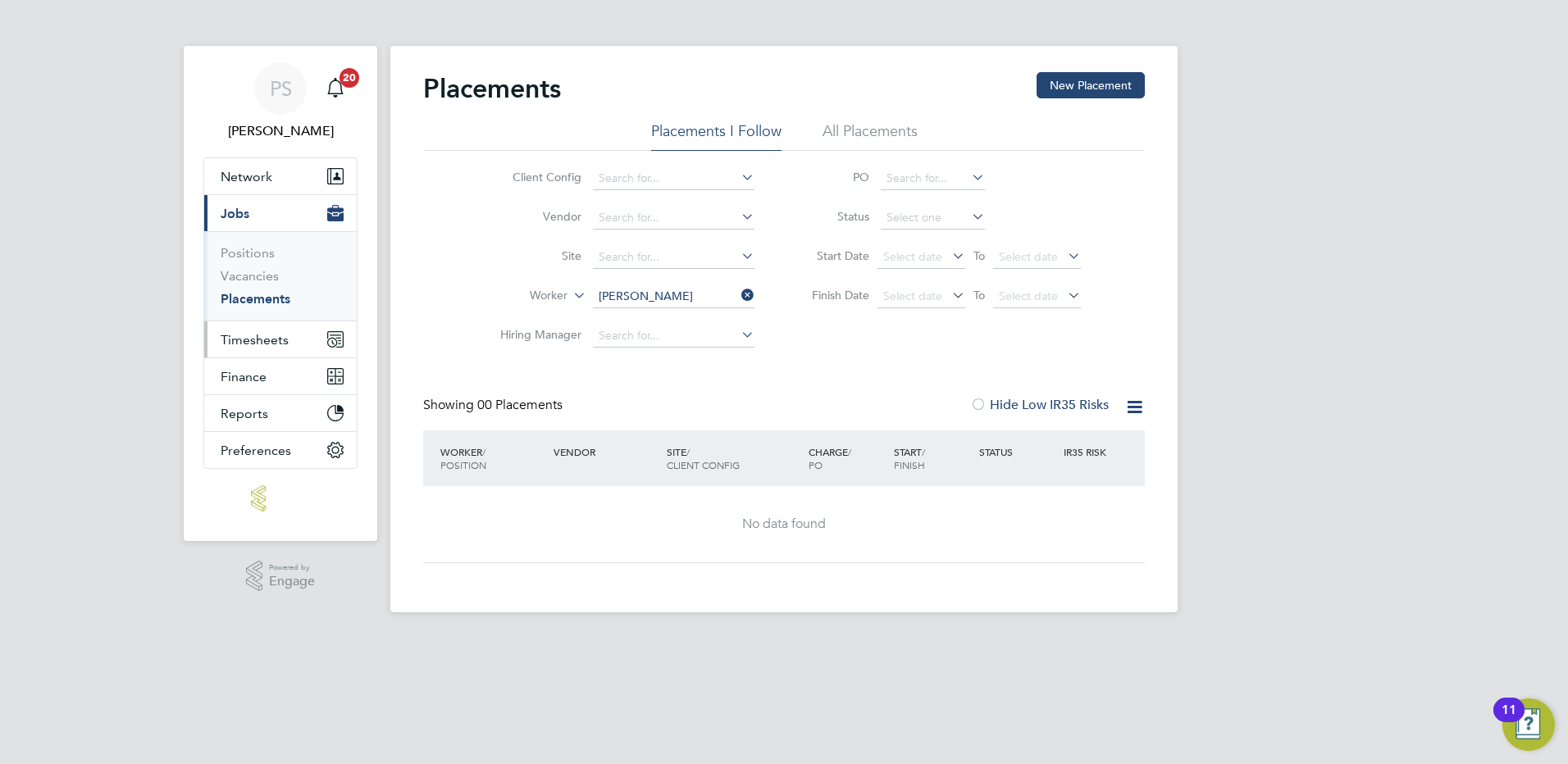
click at [279, 343] on span "Timesheets" at bounding box center [255, 340] width 68 height 15
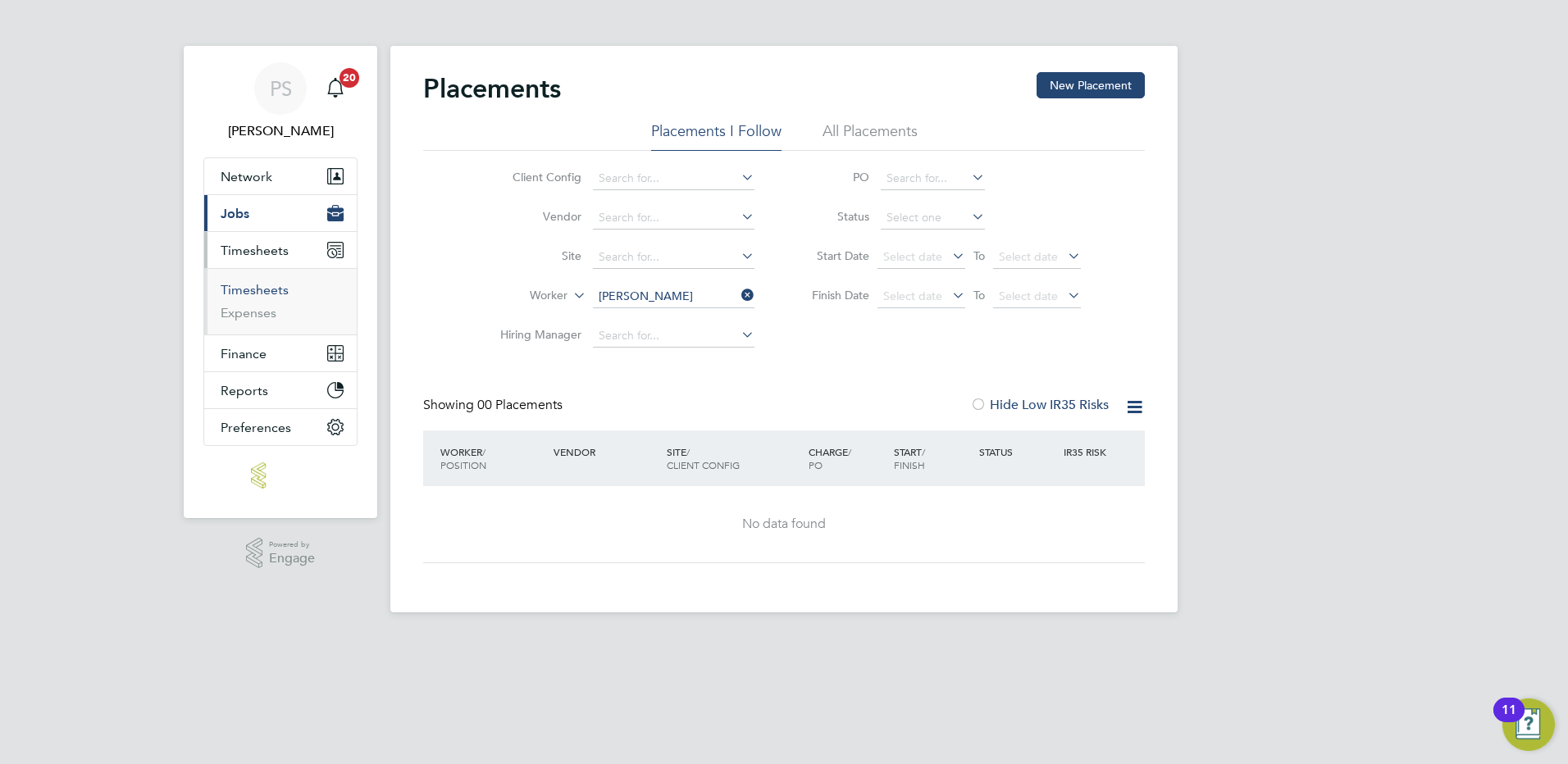
click at [262, 286] on link "Timesheets" at bounding box center [255, 289] width 68 height 15
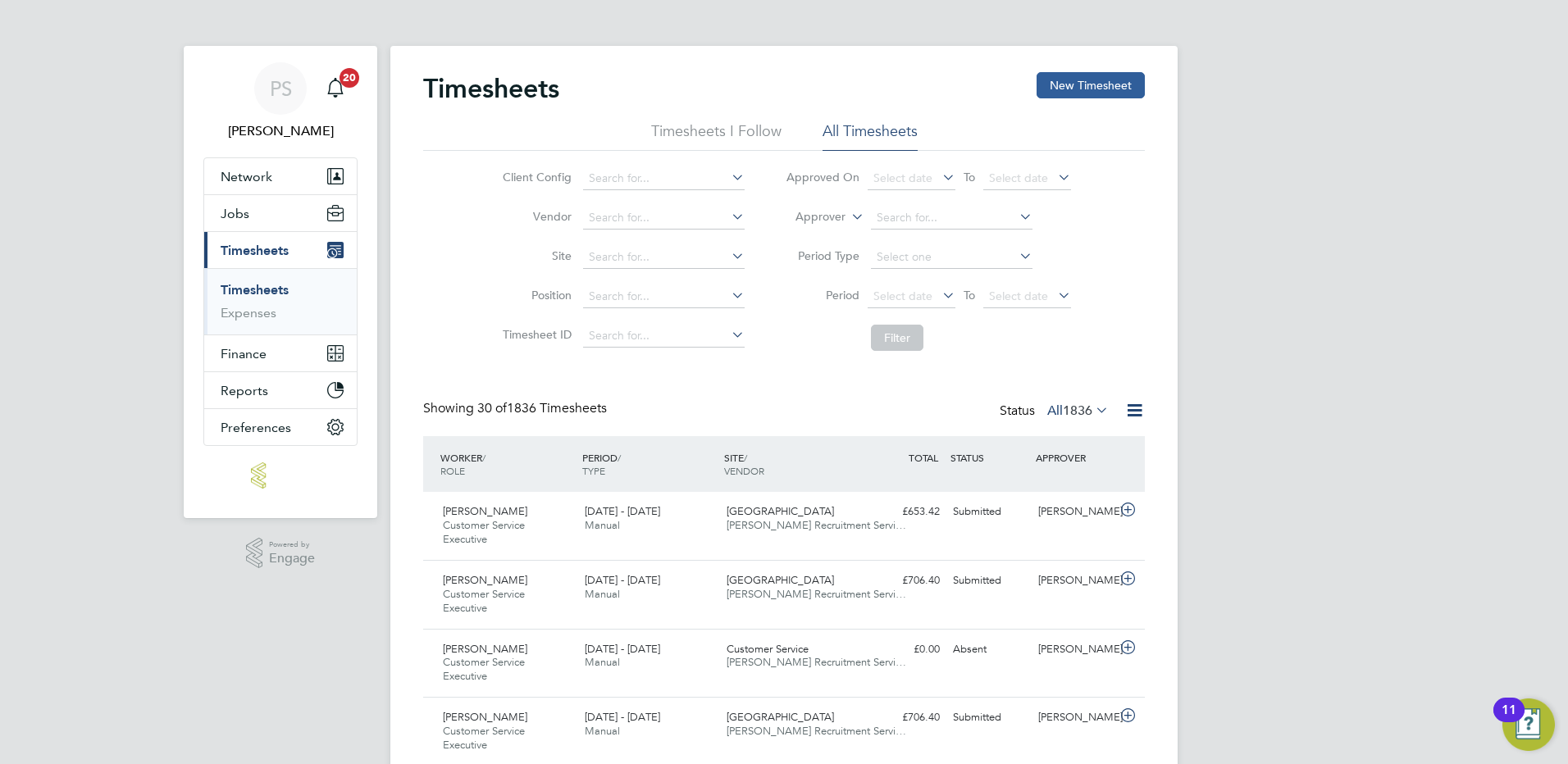
click at [1089, 84] on button "New Timesheet" at bounding box center [1091, 85] width 108 height 26
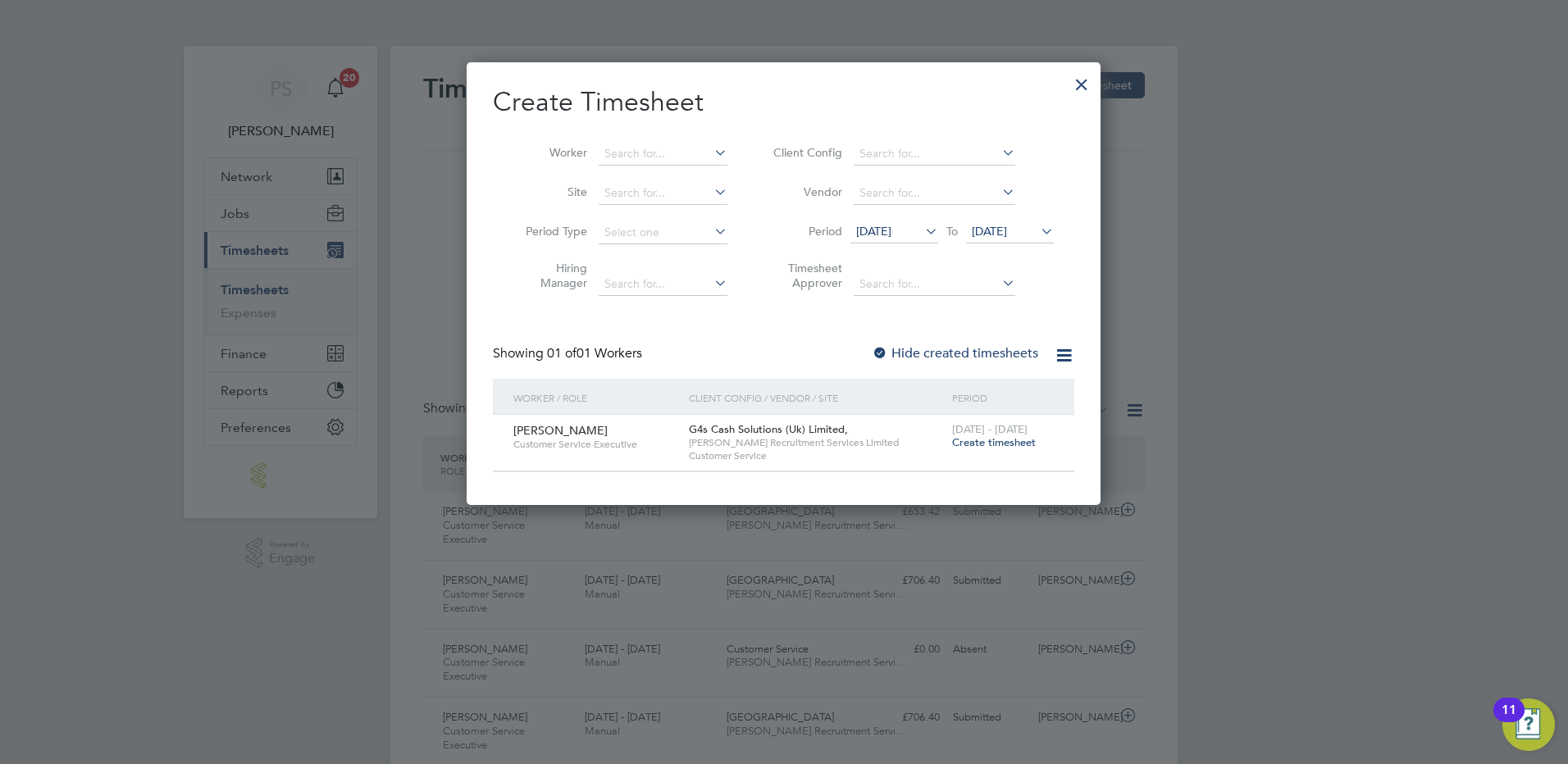
click at [1026, 446] on span "Create timesheet" at bounding box center [994, 442] width 84 height 14
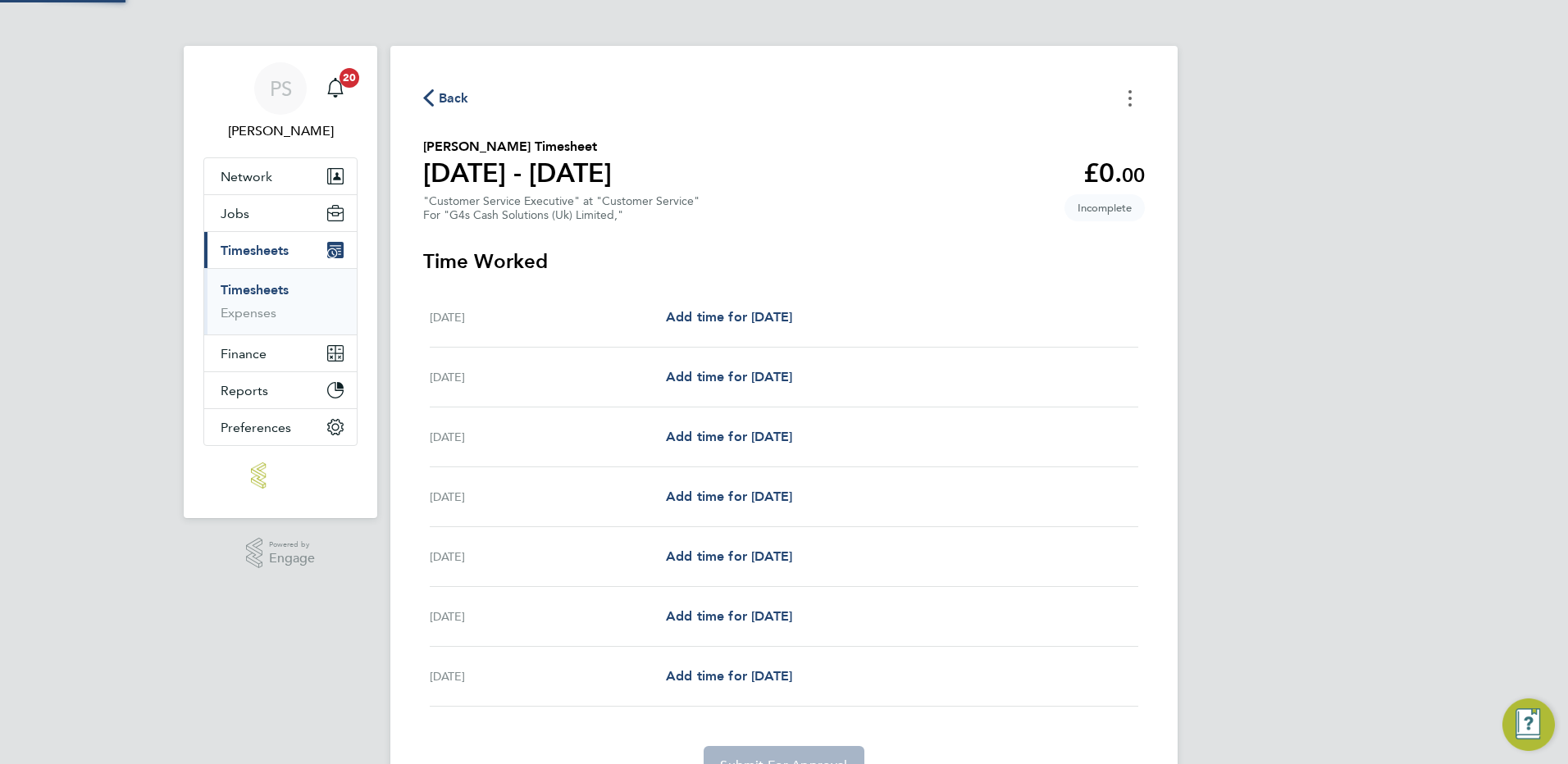
click at [1127, 99] on button "Timesheets Menu" at bounding box center [1130, 98] width 30 height 26
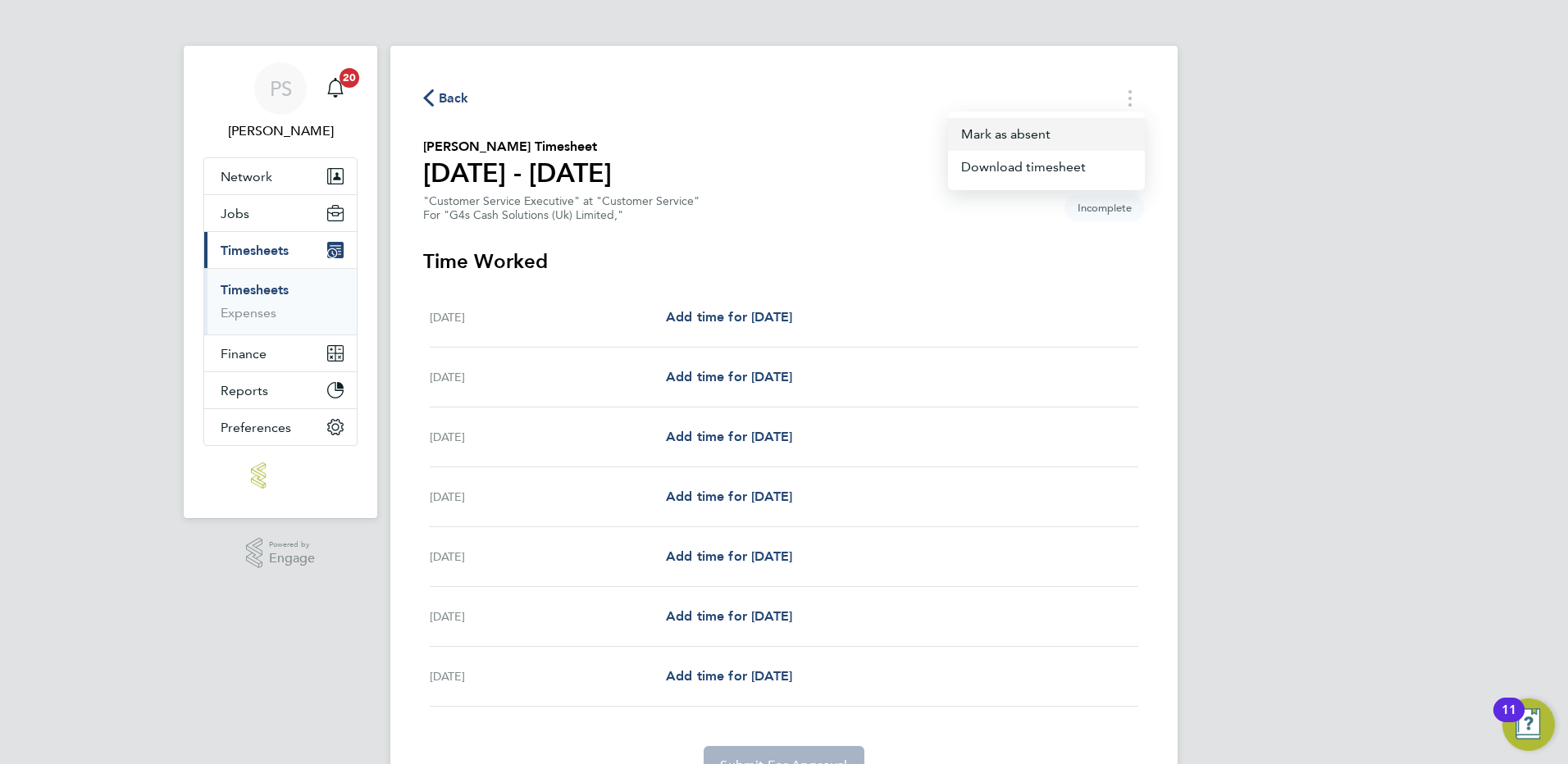
click at [1052, 122] on button "Mark as absent" at bounding box center [1046, 134] width 197 height 32
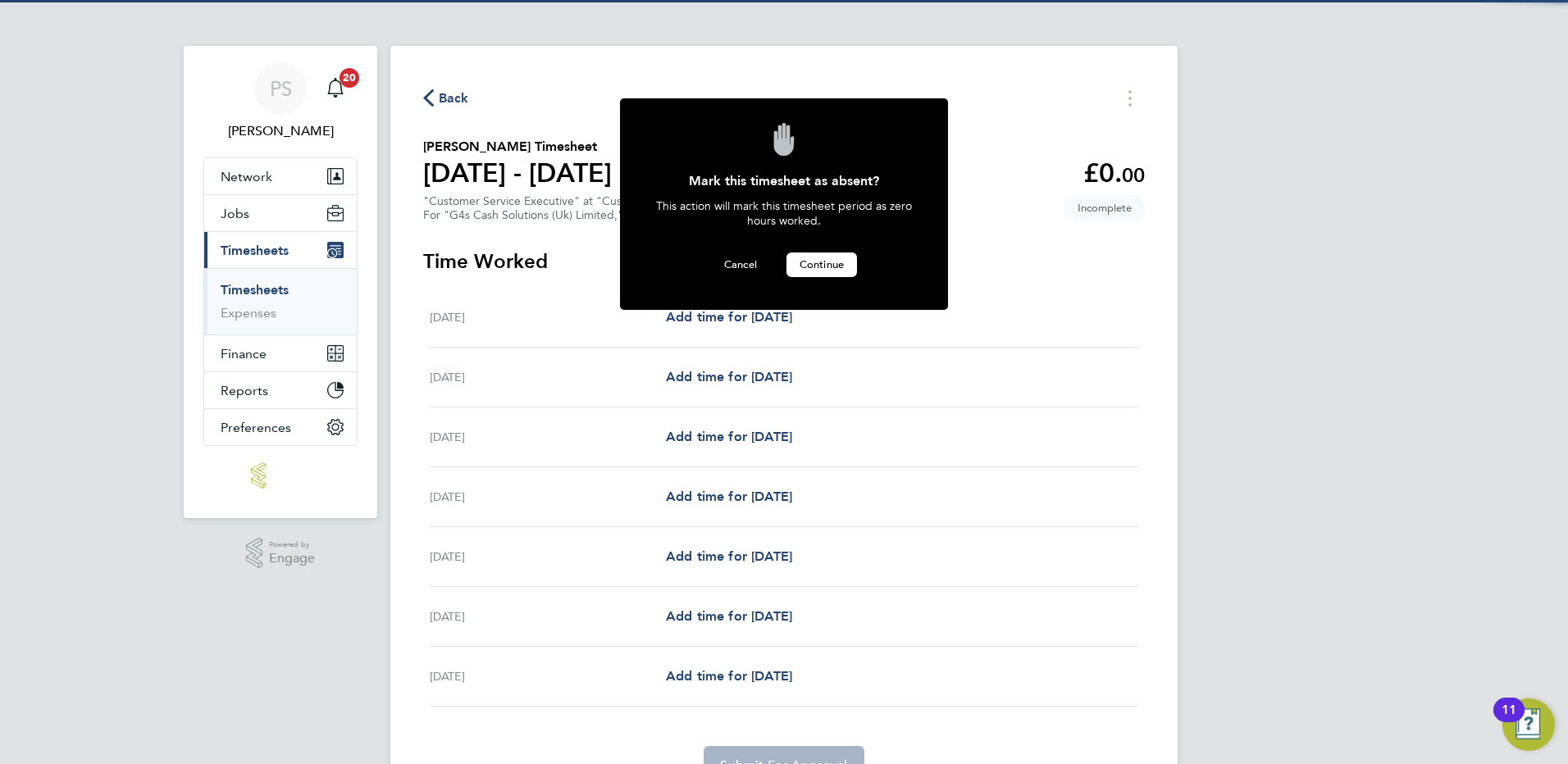
click at [823, 256] on button "Continue" at bounding box center [822, 265] width 71 height 25
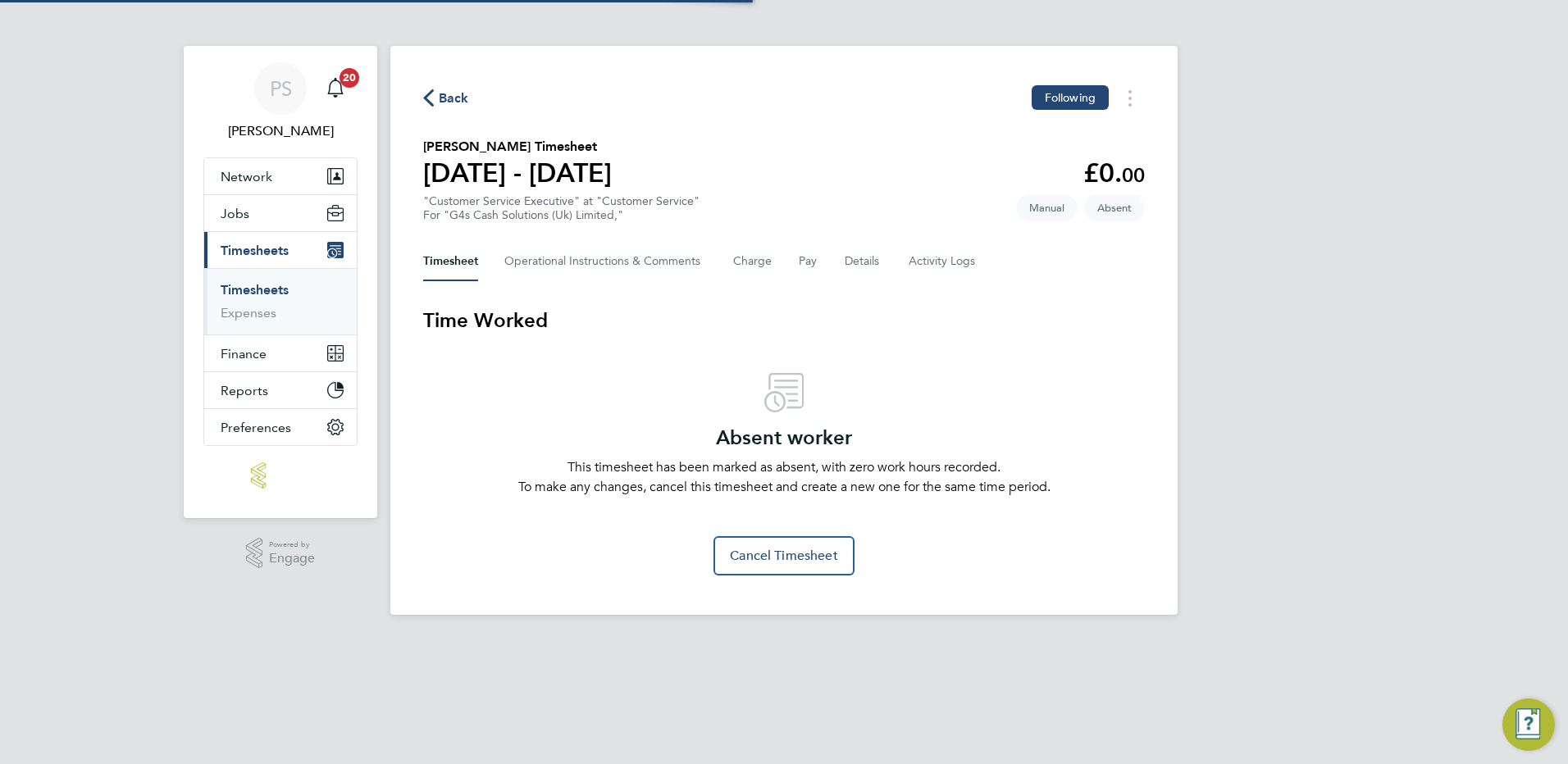
click at [441, 89] on span "Back" at bounding box center [454, 98] width 31 height 20
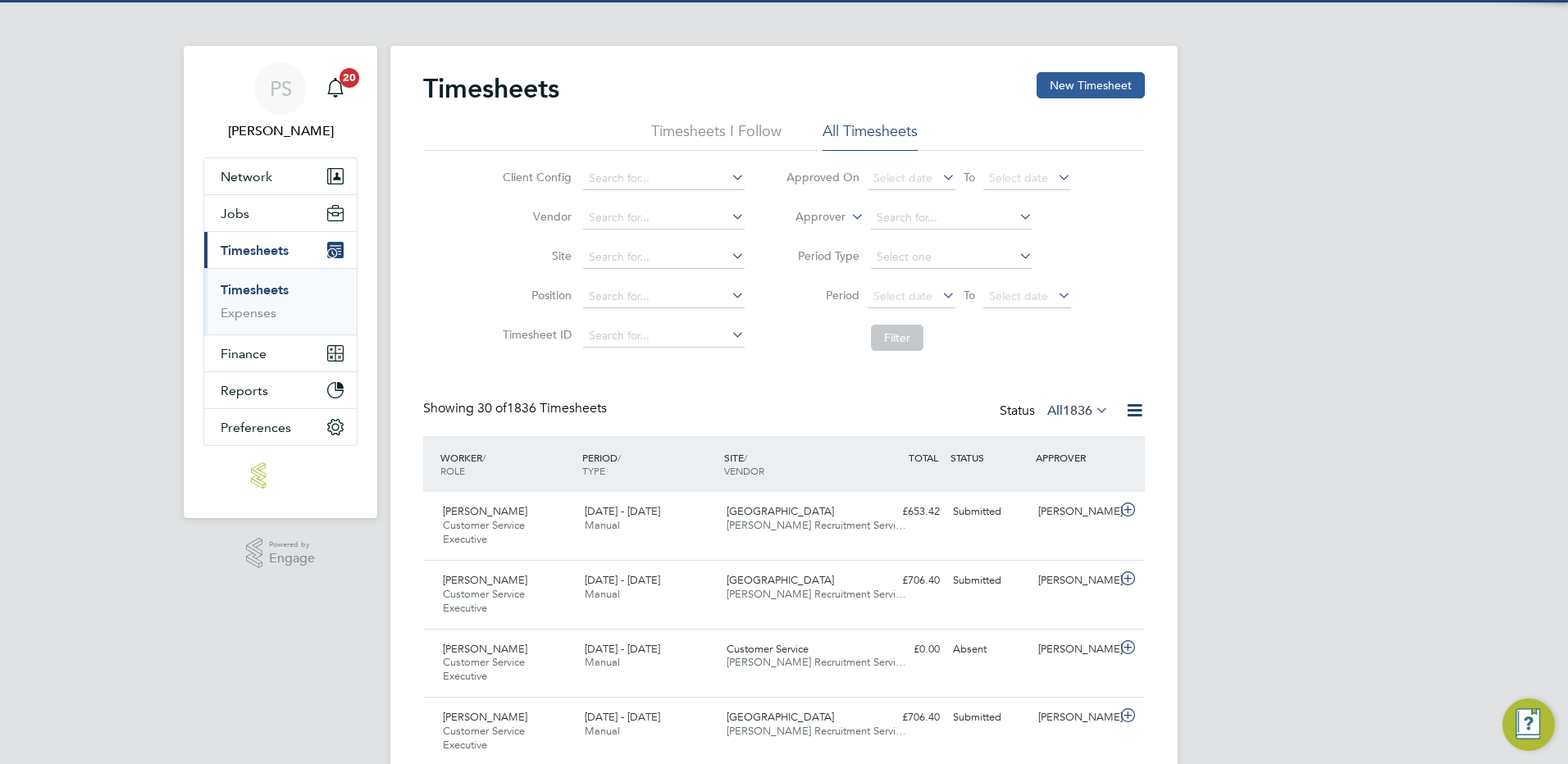
click at [1109, 90] on button "New Timesheet" at bounding box center [1091, 85] width 108 height 26
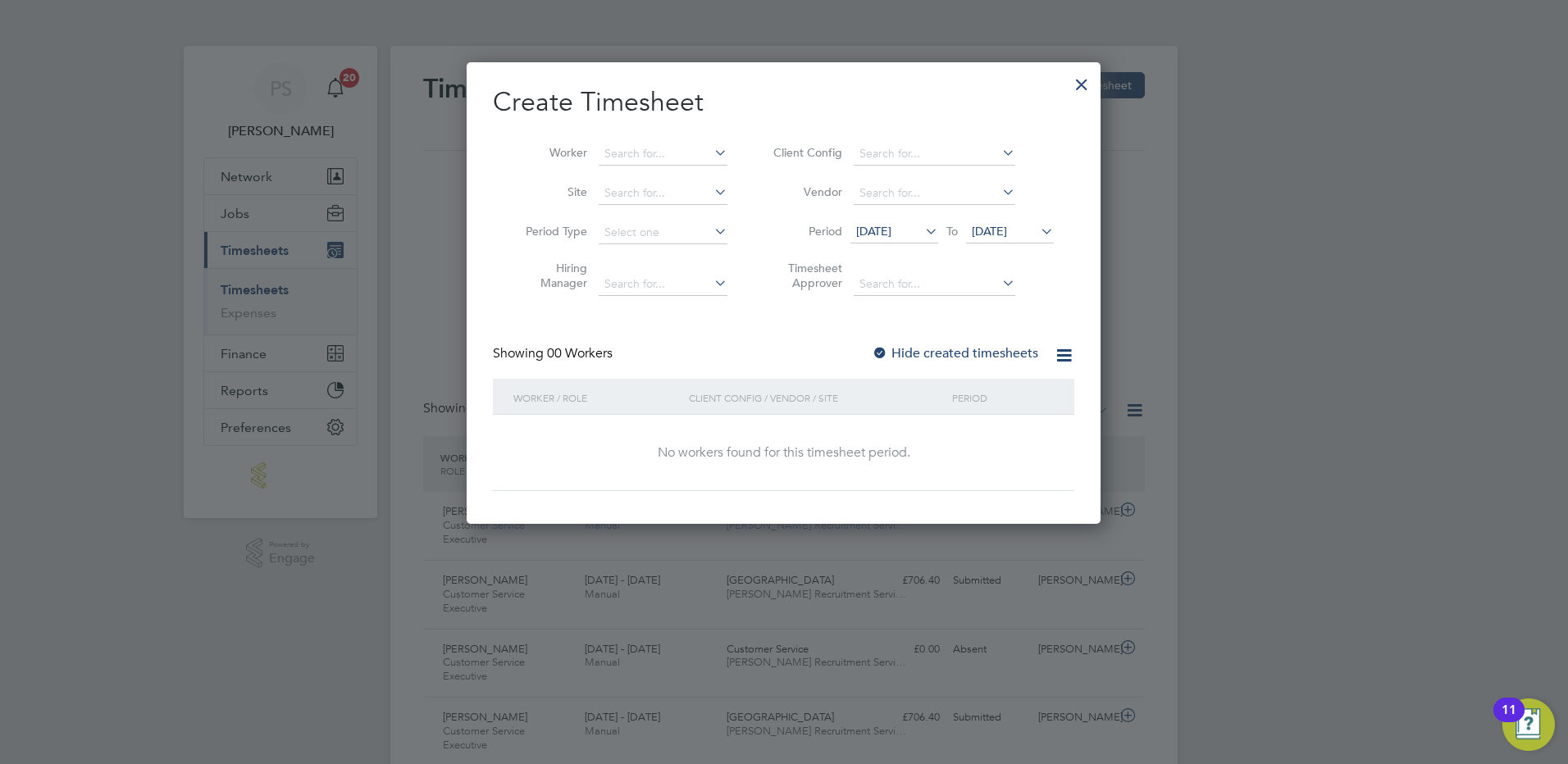
click at [1084, 74] on div at bounding box center [1082, 80] width 30 height 30
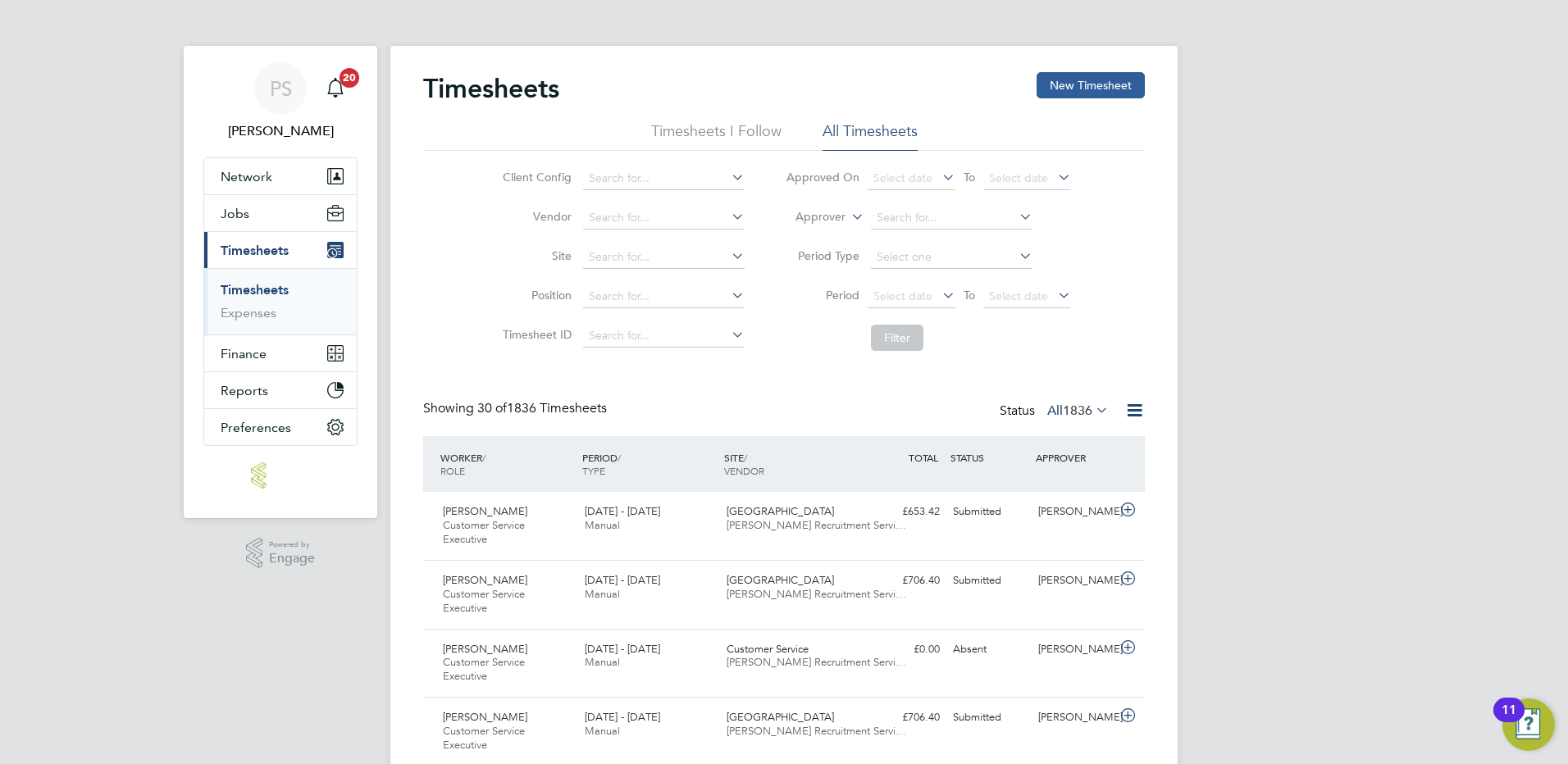
click at [1109, 79] on button "New Timesheet" at bounding box center [1091, 85] width 108 height 26
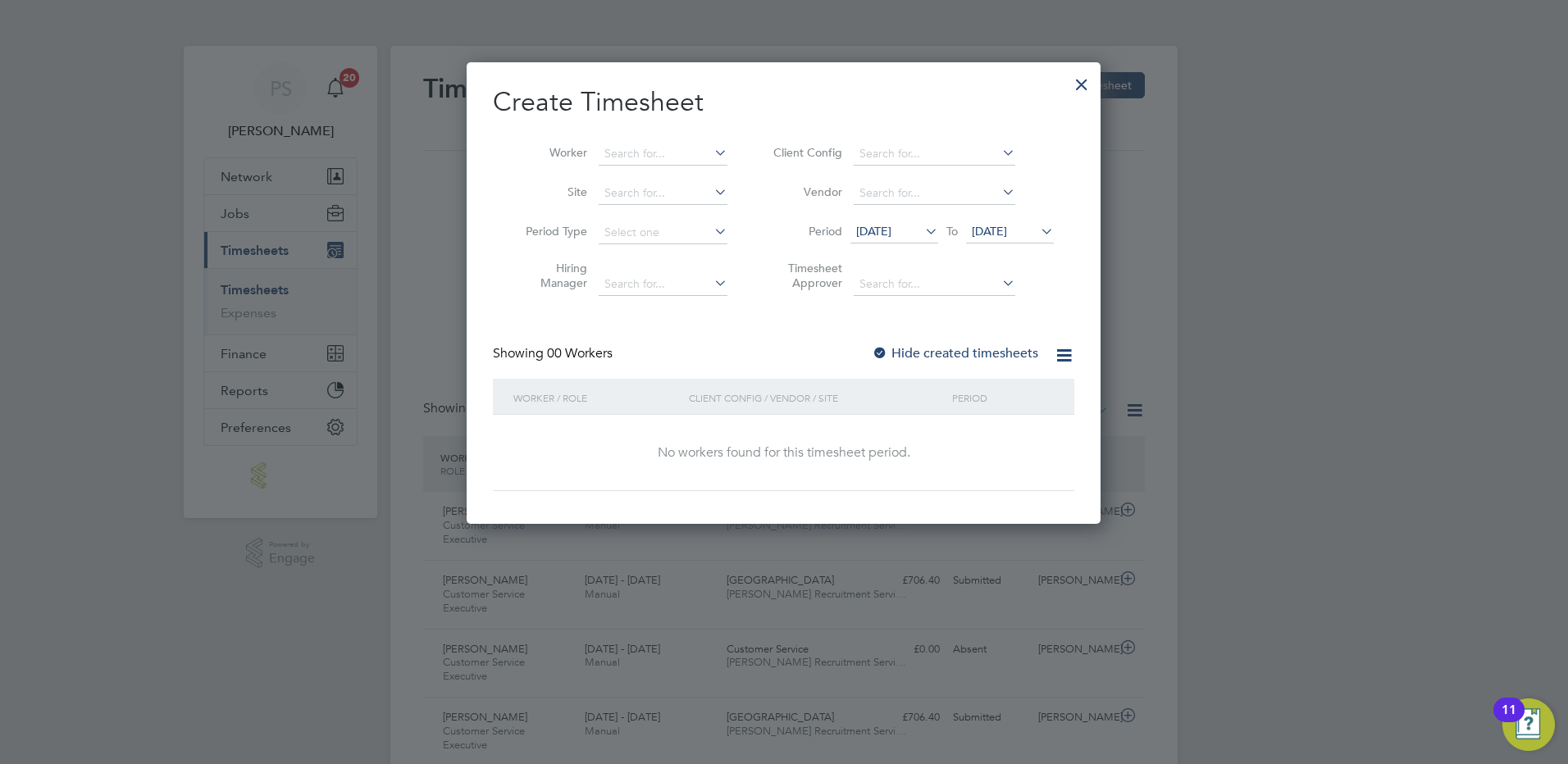
click at [994, 232] on span "19 Aug 2025" at bounding box center [989, 230] width 35 height 15
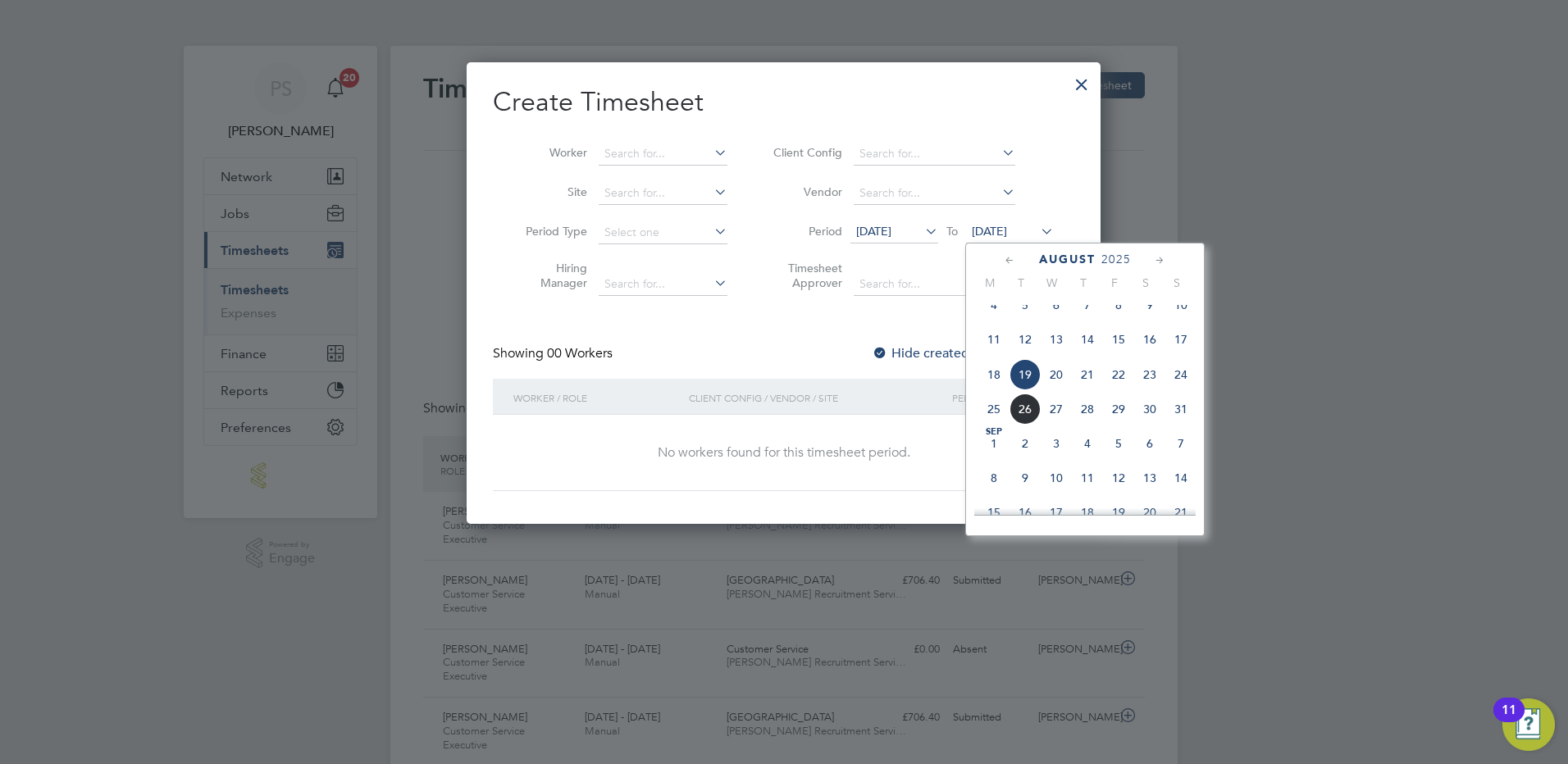
click at [1154, 478] on div "Sep 1 2 3 4 5 6 7 8 9 10 11 12 13 14 15 16 17 18 19 20 21 22 23 24 25 26 27 28 …" at bounding box center [1095, 514] width 242 height 173
click at [1151, 489] on span "13" at bounding box center [1150, 478] width 31 height 31
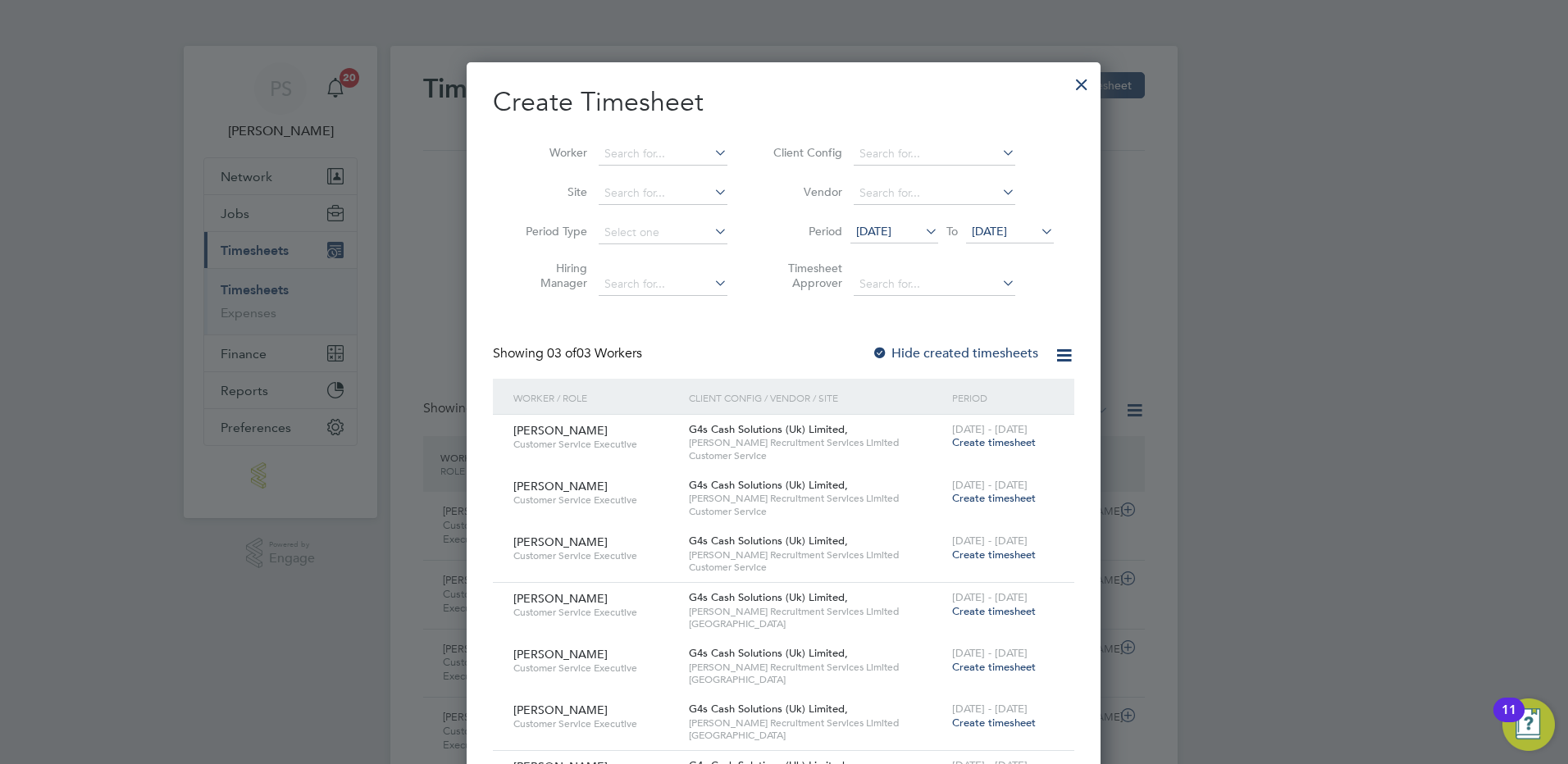
click at [1078, 81] on div at bounding box center [1082, 80] width 30 height 30
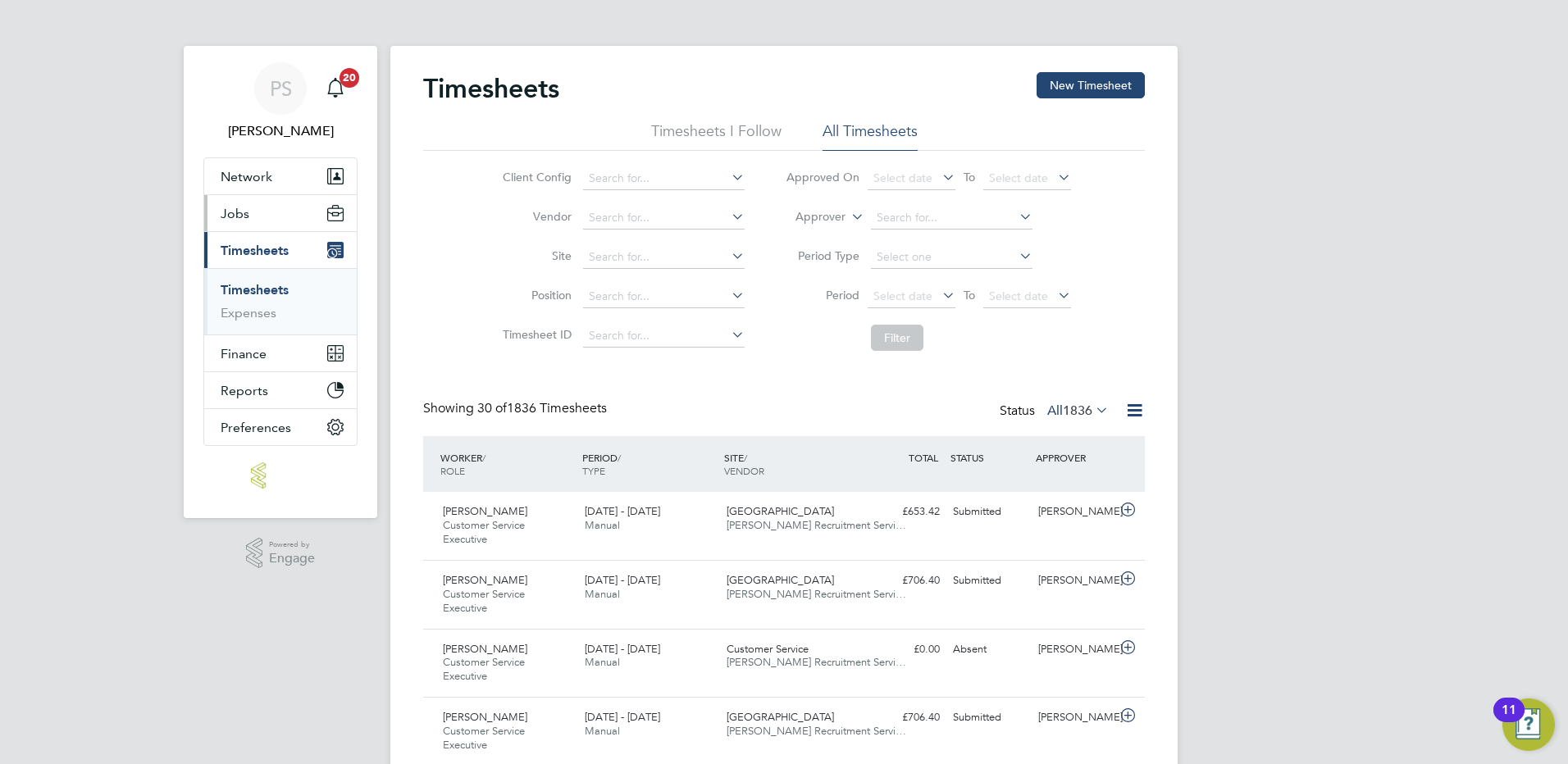
drag, startPoint x: 263, startPoint y: 218, endPoint x: 268, endPoint y: 270, distance: 52.2
click at [263, 218] on button "Jobs" at bounding box center [280, 213] width 153 height 36
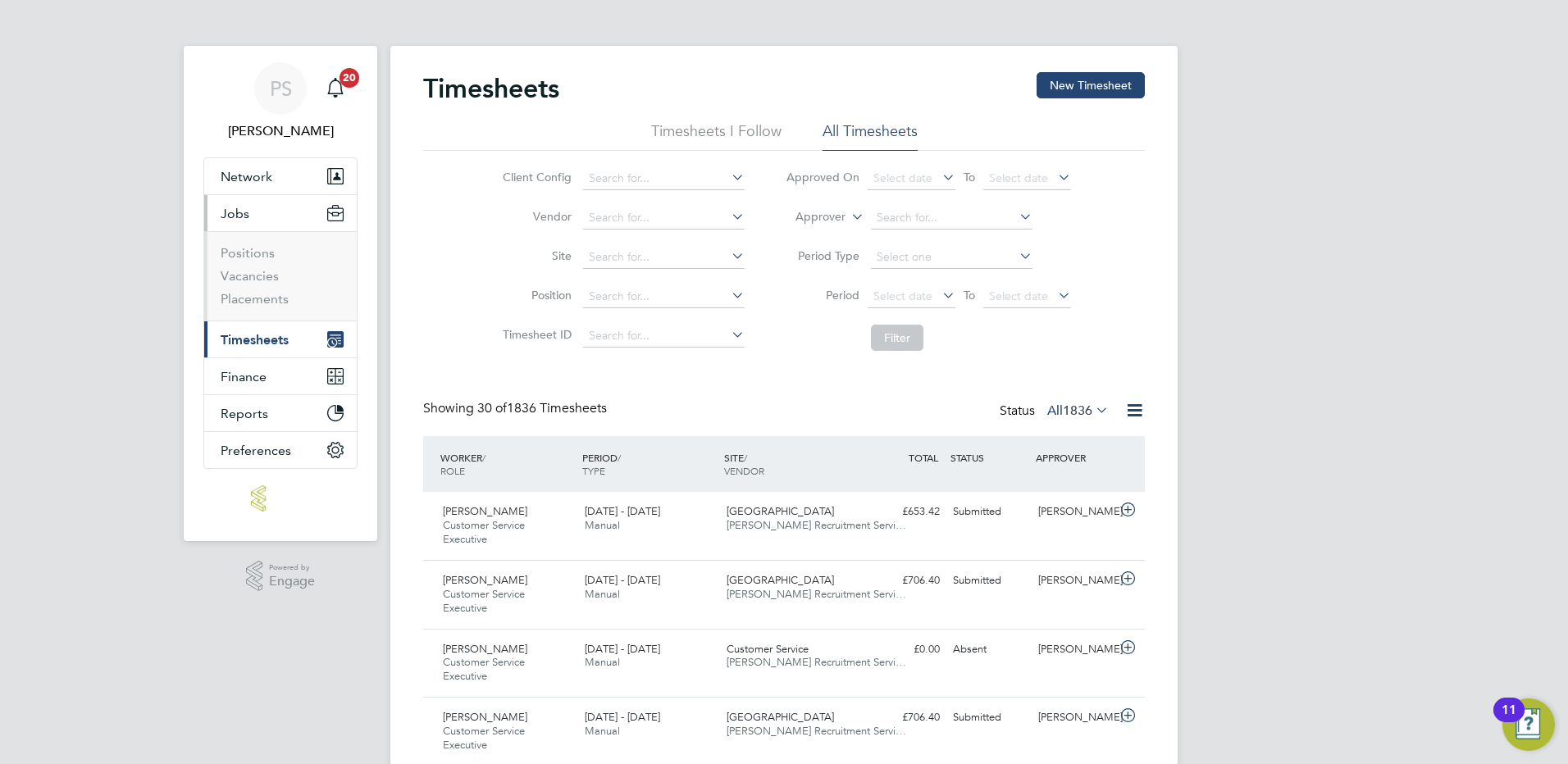
click at [243, 289] on li "Vacancies" at bounding box center [282, 279] width 123 height 23
click at [243, 312] on ul "Positions Vacancies Placements" at bounding box center [280, 276] width 153 height 90
click at [246, 299] on link "Placements" at bounding box center [255, 299] width 68 height 15
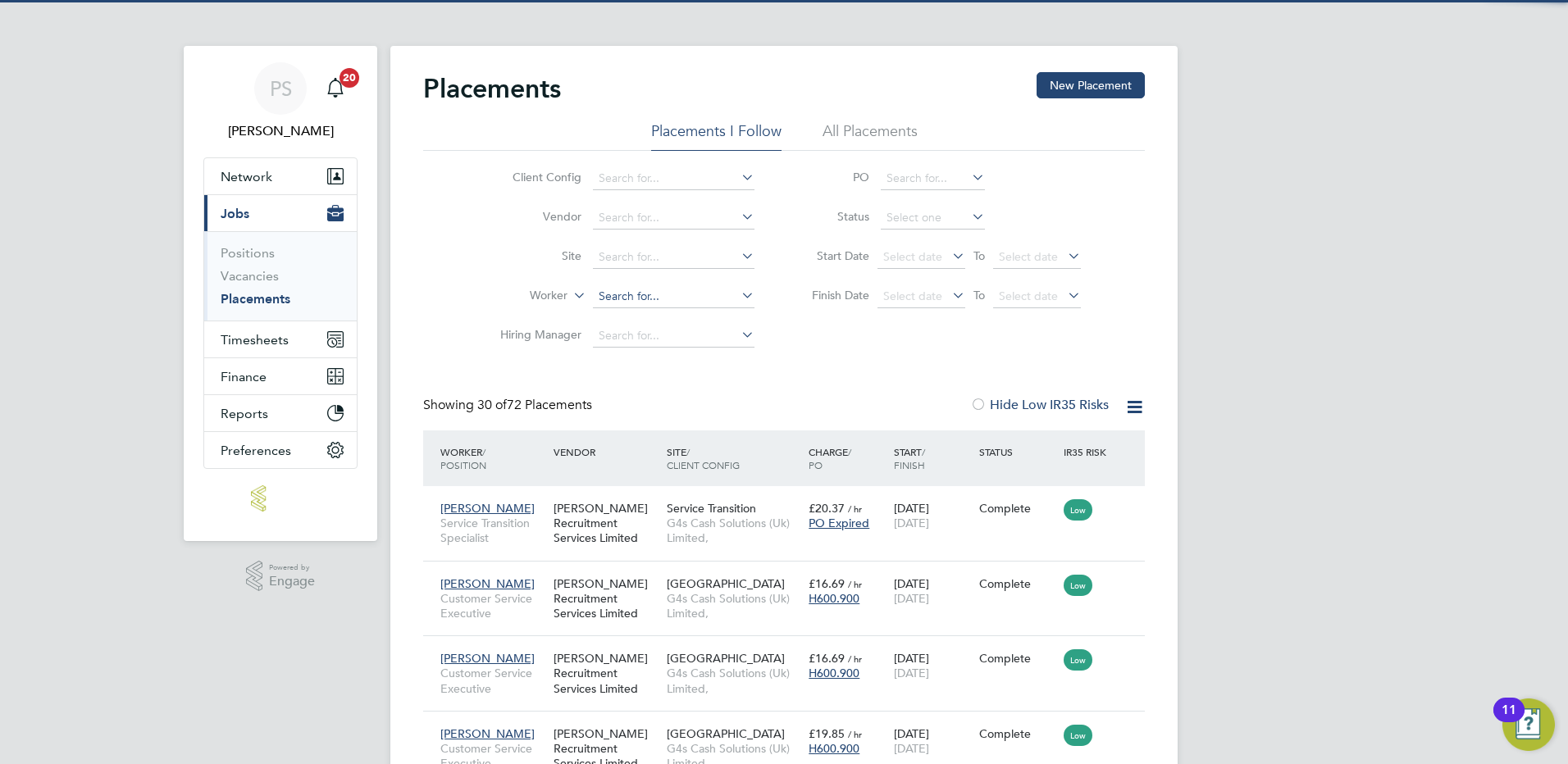
click at [635, 291] on input at bounding box center [673, 296] width 161 height 23
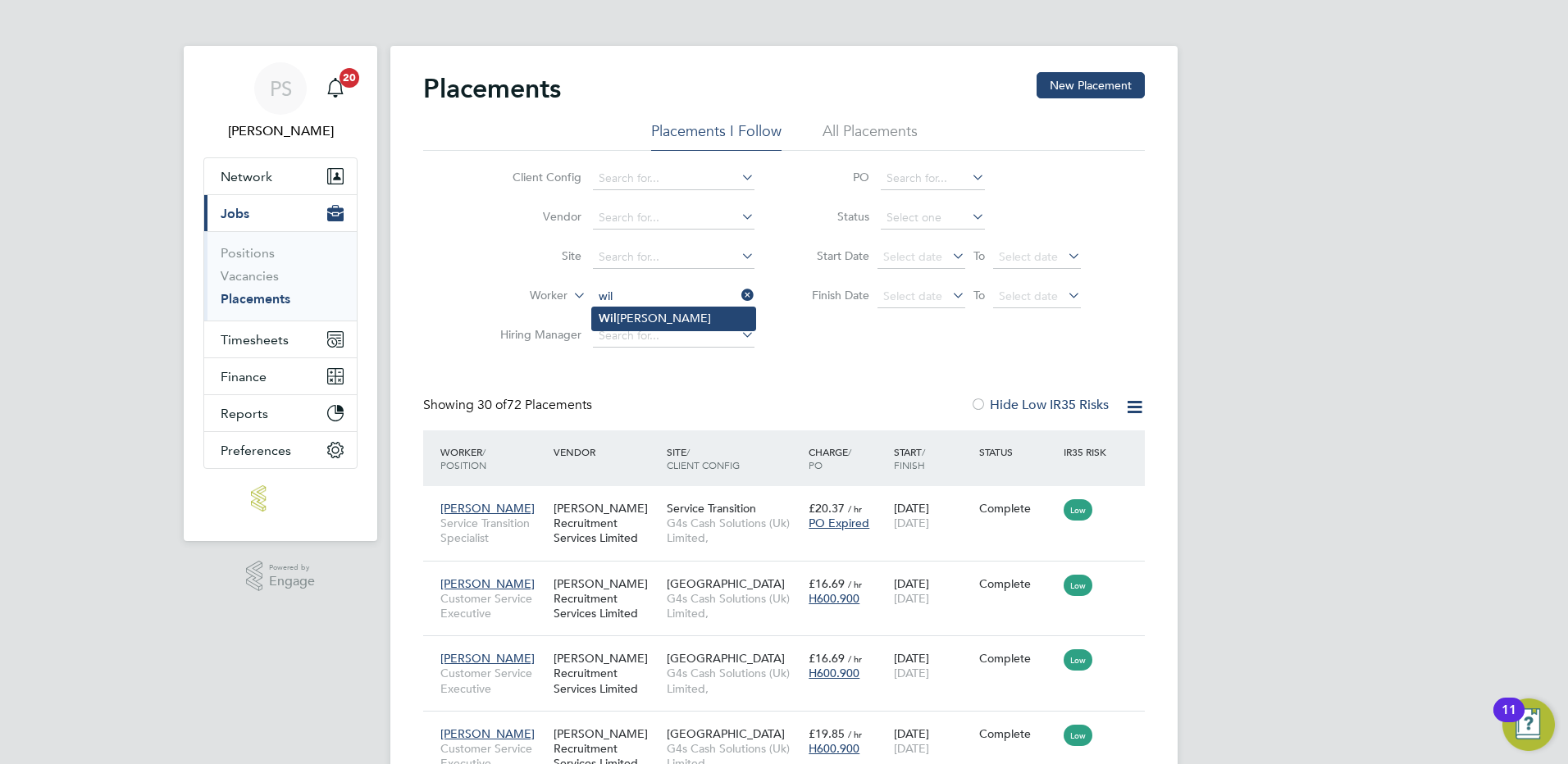
click at [638, 317] on li "Wil liam Hewett" at bounding box center [673, 318] width 163 height 22
type input "[PERSON_NAME]"
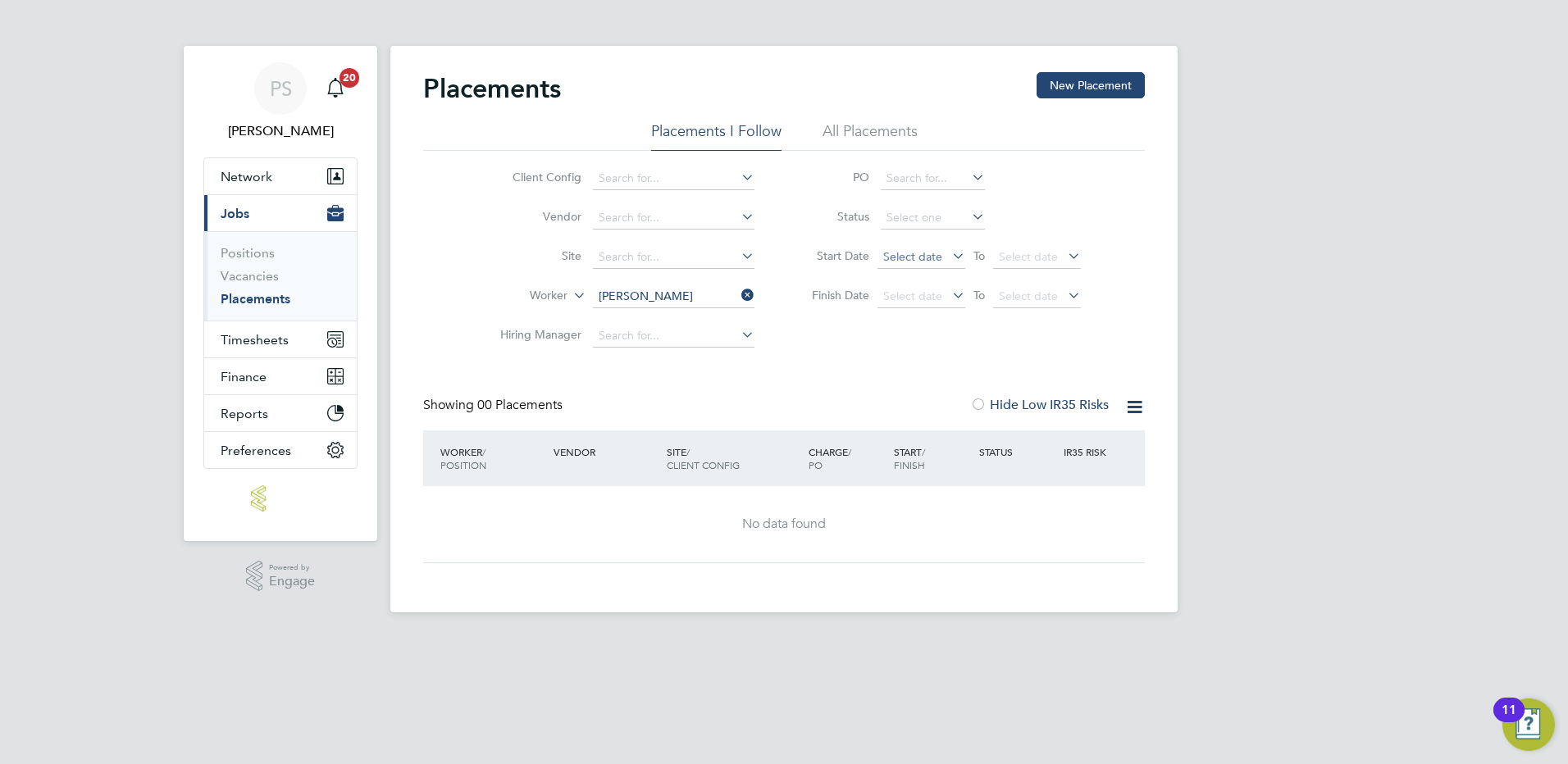
click at [909, 254] on span "Select date" at bounding box center [912, 256] width 59 height 15
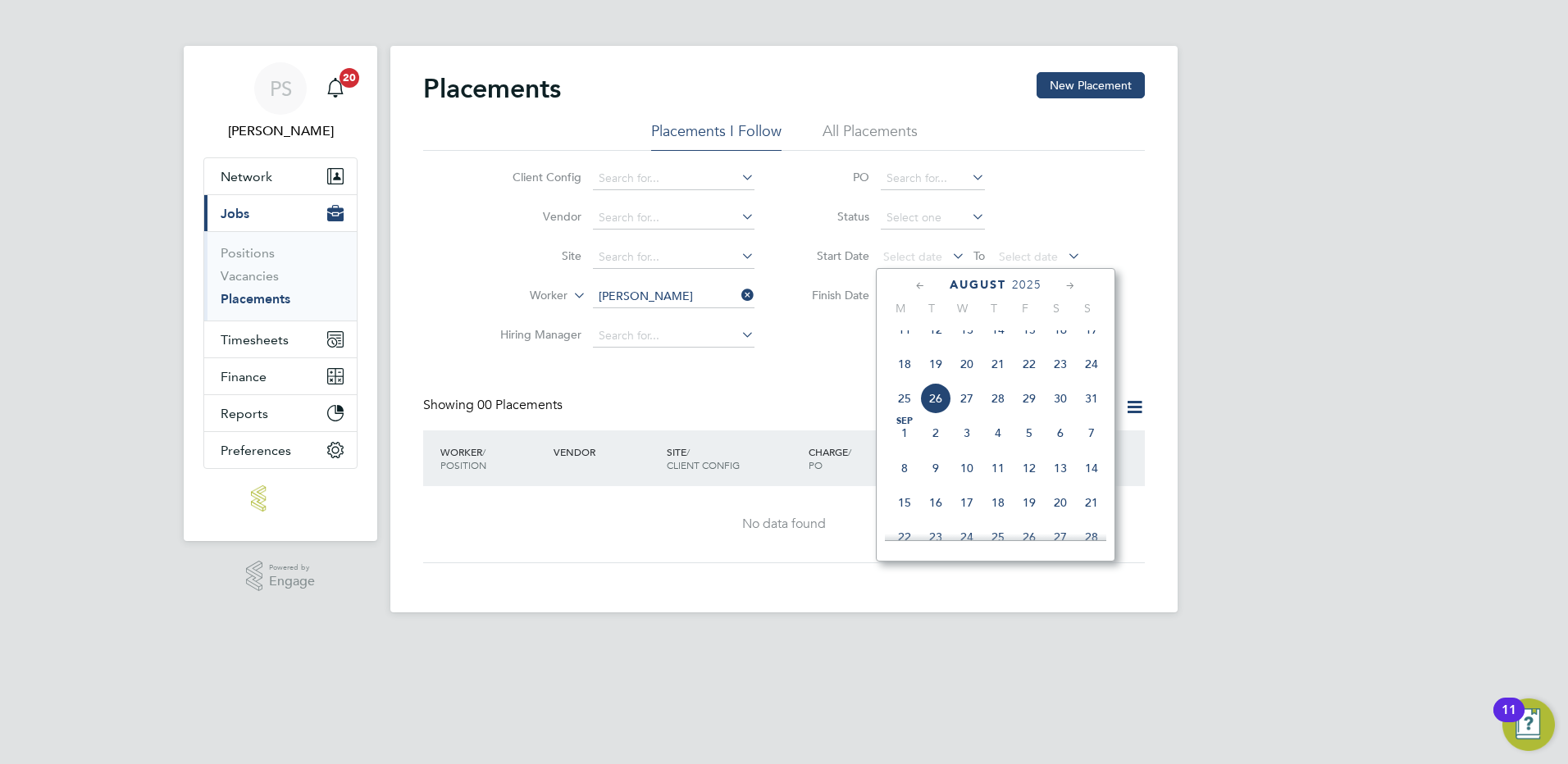
click at [1286, 269] on div "PS Pippa Scarborough Notifications 20 Applications: Network Team Members Busine…" at bounding box center [784, 319] width 1568 height 639
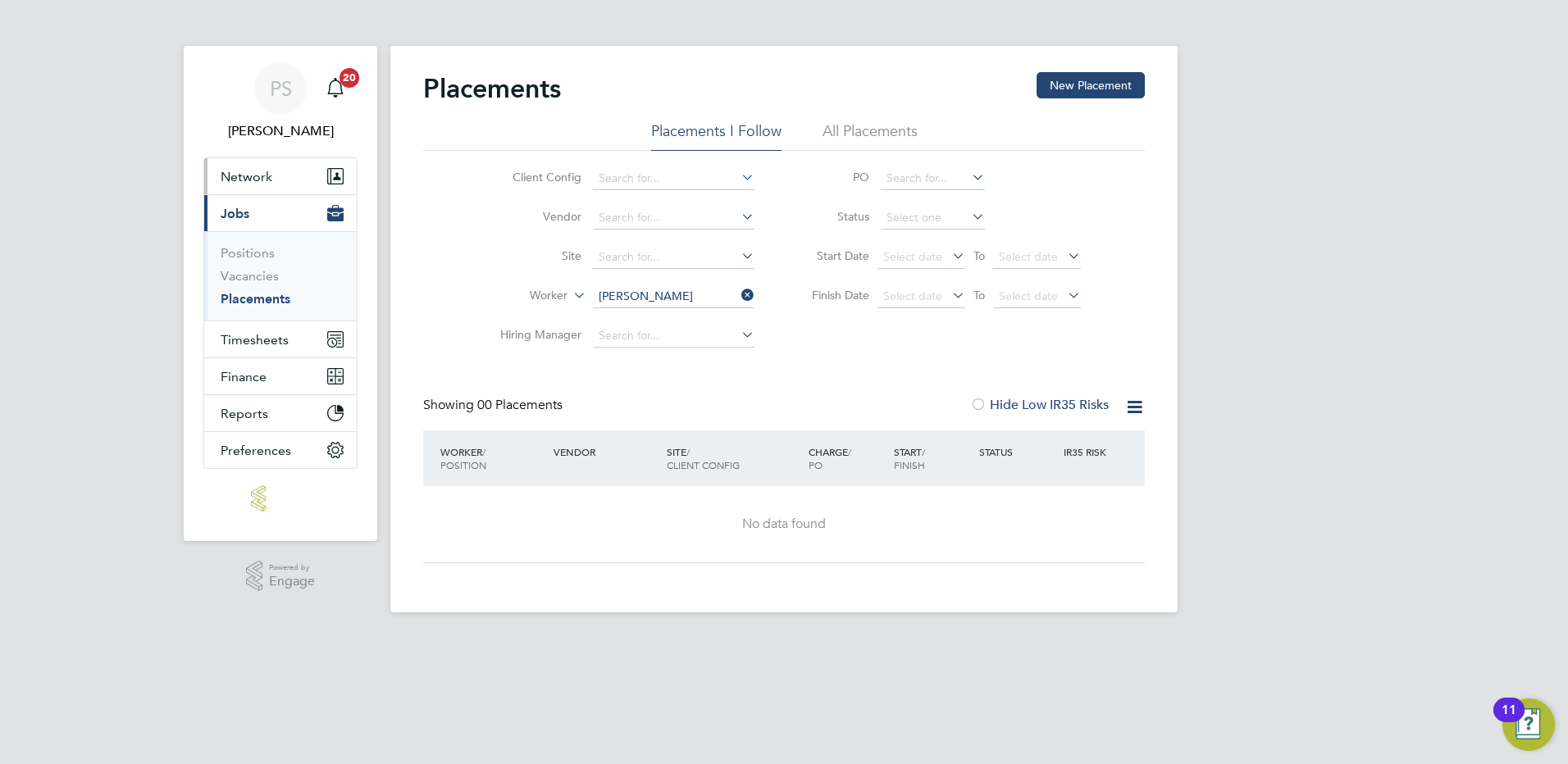
click at [288, 184] on button "Network" at bounding box center [280, 176] width 153 height 36
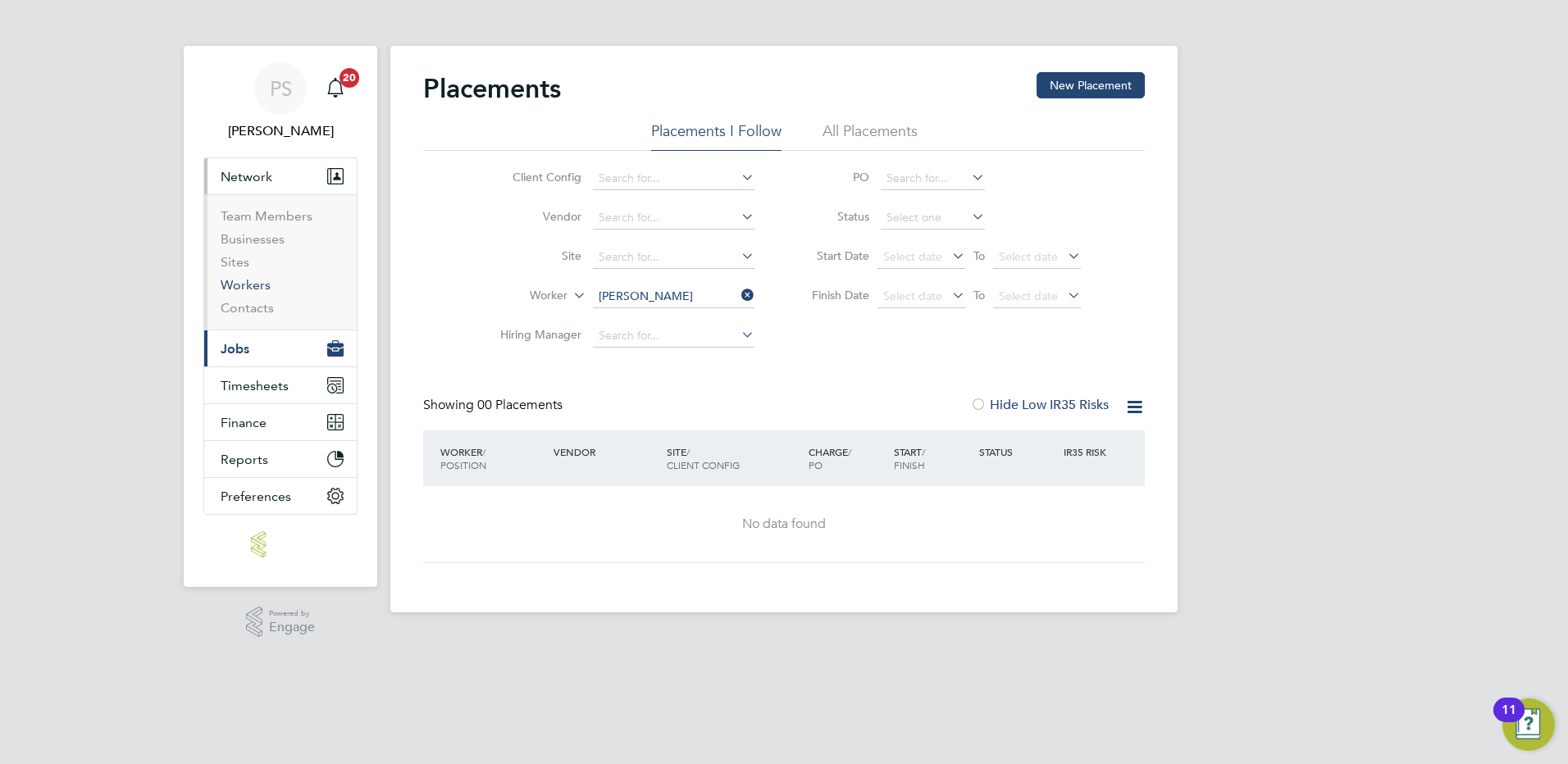
click at [249, 282] on link "Workers" at bounding box center [245, 285] width 50 height 15
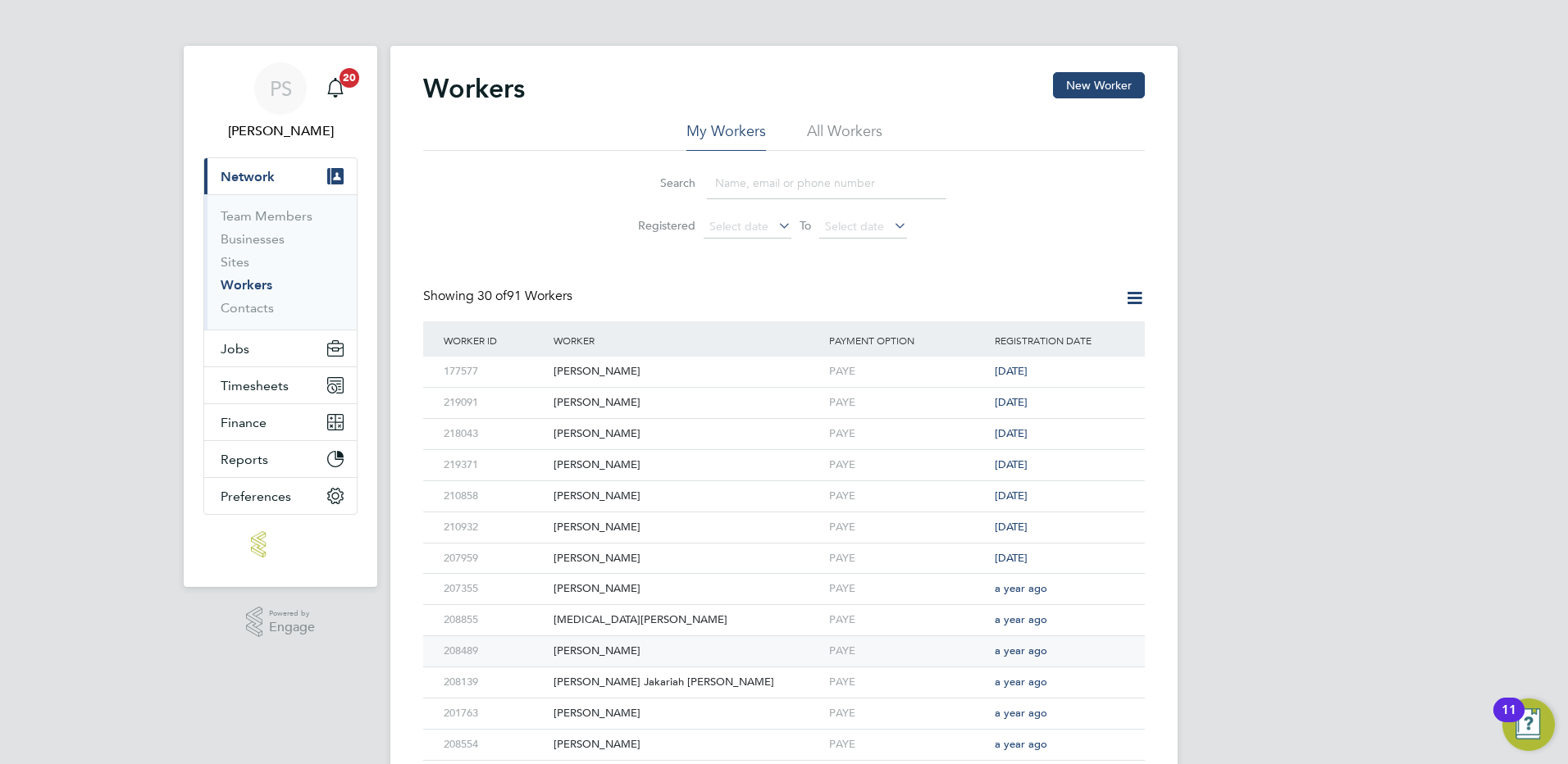
click at [592, 655] on div "[PERSON_NAME]" at bounding box center [687, 651] width 276 height 31
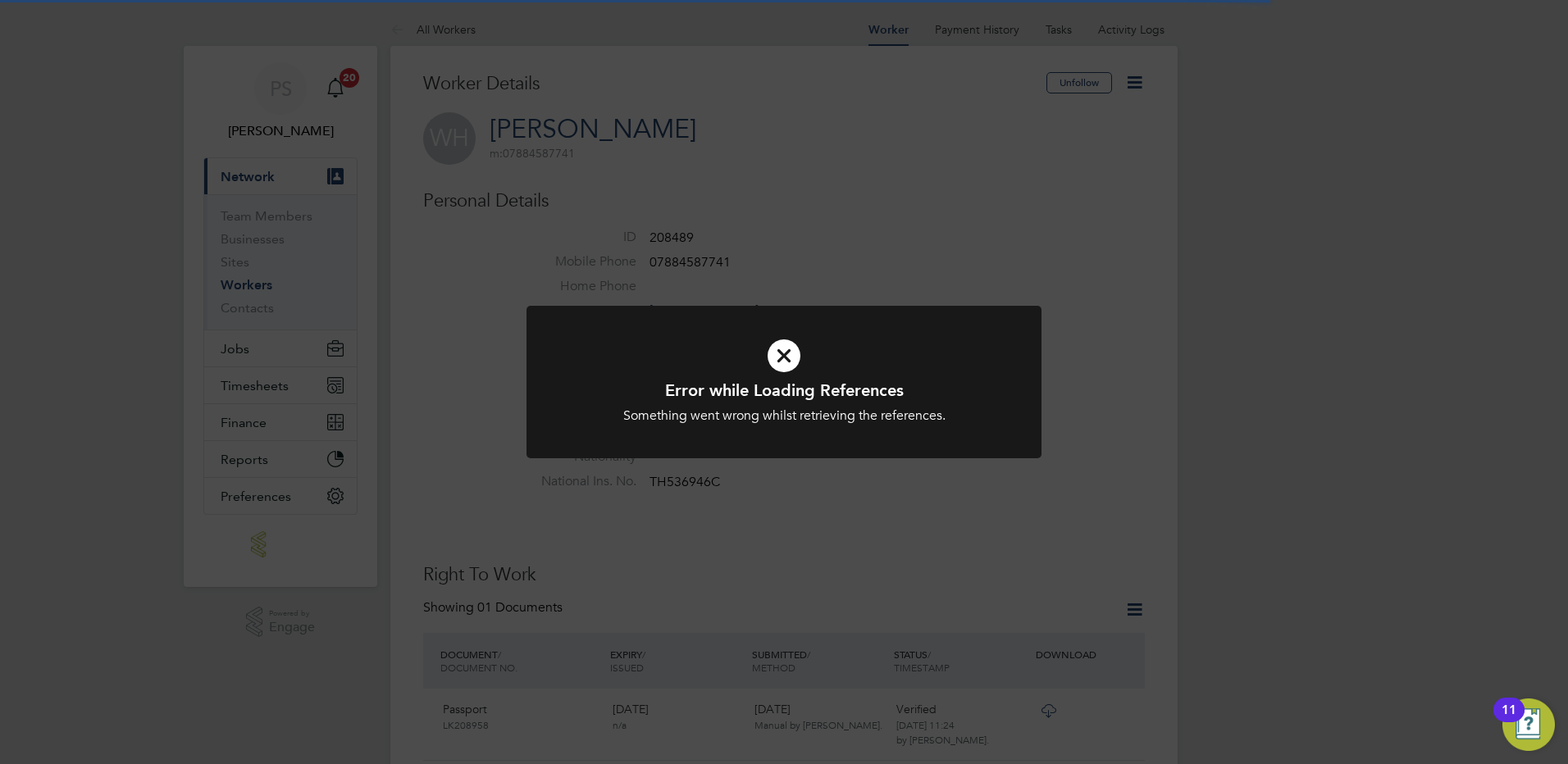
click at [1133, 84] on div "Error while Loading References Something went wrong whilst retrieving the refer…" at bounding box center [784, 382] width 1568 height 764
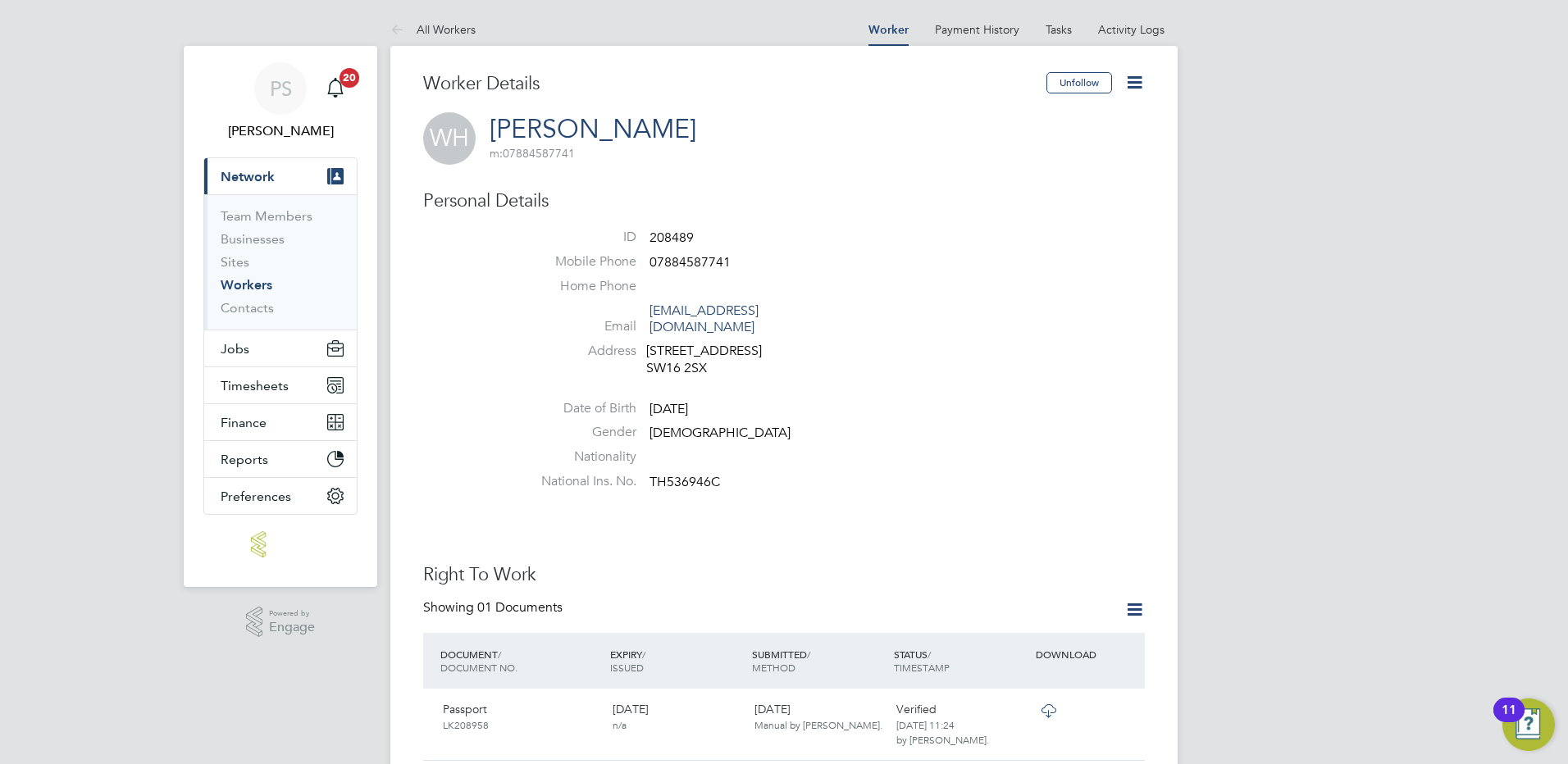
click at [1135, 76] on icon at bounding box center [1135, 83] width 20 height 20
click at [1073, 120] on li "Edit Personal Details e" at bounding box center [1073, 121] width 134 height 23
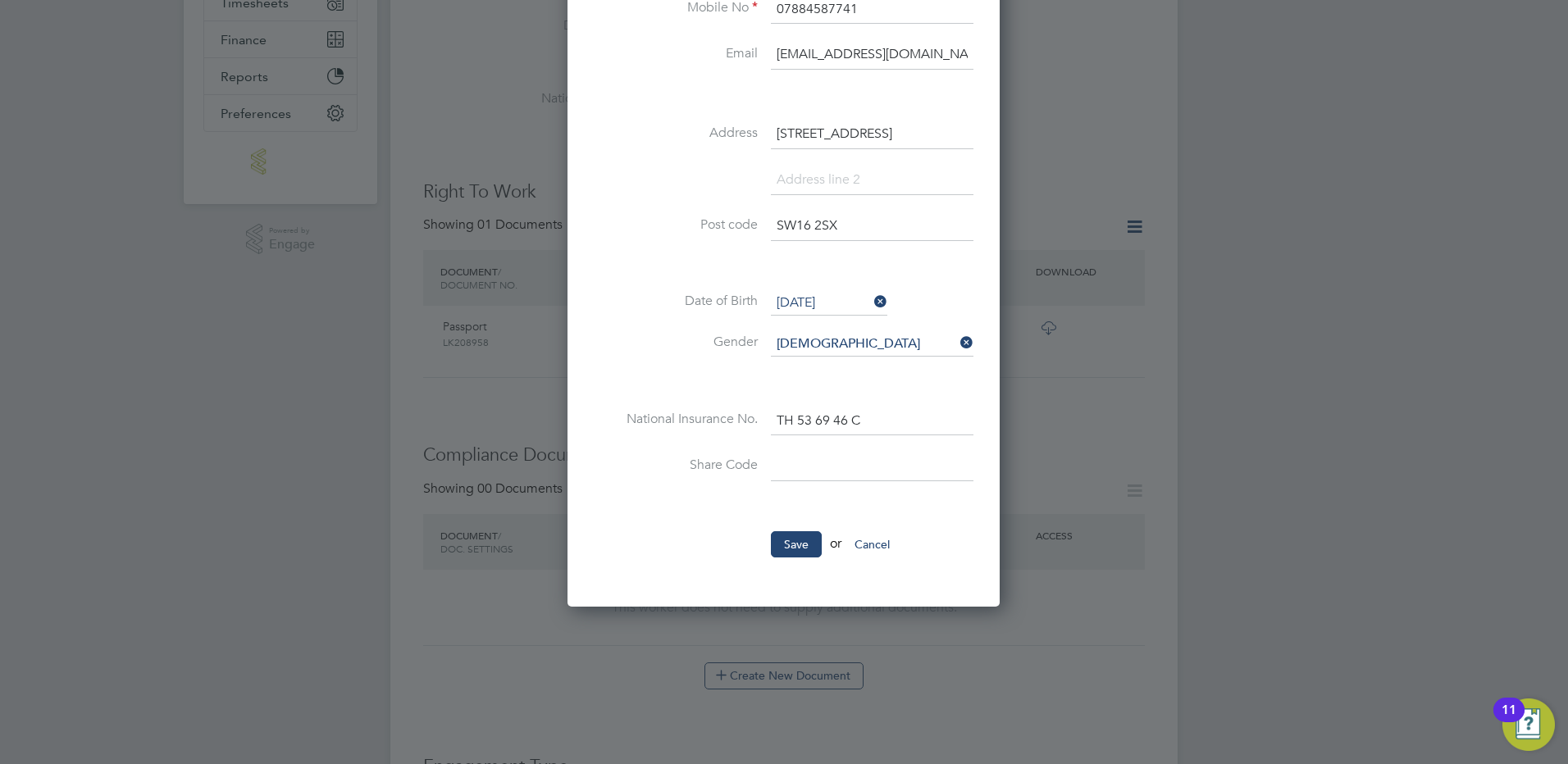
scroll to position [574, 0]
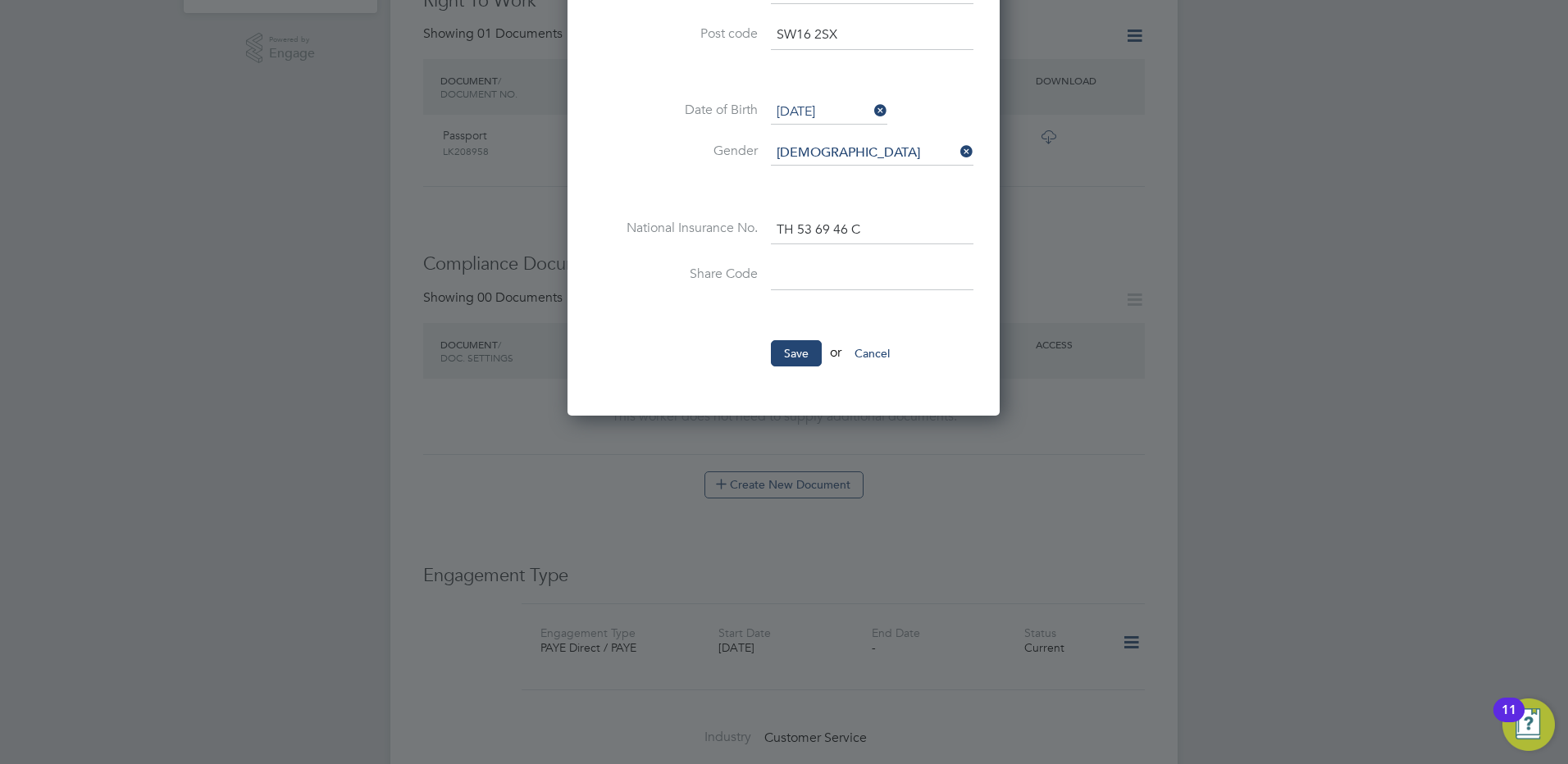
click at [1214, 563] on div at bounding box center [784, 382] width 1568 height 764
click at [883, 354] on button "Cancel" at bounding box center [872, 353] width 61 height 26
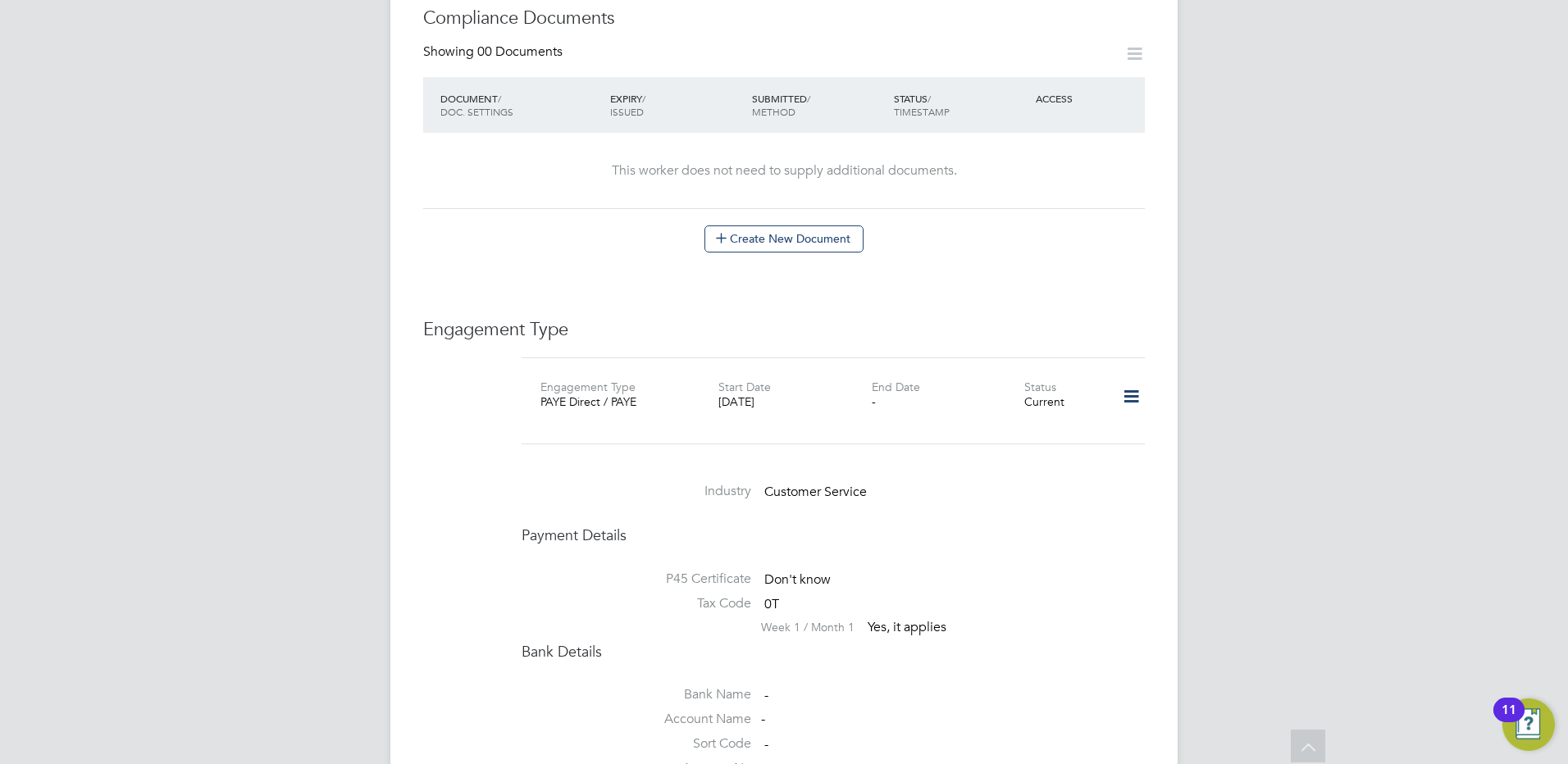
scroll to position [847, 0]
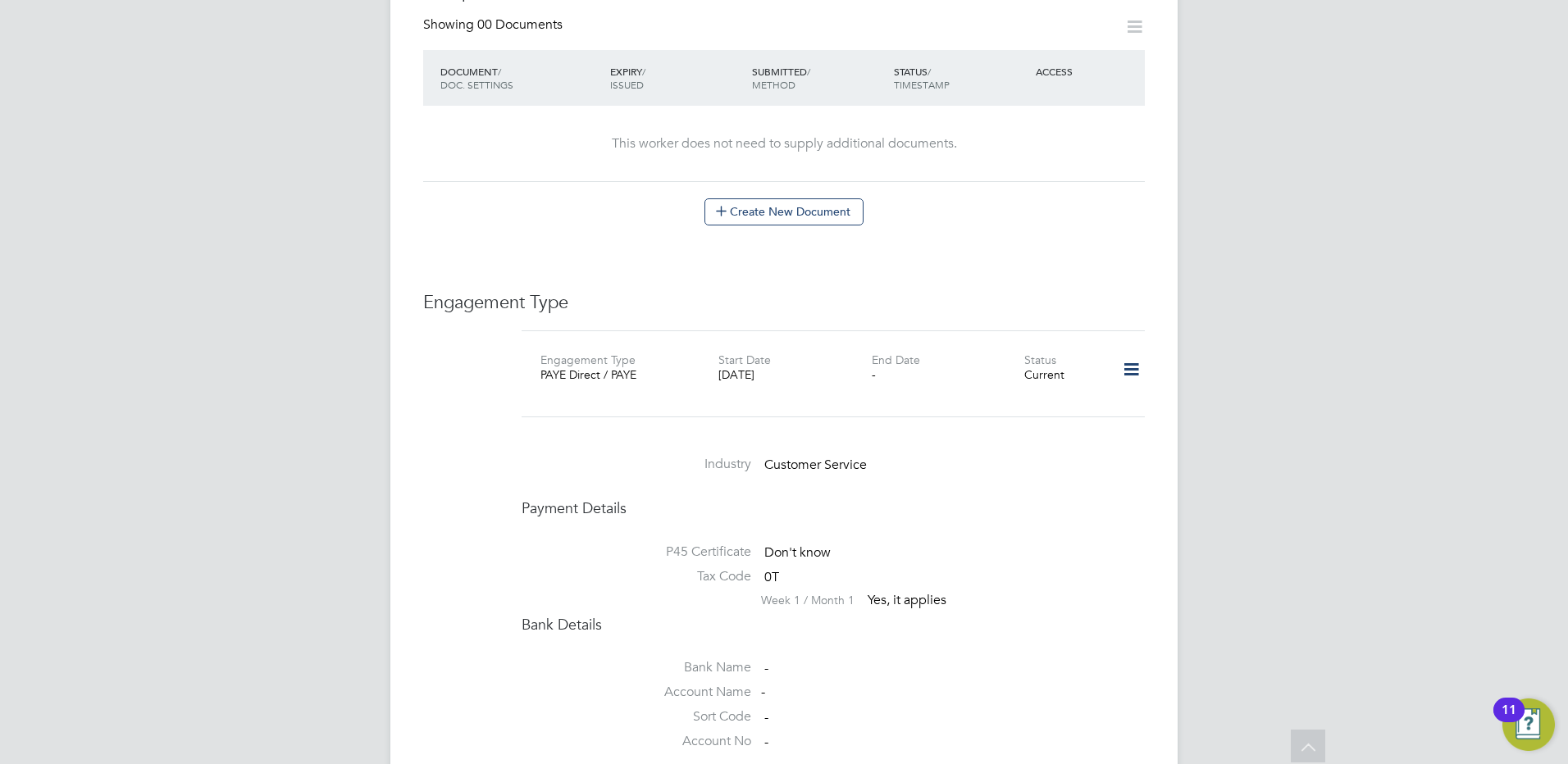
click at [1136, 353] on icon at bounding box center [1132, 370] width 29 height 38
click at [1053, 397] on li "Edit Engagement Type" at bounding box center [1045, 400] width 188 height 23
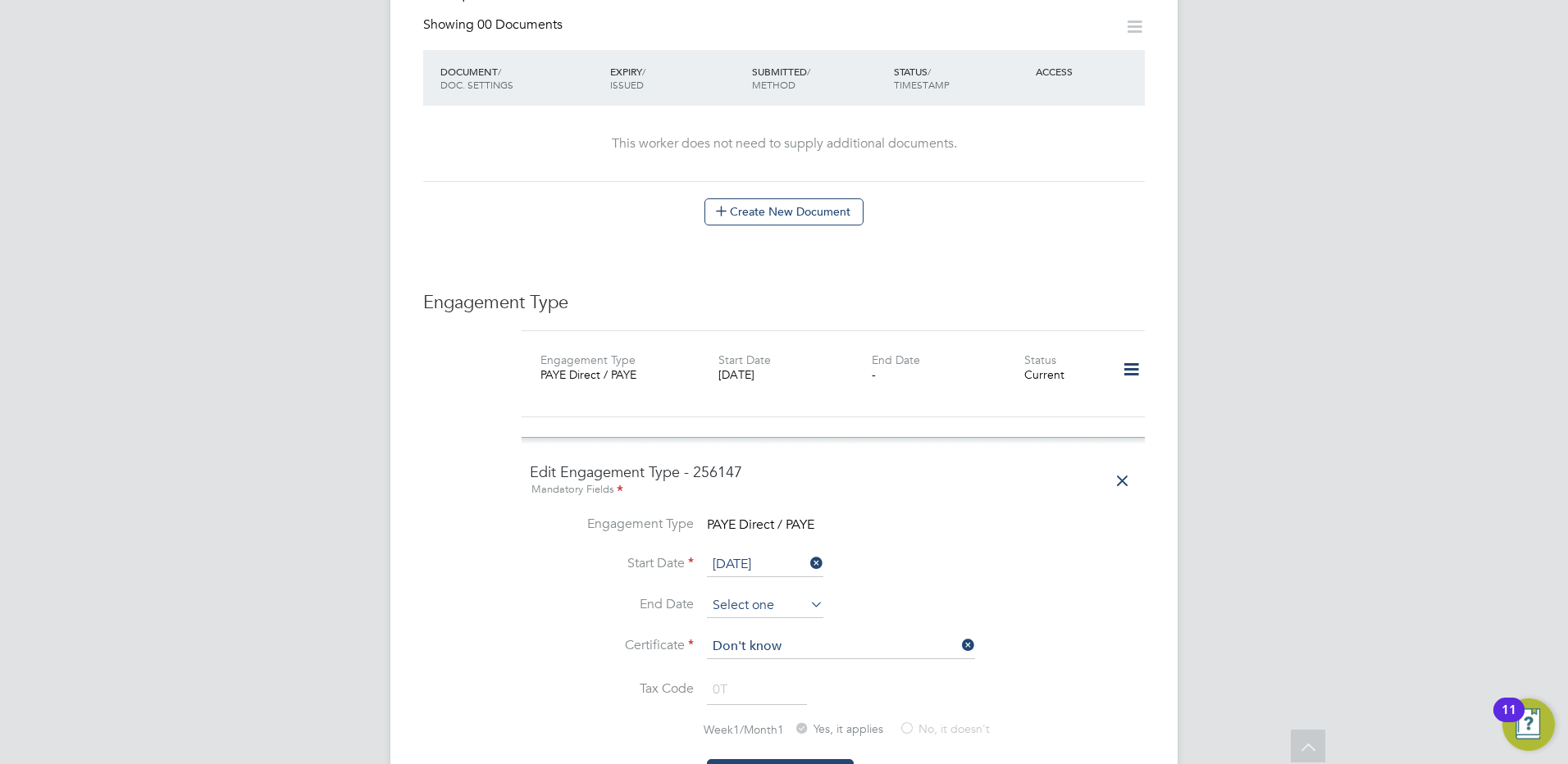
click at [738, 593] on input at bounding box center [765, 605] width 116 height 25
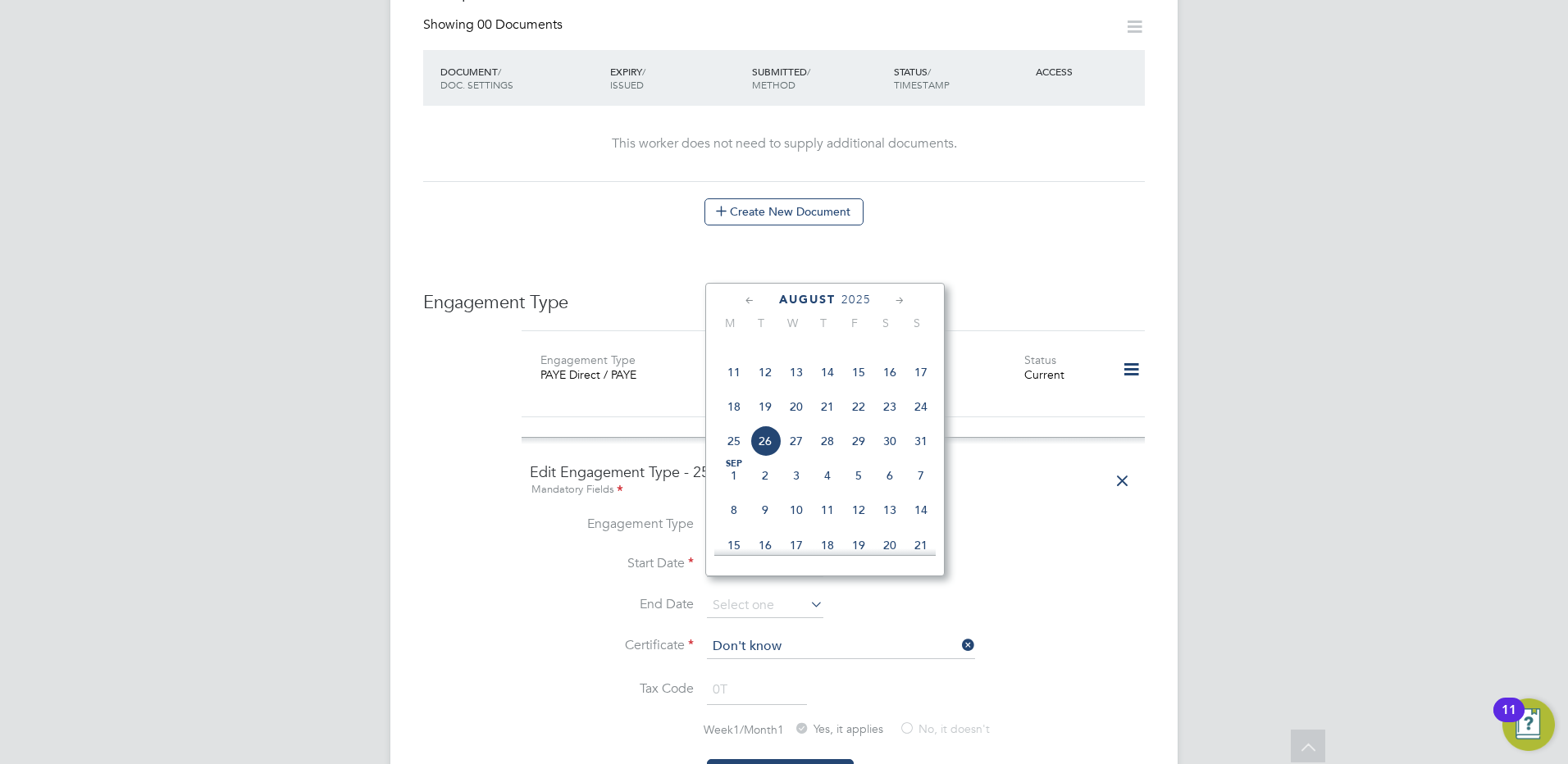
scroll to position [584, 0]
click at [838, 379] on span "7" at bounding box center [828, 365] width 31 height 31
type input "[DATE]"
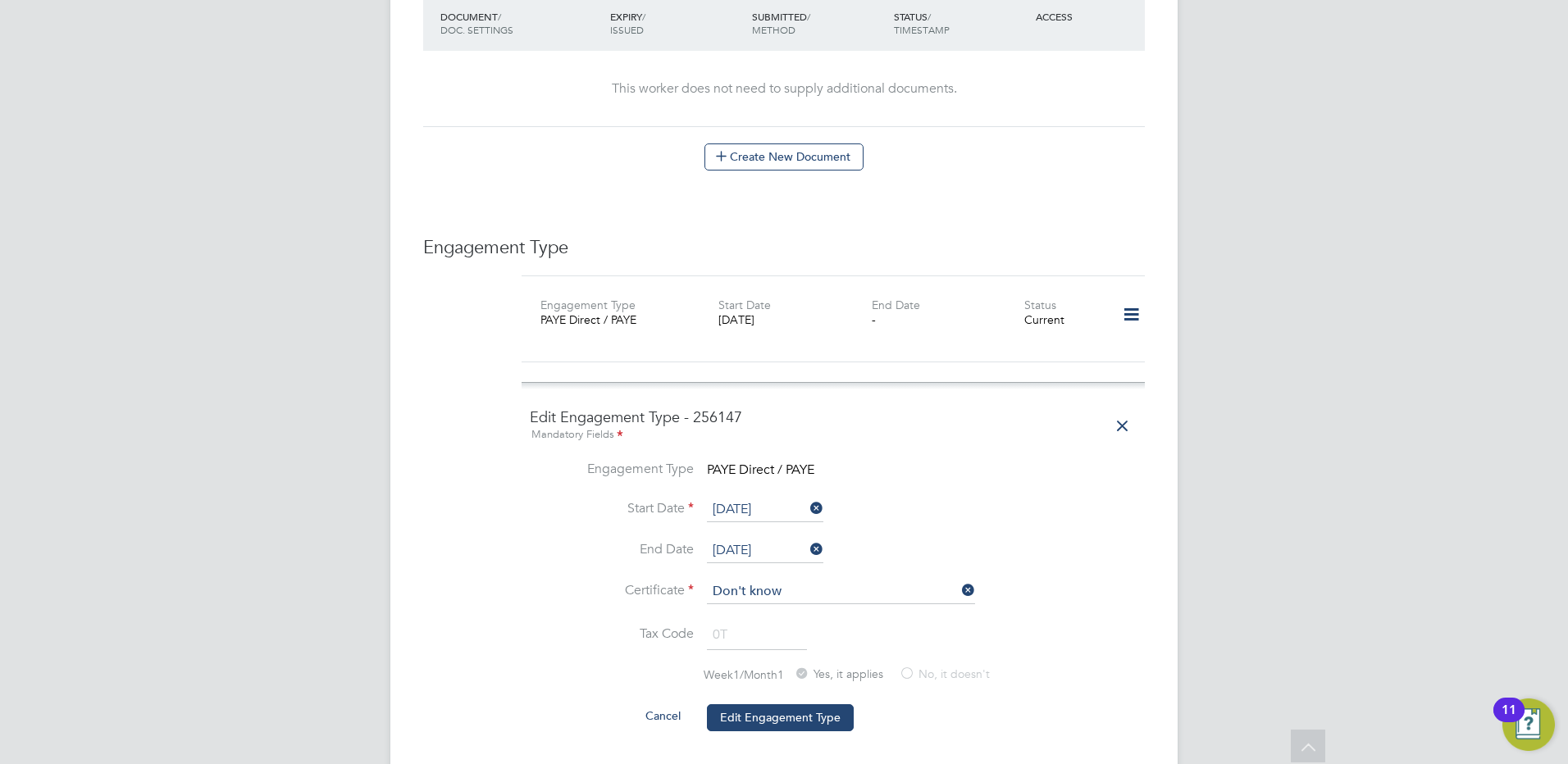
scroll to position [984, 0]
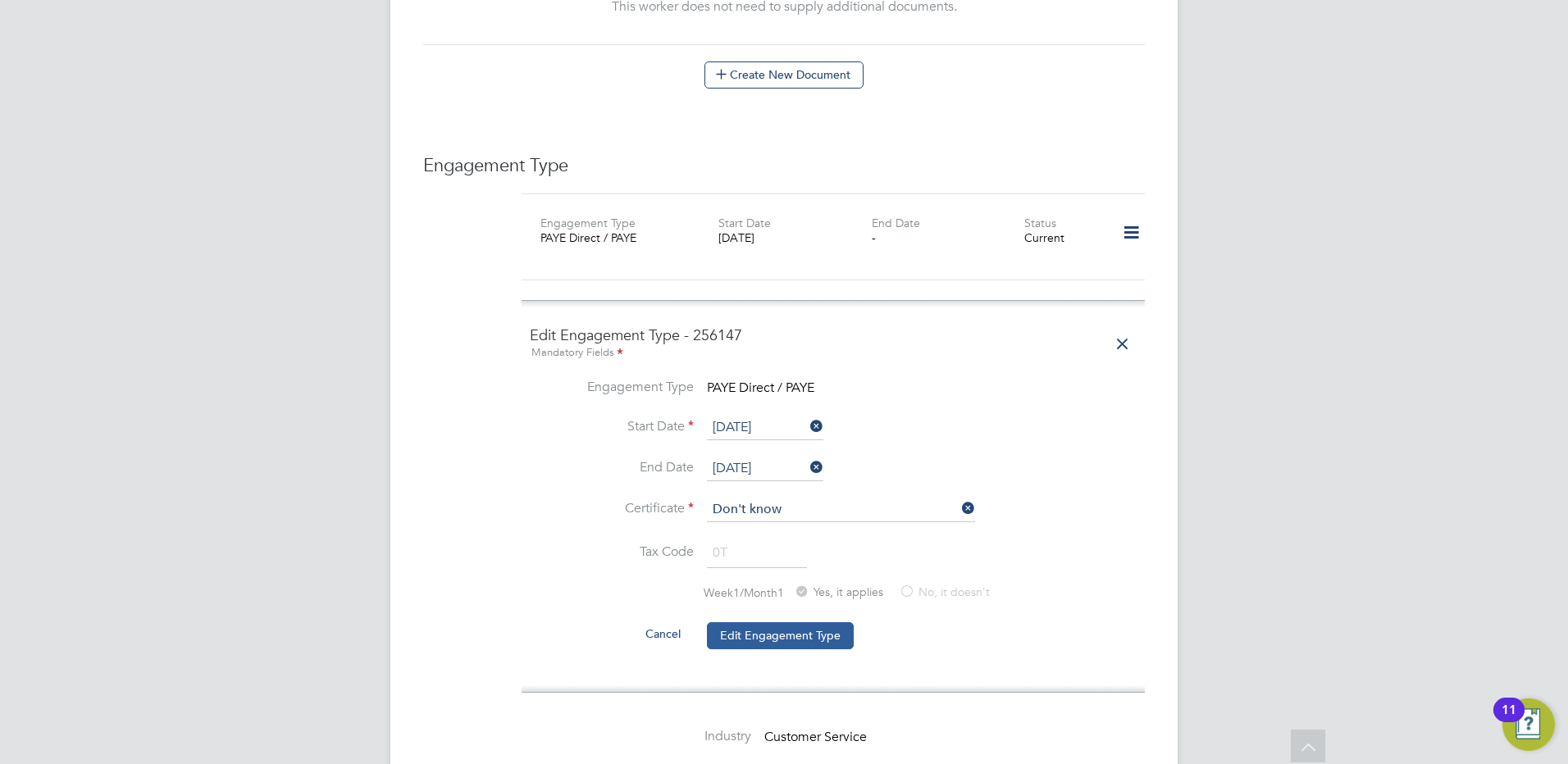
click at [774, 622] on button "Edit Engagement Type" at bounding box center [781, 635] width 147 height 26
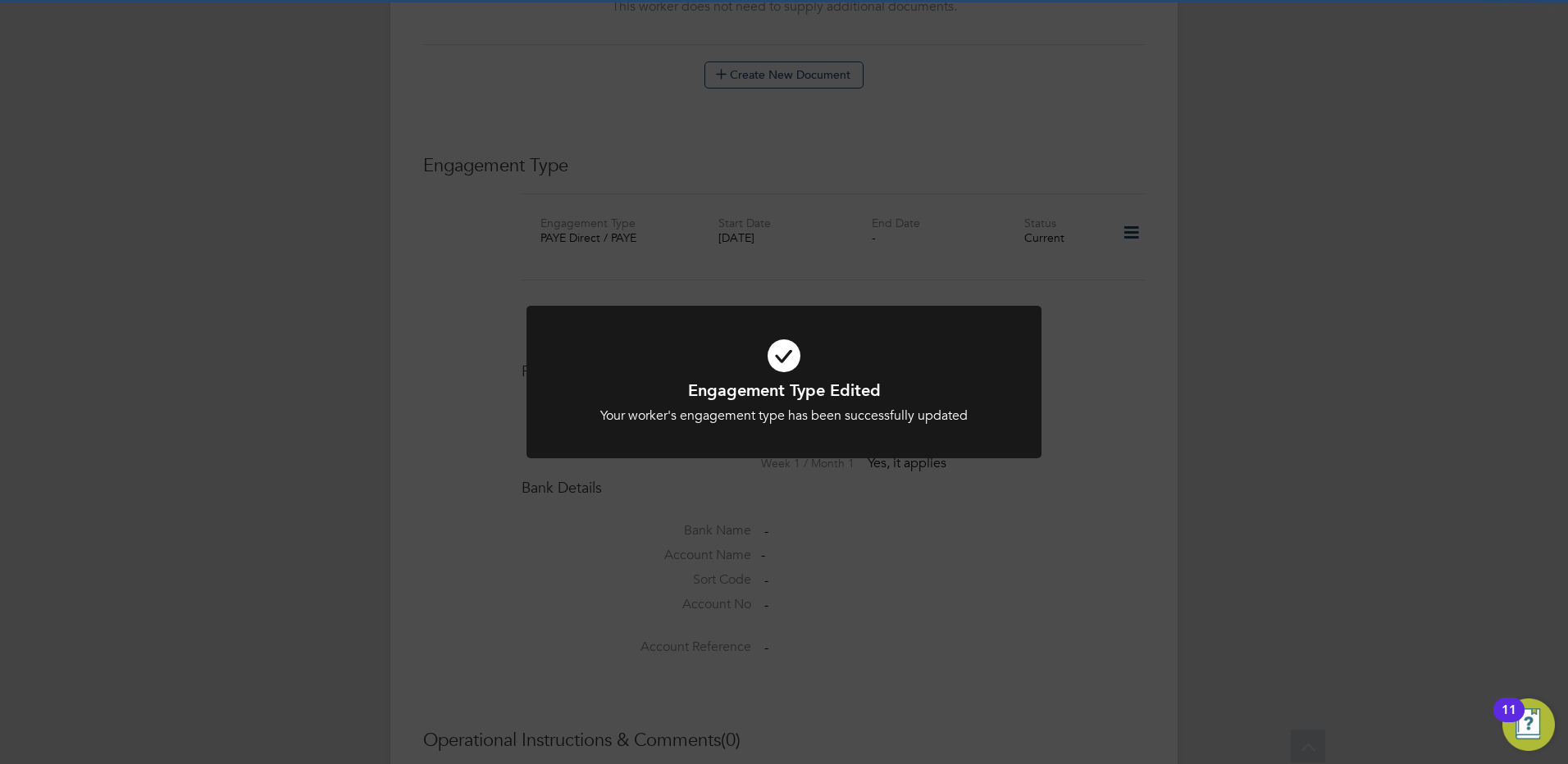
click at [1113, 588] on div "Engagement Type Edited Your worker's engagement type has been successfully upda…" at bounding box center [784, 382] width 1568 height 764
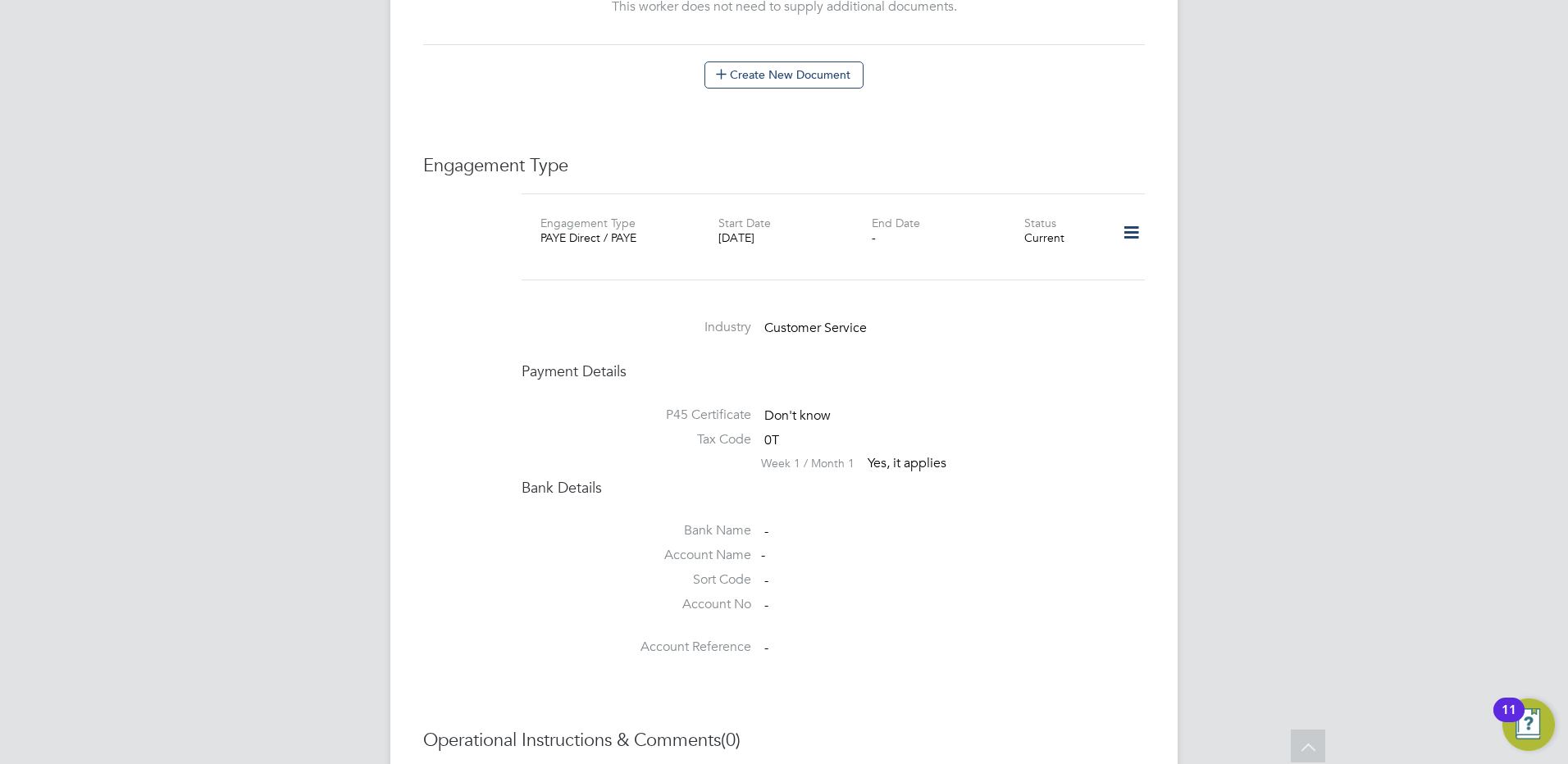
scroll to position [1203, 0]
